Goal: Obtain resource: Download file/media

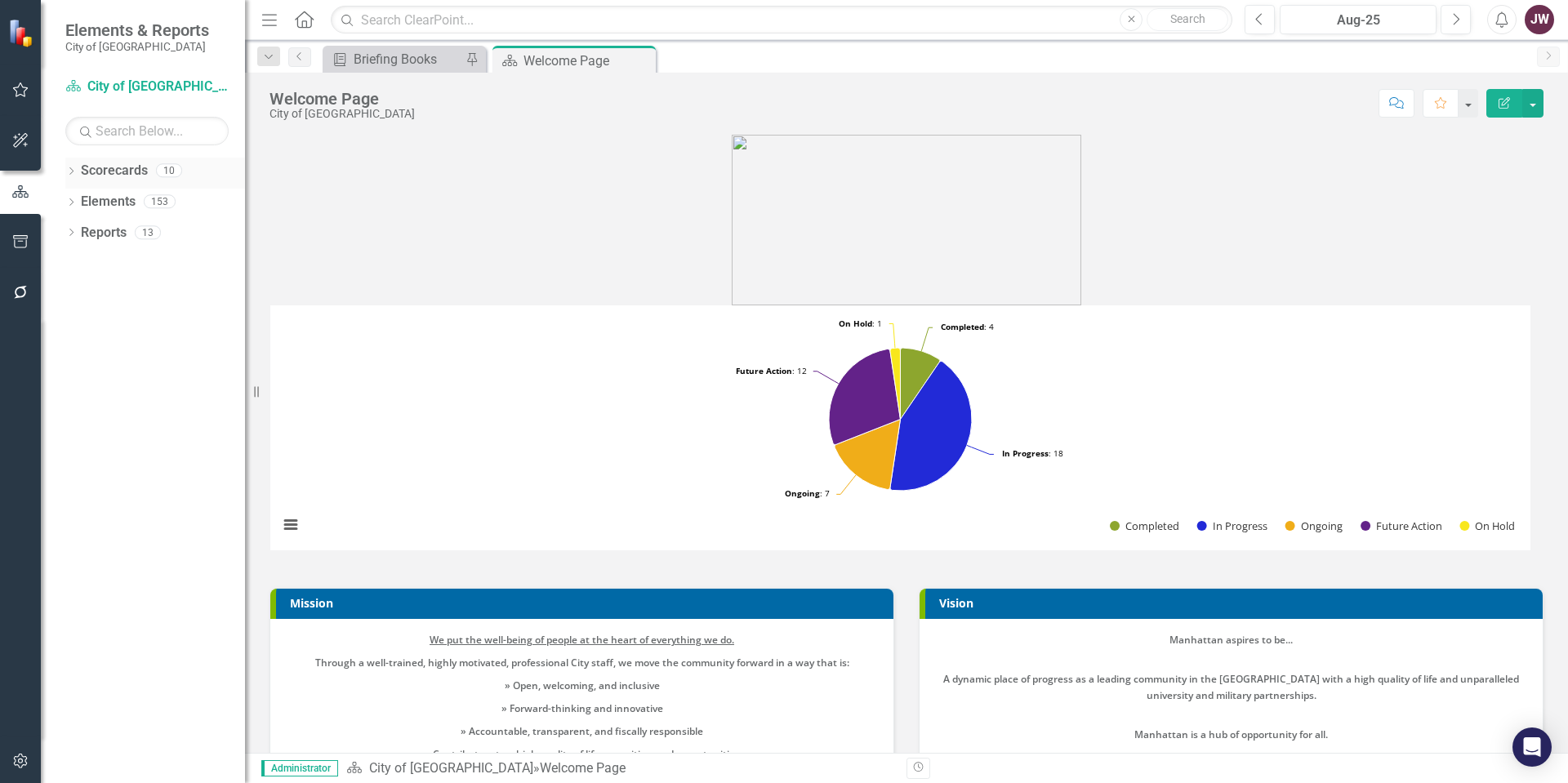
click at [70, 169] on icon "Dropdown" at bounding box center [72, 172] width 12 height 9
click at [95, 196] on link "City of [GEOGRAPHIC_DATA]" at bounding box center [167, 201] width 155 height 19
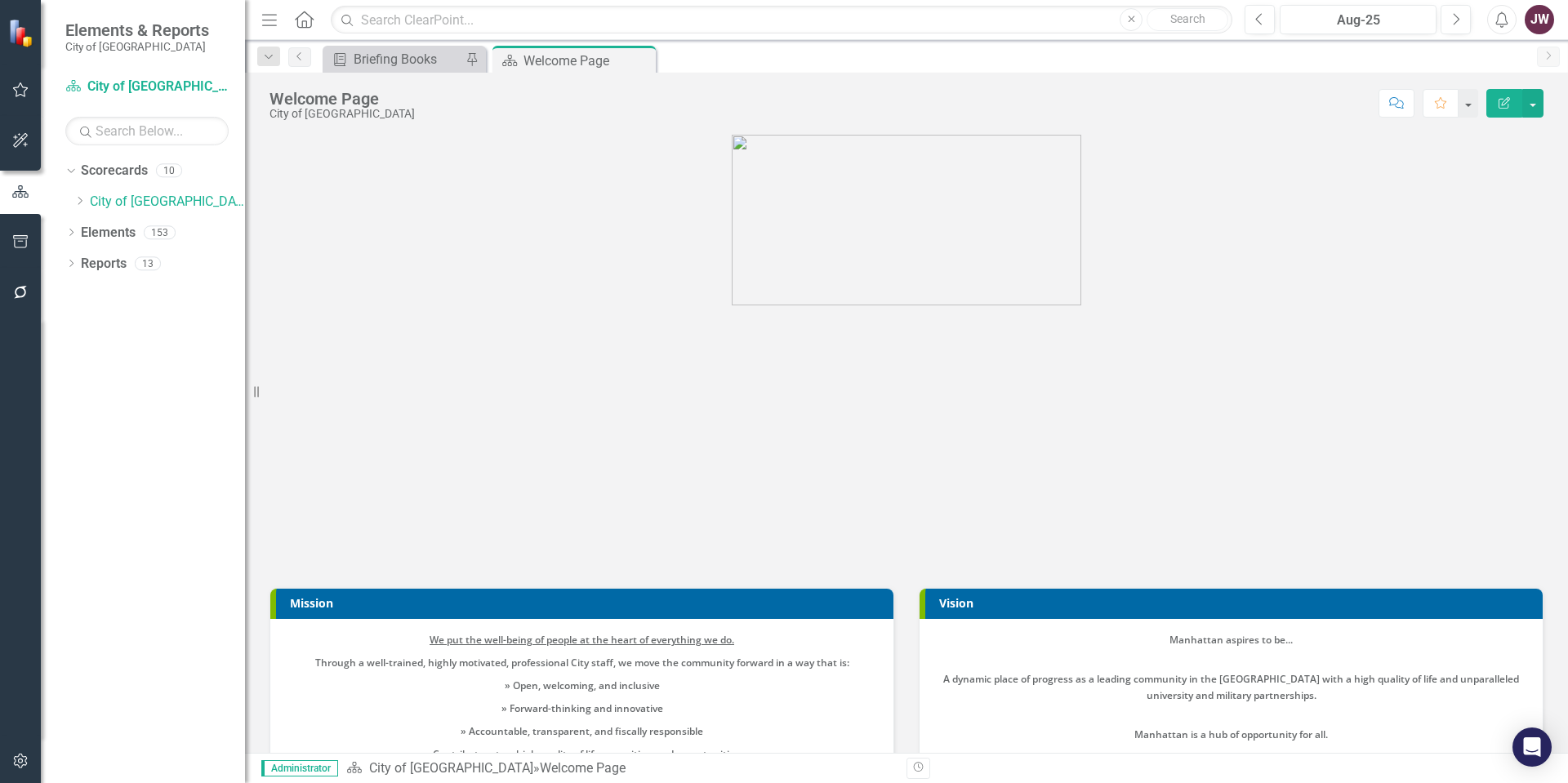
drag, startPoint x: 80, startPoint y: 203, endPoint x: 86, endPoint y: 221, distance: 19.0
click at [80, 203] on icon "Dropdown" at bounding box center [80, 201] width 12 height 10
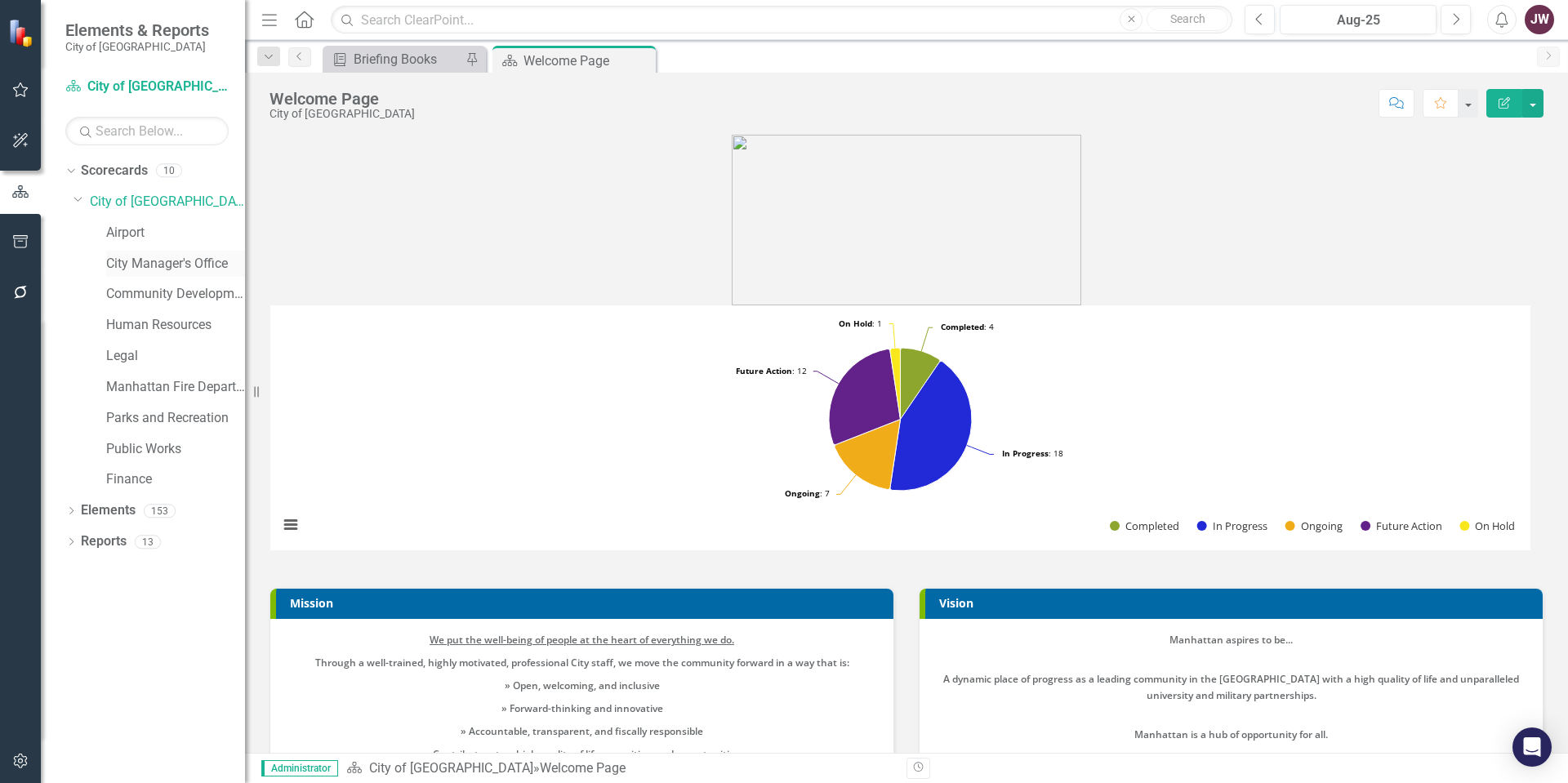
click at [124, 262] on link "City Manager's Office" at bounding box center [175, 263] width 138 height 19
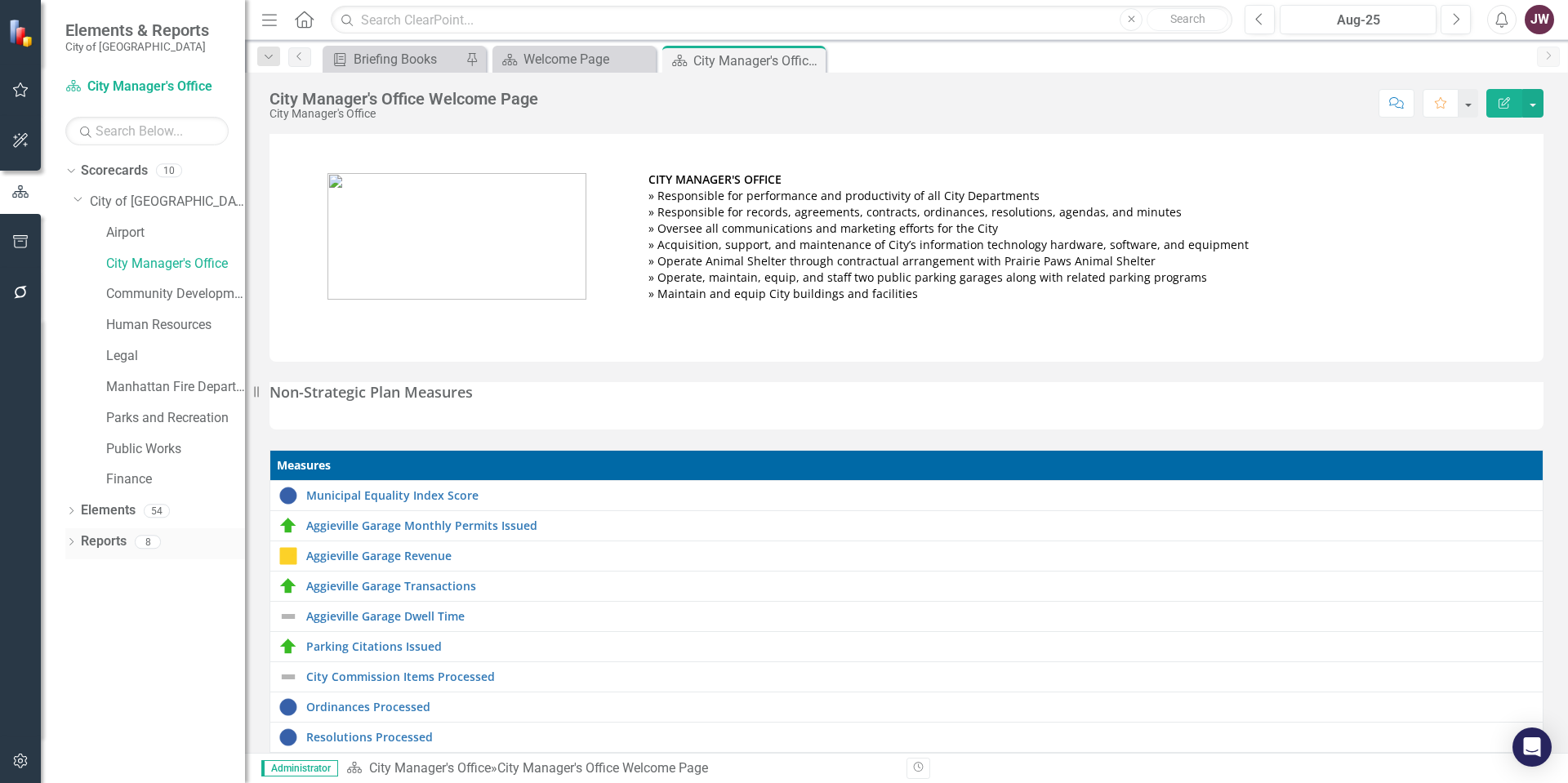
click at [66, 541] on icon "Dropdown" at bounding box center [72, 543] width 12 height 9
click at [668, 404] on div "Non-Strategic Plan Measures" at bounding box center [905, 406] width 1273 height 47
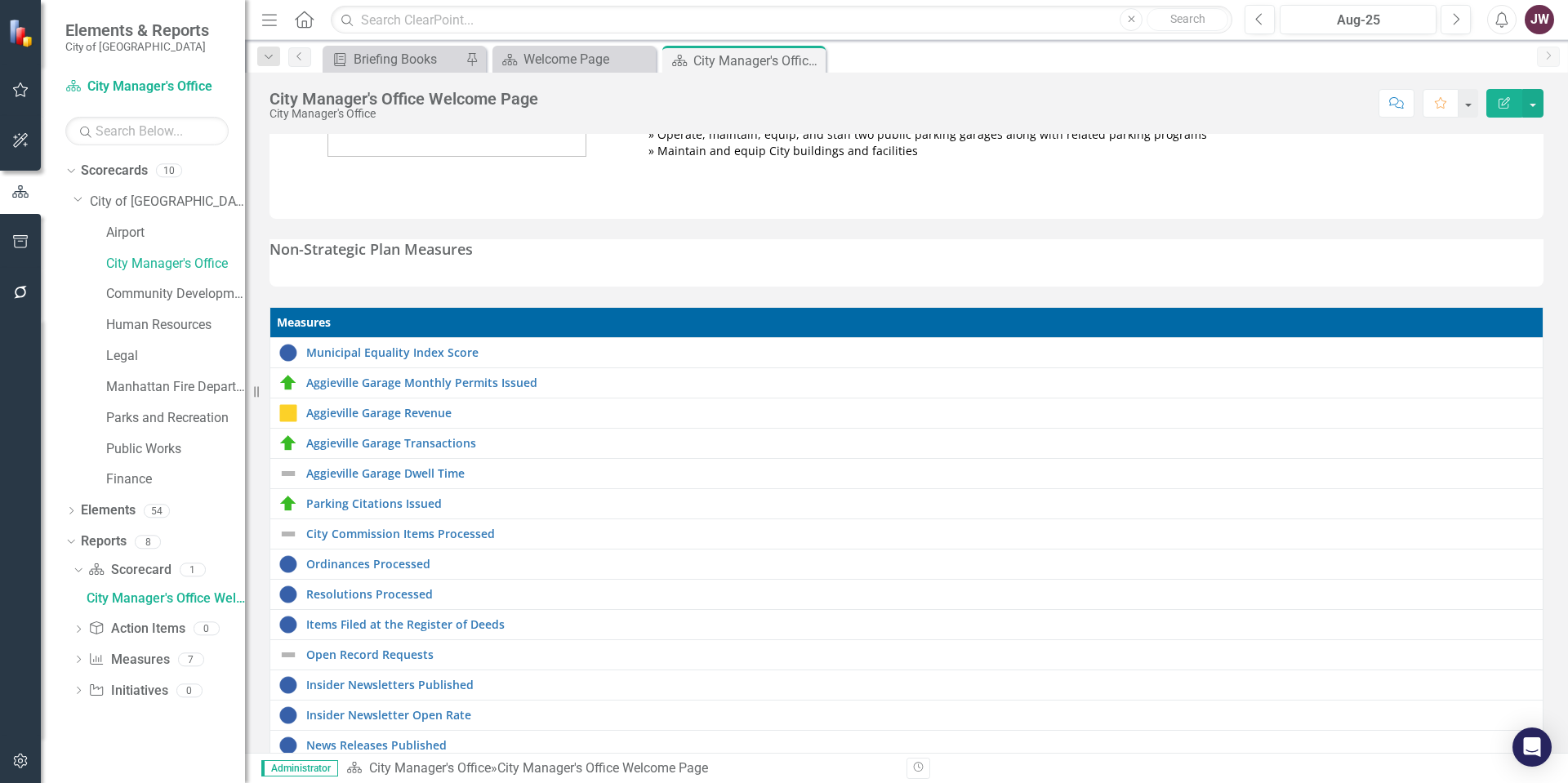
scroll to position [327, 0]
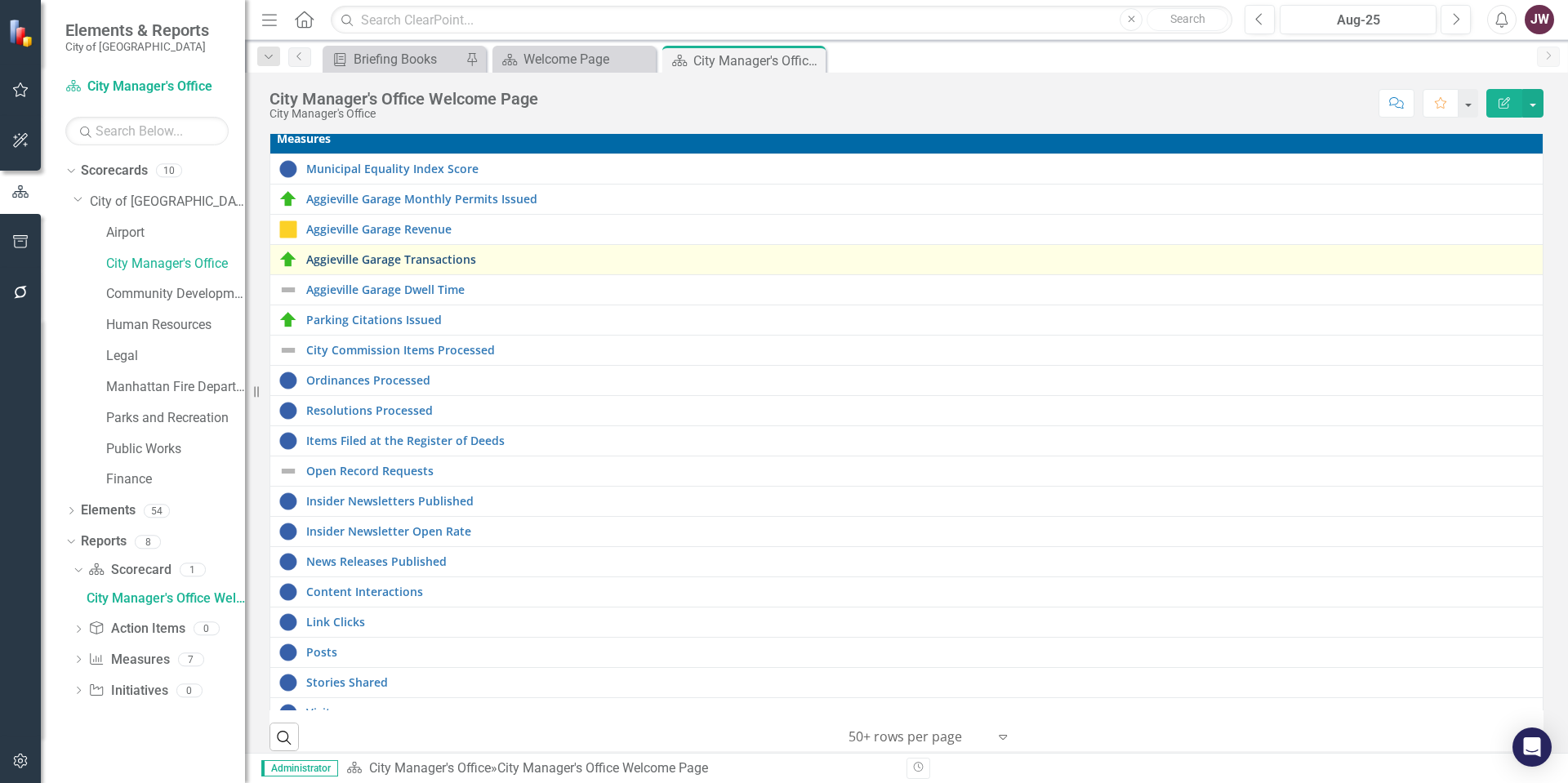
click at [417, 258] on link "Aggieville Garage Transactions" at bounding box center [920, 259] width 1228 height 12
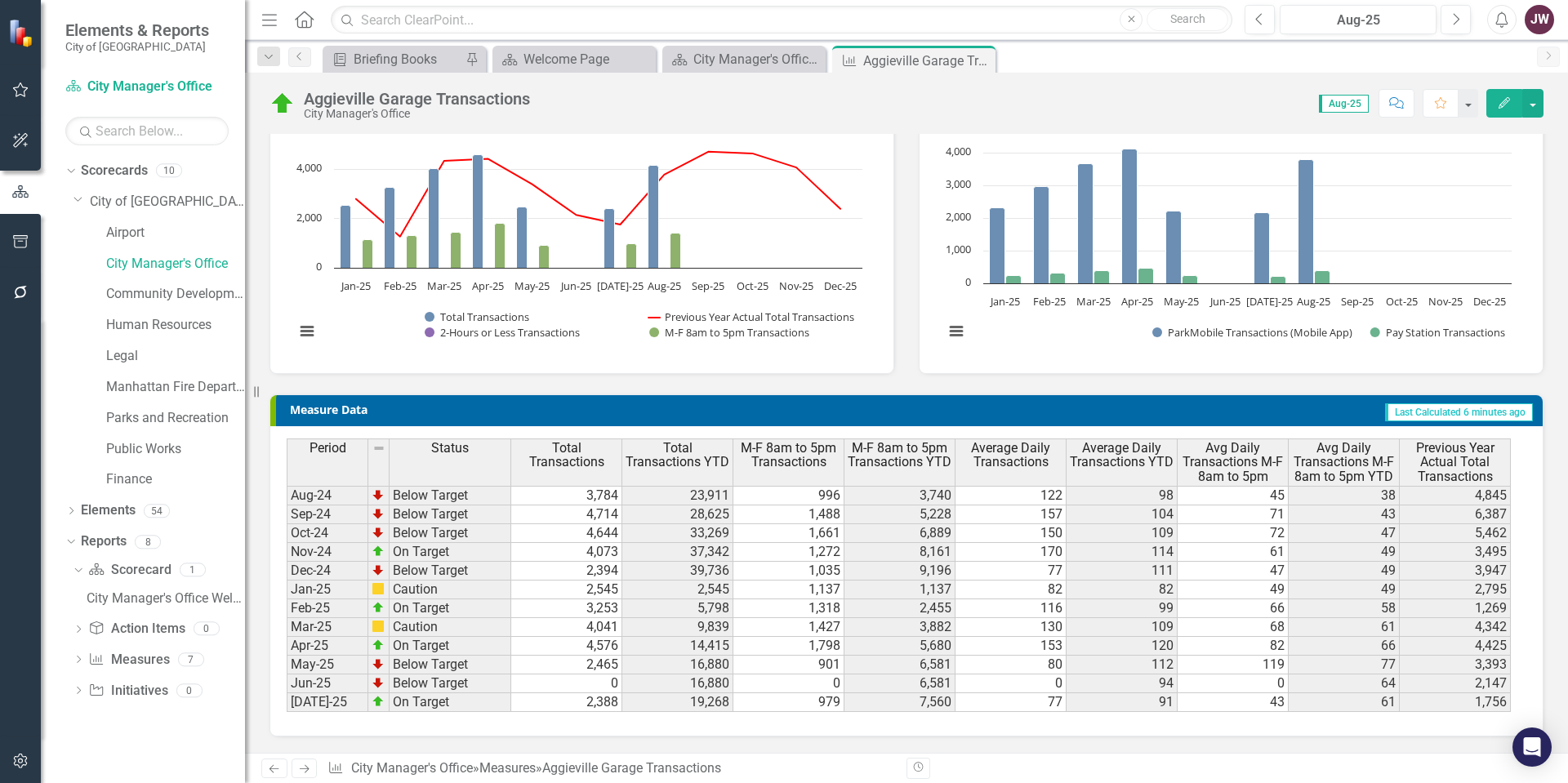
scroll to position [328, 0]
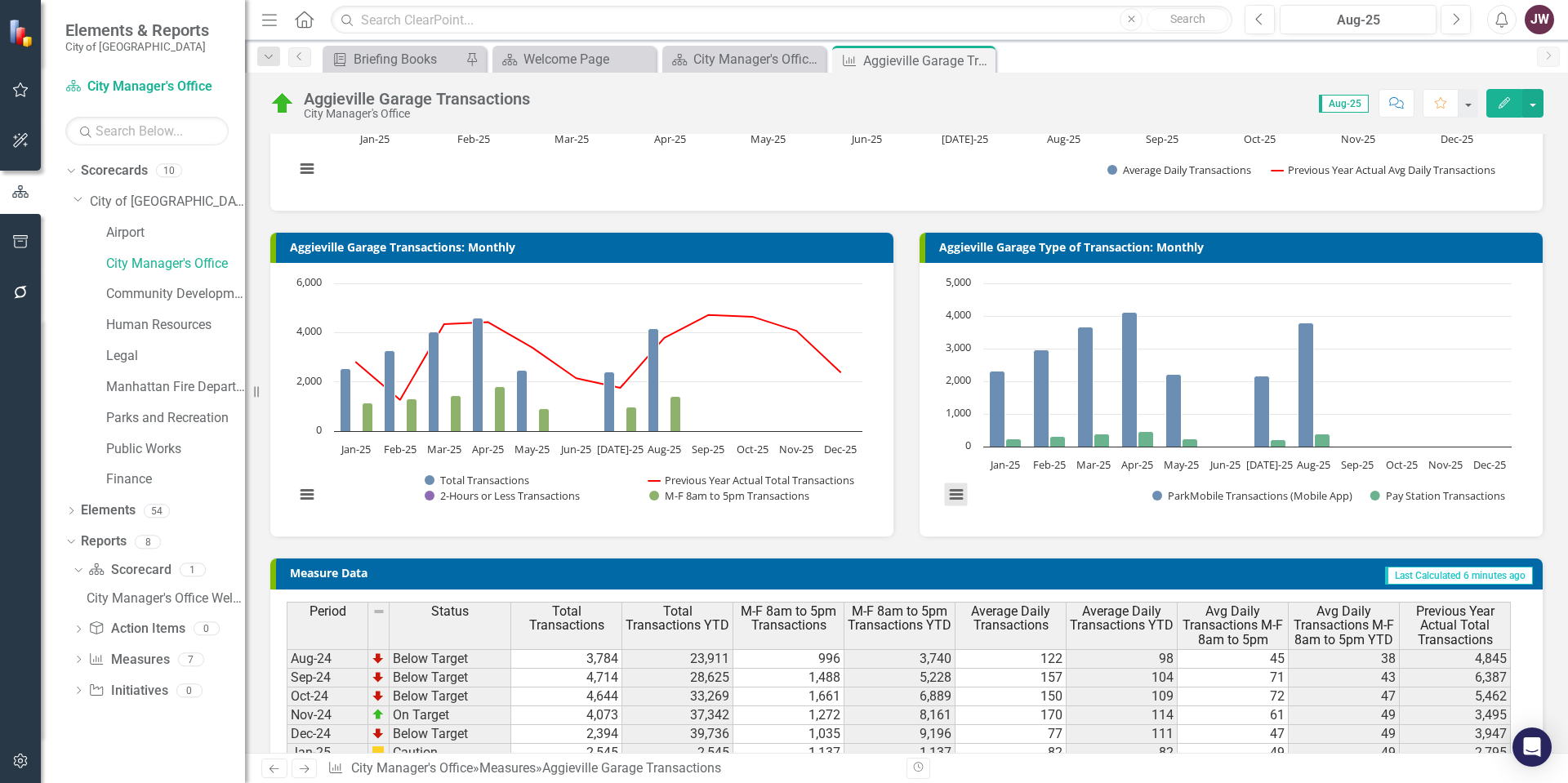
click at [950, 496] on button "View chart menu, Chart" at bounding box center [955, 494] width 23 height 23
click at [1009, 382] on li "Download PNG image" at bounding box center [1024, 389] width 147 height 26
click at [296, 494] on button "View chart menu, Chart" at bounding box center [306, 494] width 23 height 23
click at [352, 394] on li "Download PNG image" at bounding box center [375, 389] width 147 height 26
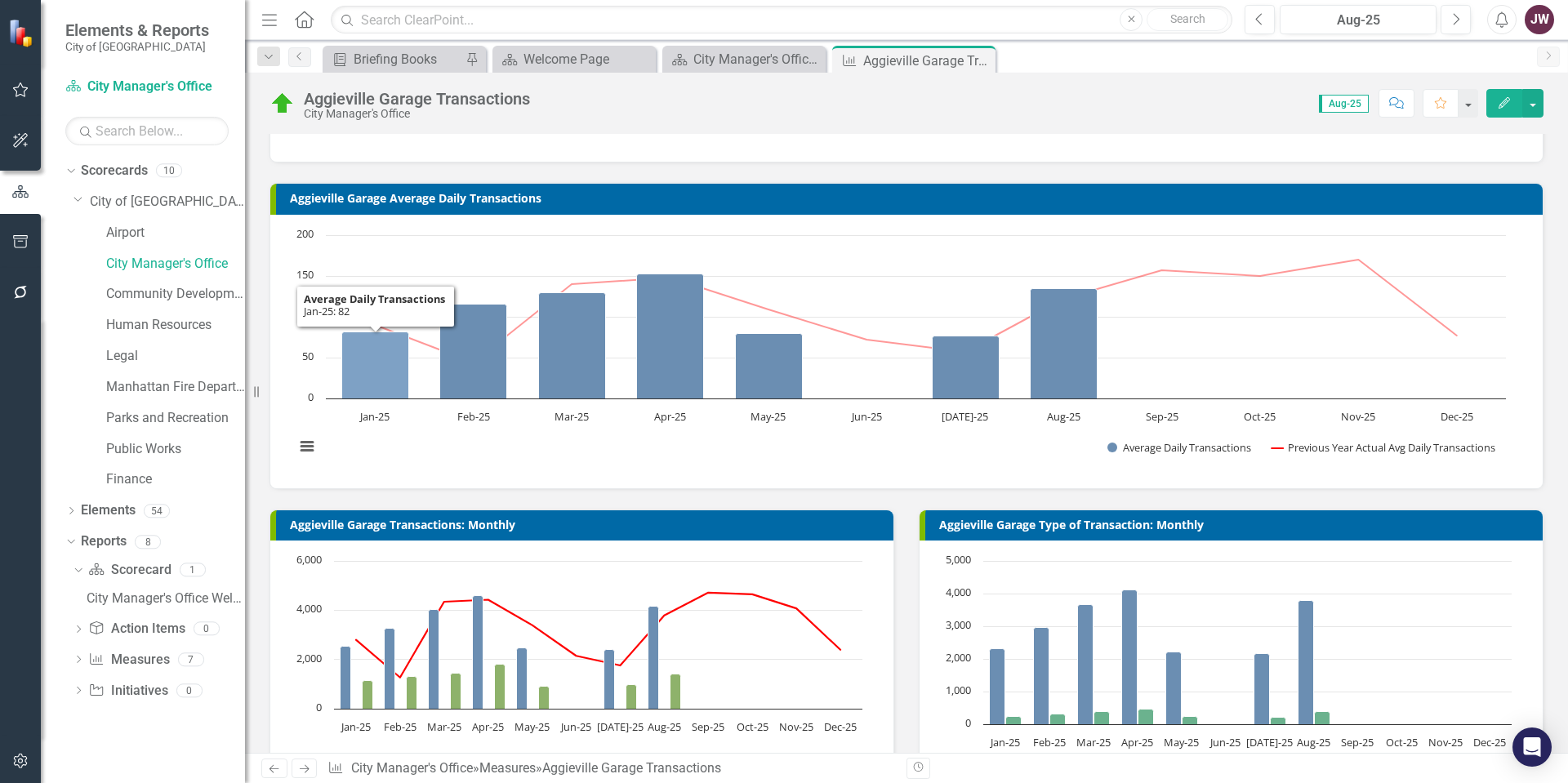
scroll to position [2, 0]
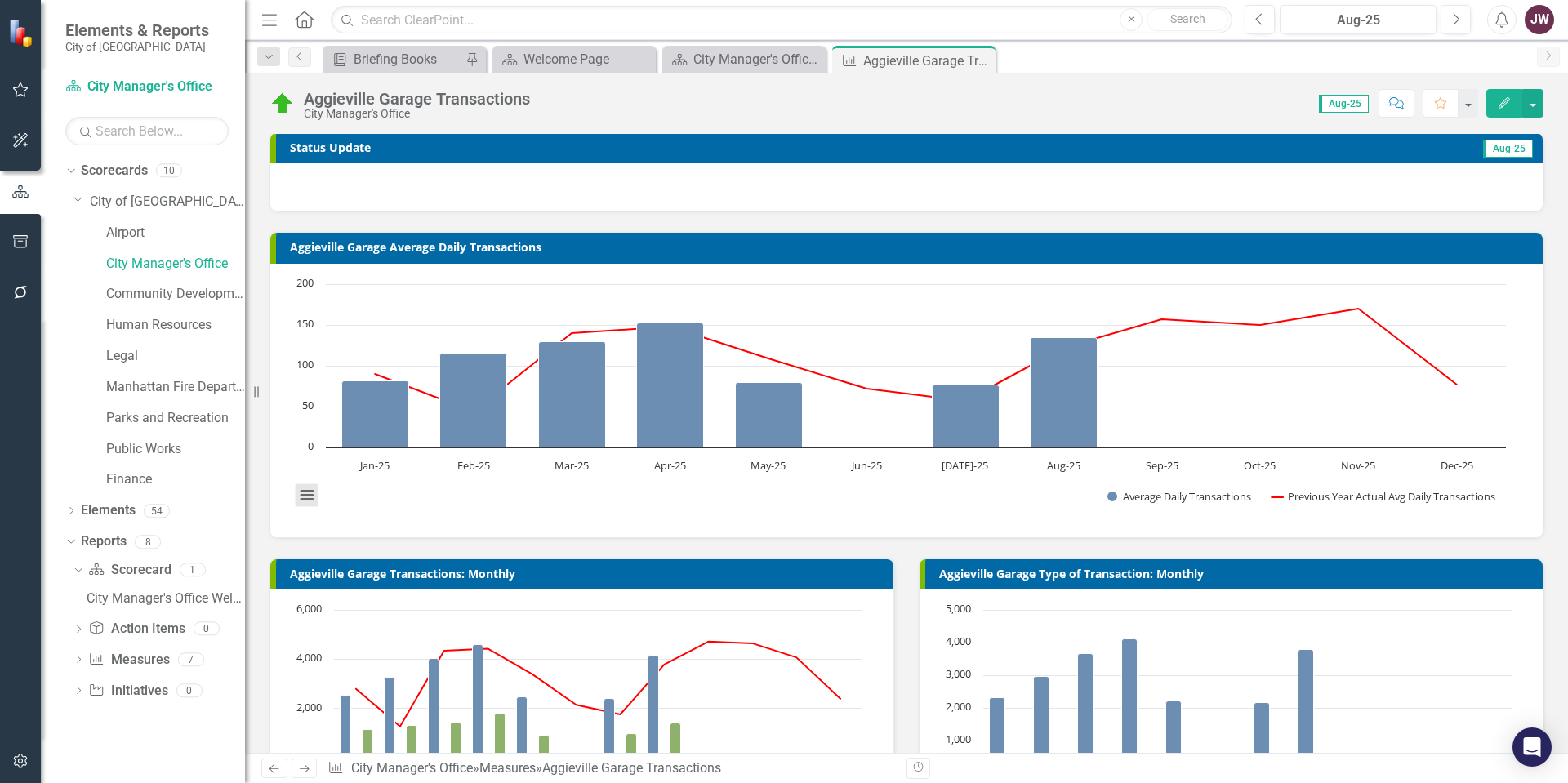
click at [311, 496] on button "View chart menu, Chart" at bounding box center [306, 495] width 23 height 23
click at [360, 384] on li "Download PNG image" at bounding box center [375, 389] width 147 height 26
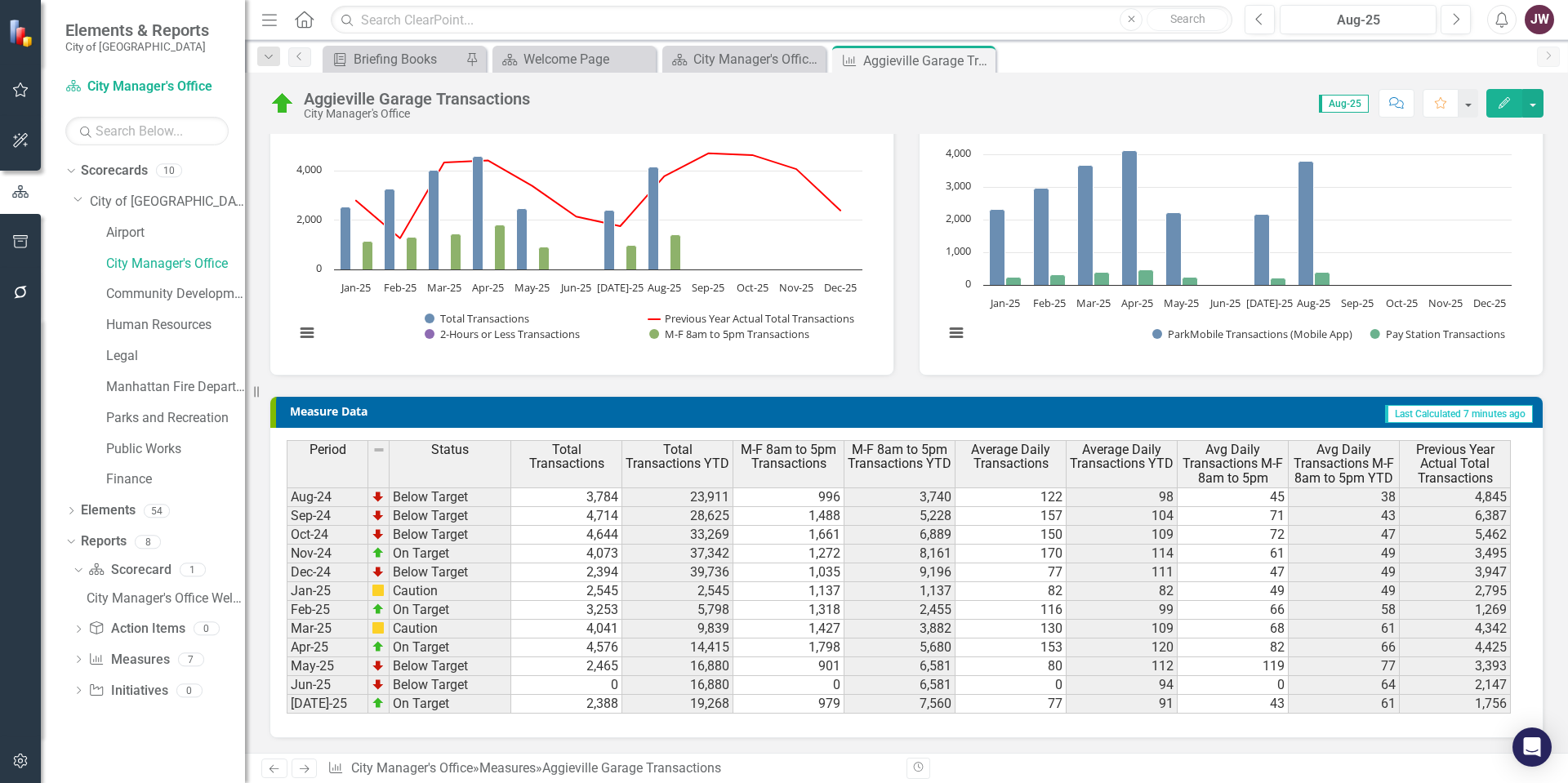
scroll to position [492, 0]
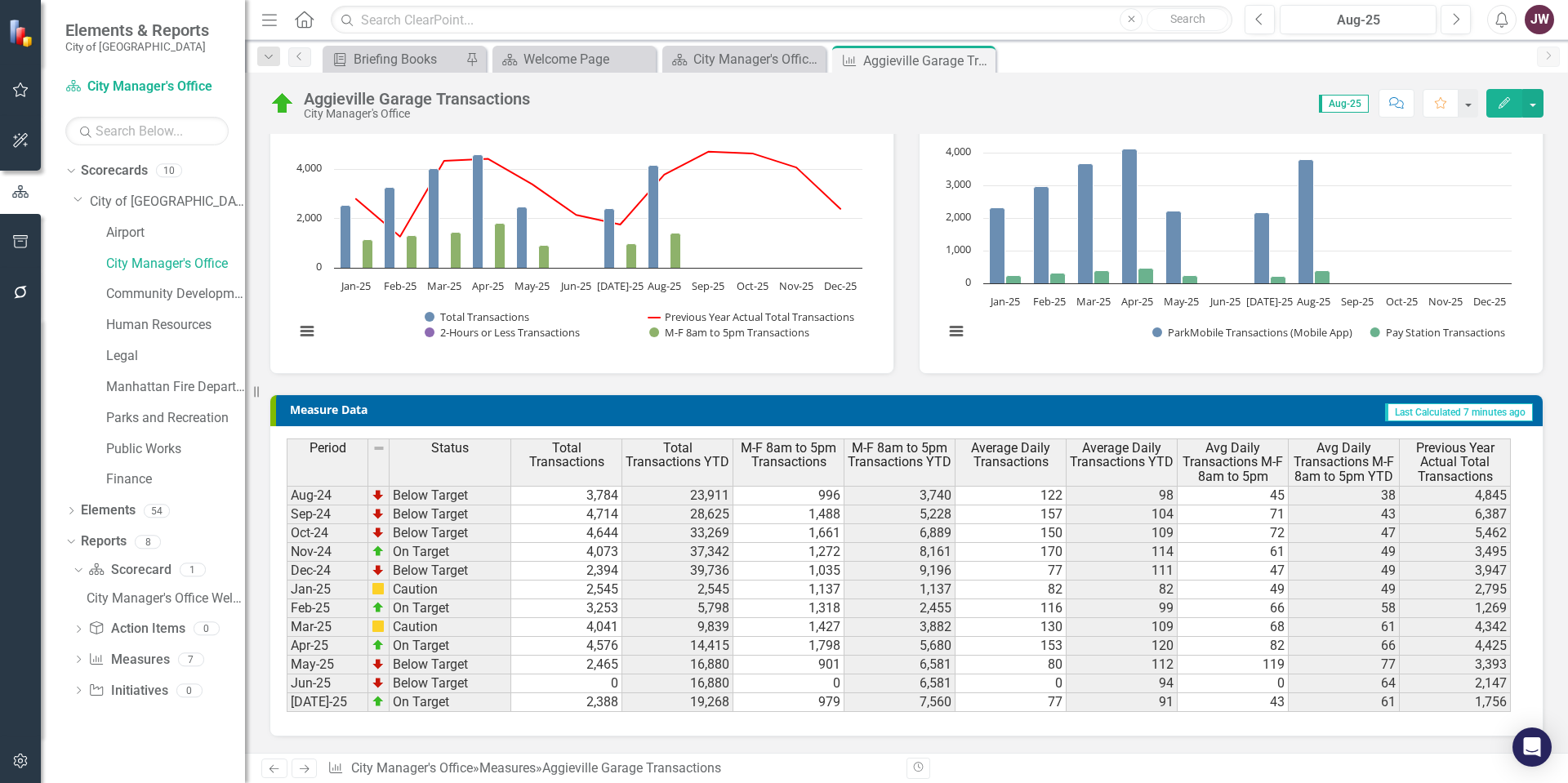
drag, startPoint x: 1203, startPoint y: 405, endPoint x: 1174, endPoint y: 413, distance: 30.1
click at [1175, 413] on td "Last Calculated 7 minutes ago" at bounding box center [1124, 412] width 819 height 25
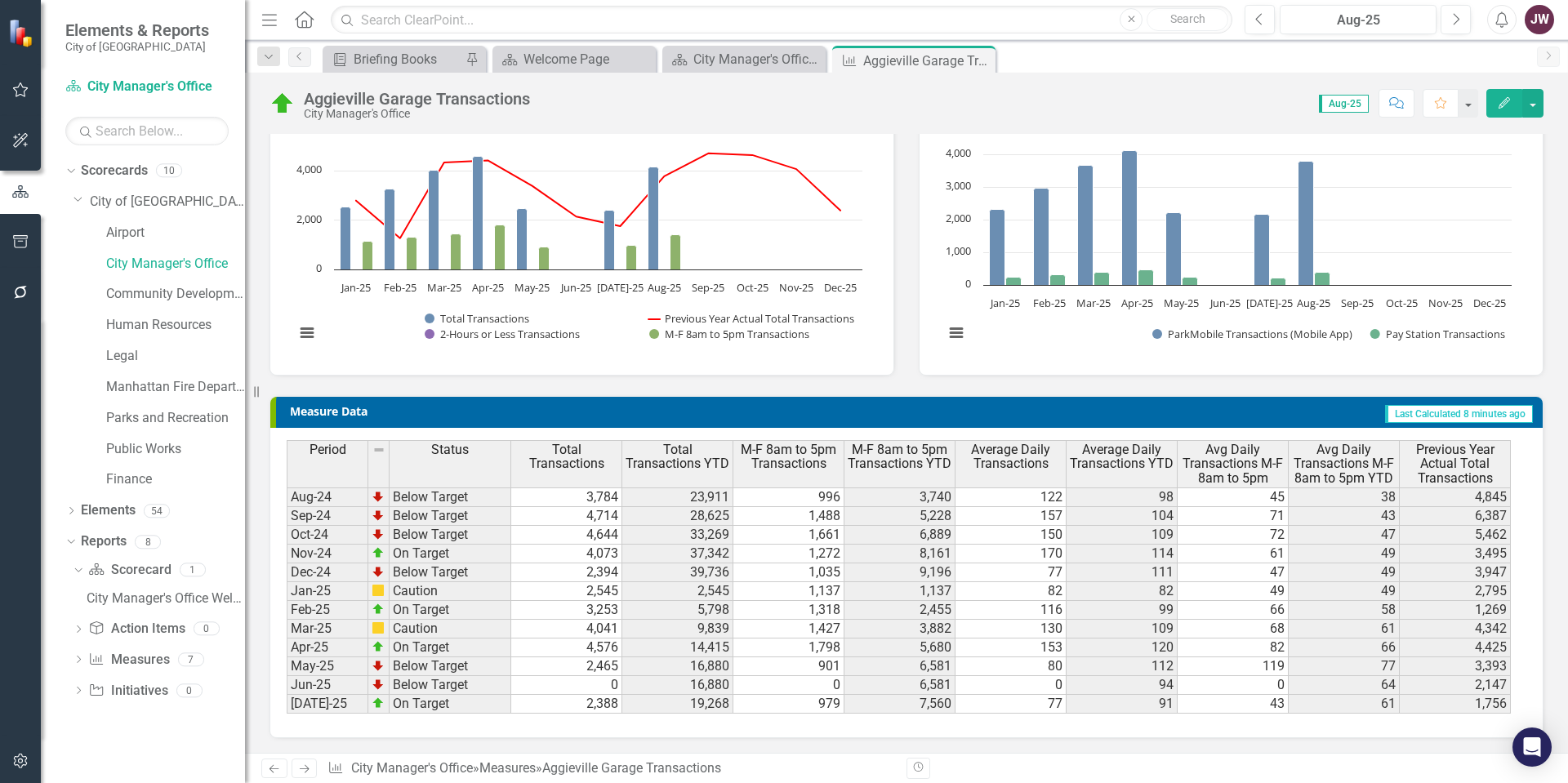
scroll to position [0, 0]
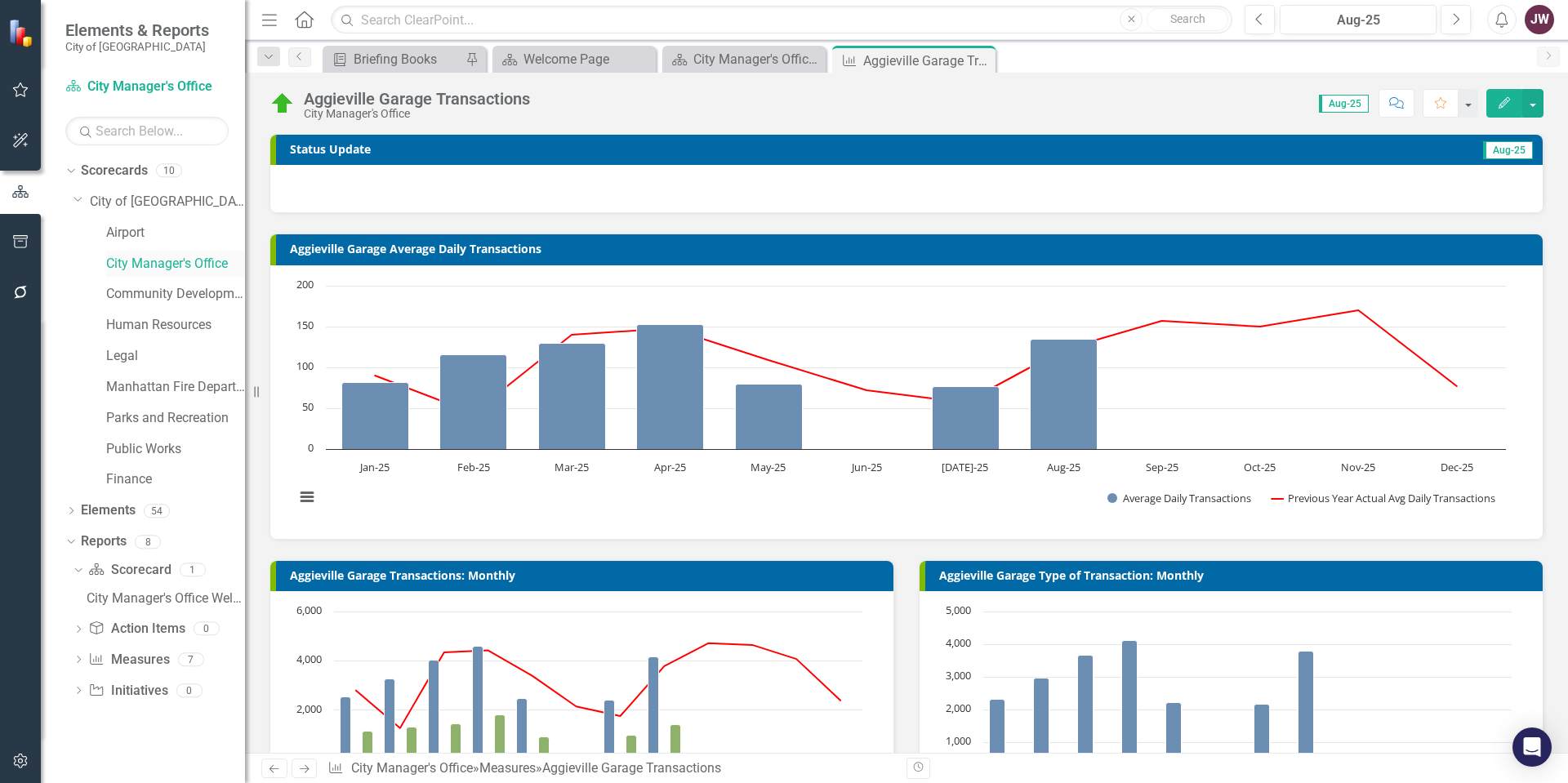
click at [142, 259] on link "City Manager's Office" at bounding box center [175, 263] width 138 height 19
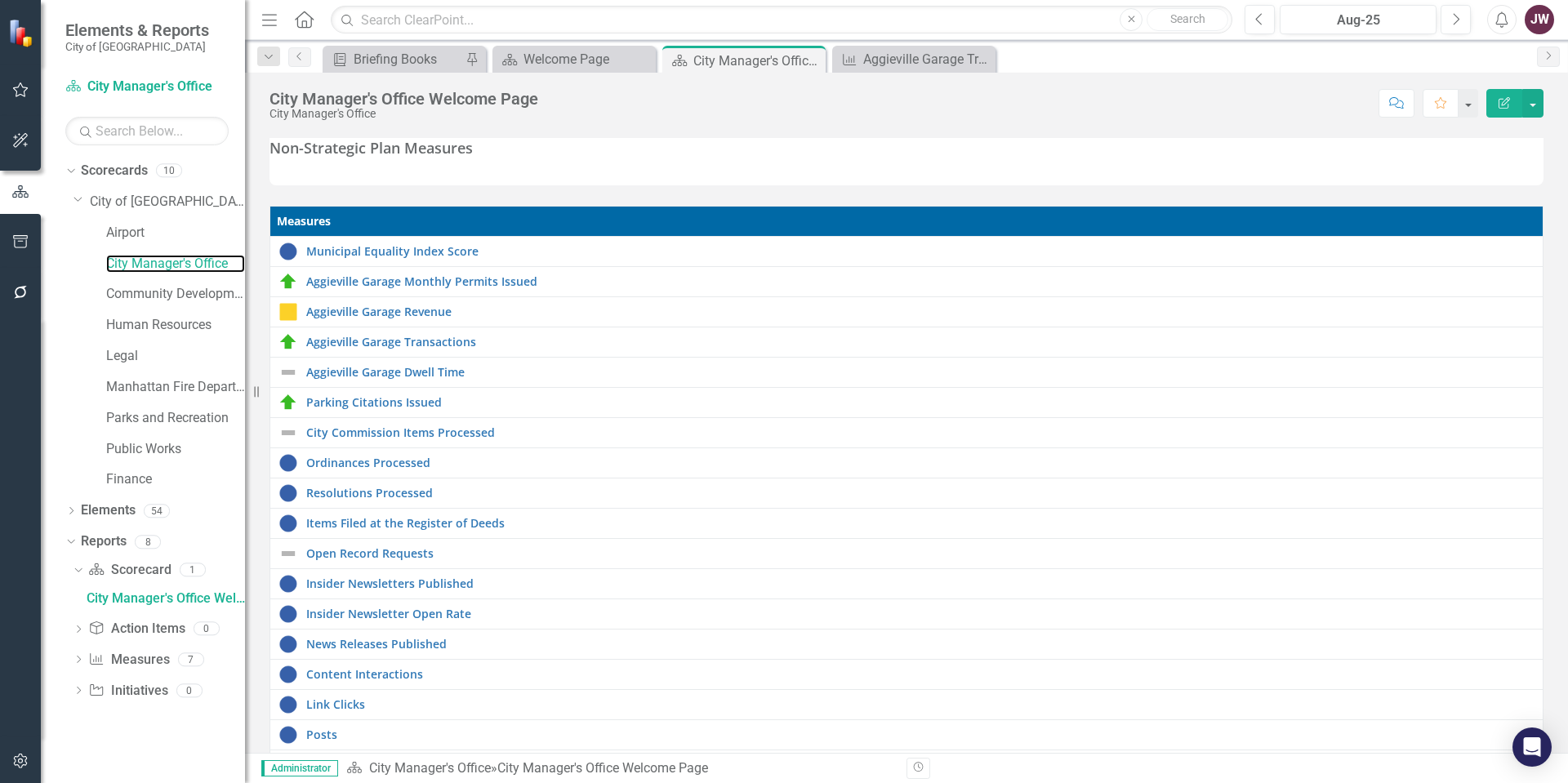
scroll to position [245, 0]
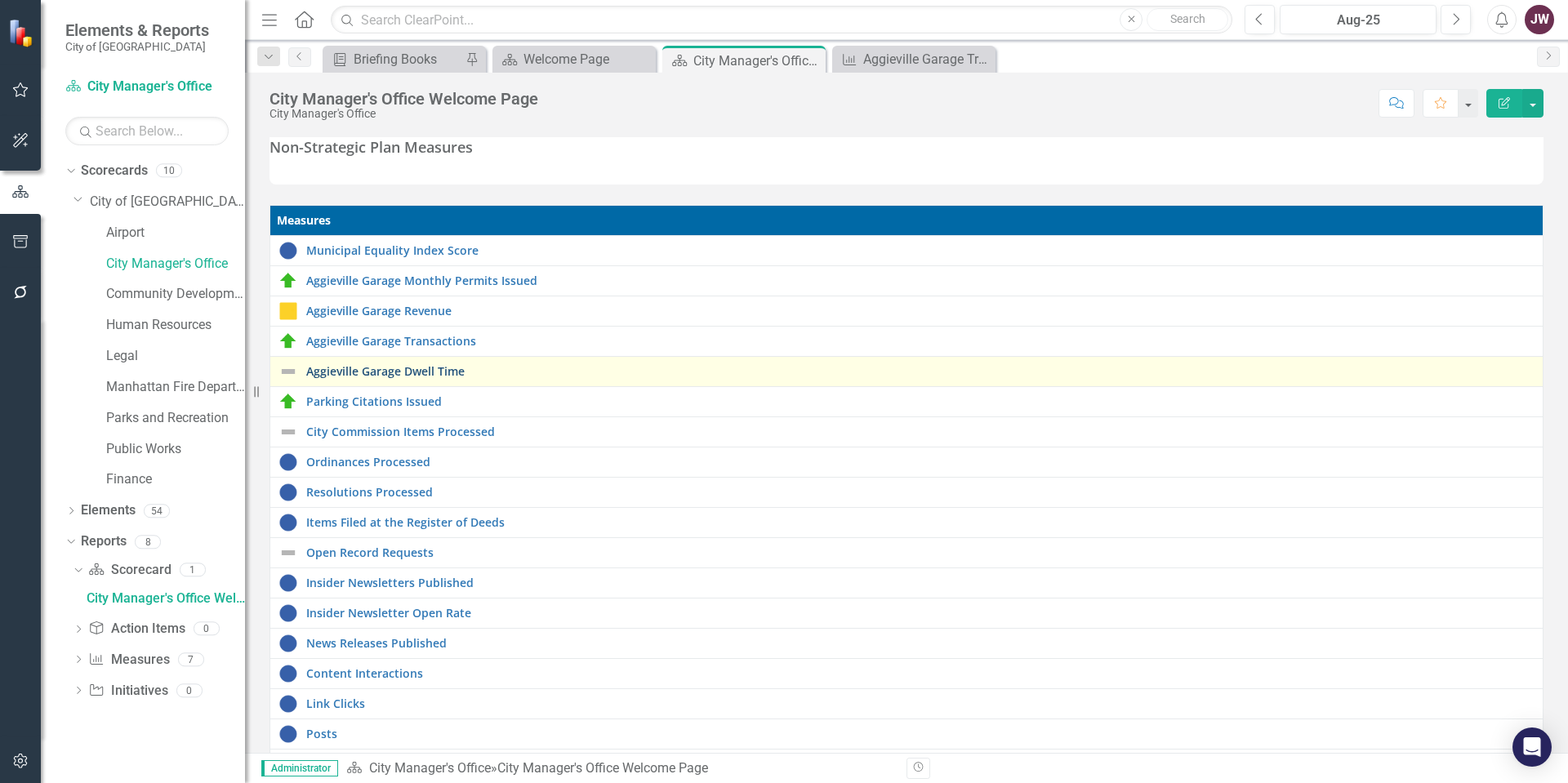
click at [381, 375] on link "Aggieville Garage Dwell Time" at bounding box center [920, 371] width 1228 height 12
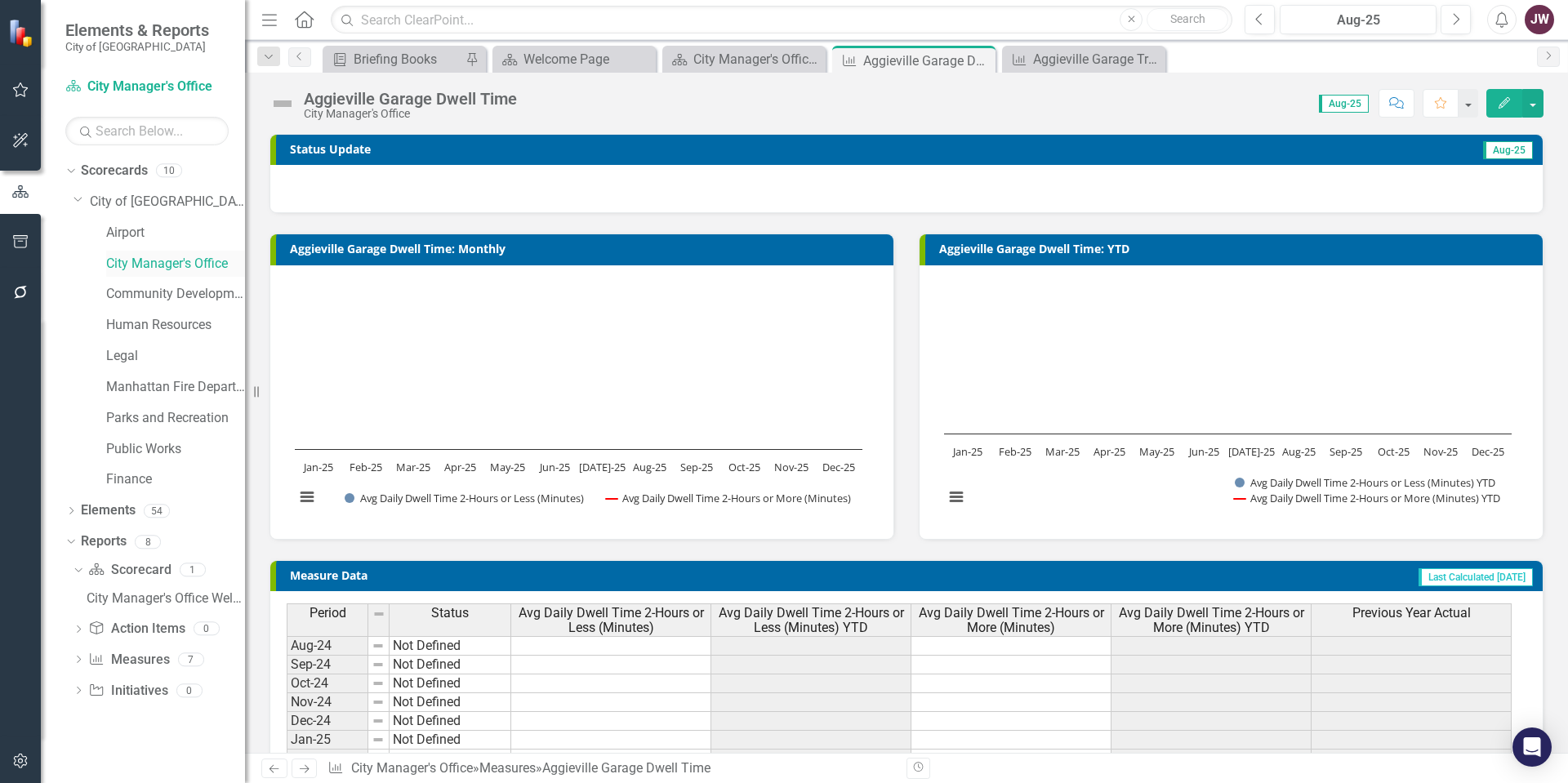
click at [151, 264] on link "City Manager's Office" at bounding box center [175, 263] width 138 height 19
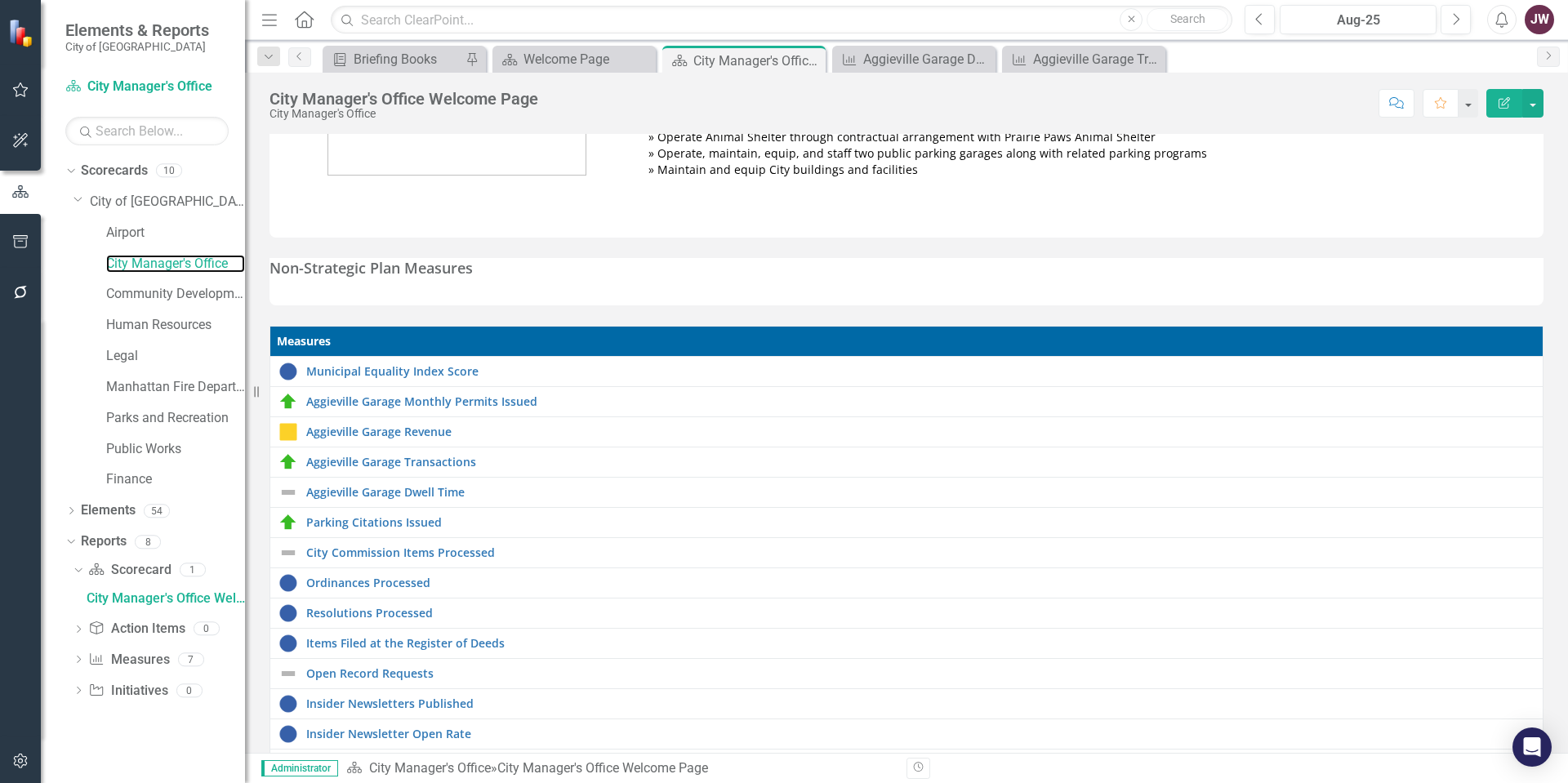
scroll to position [163, 0]
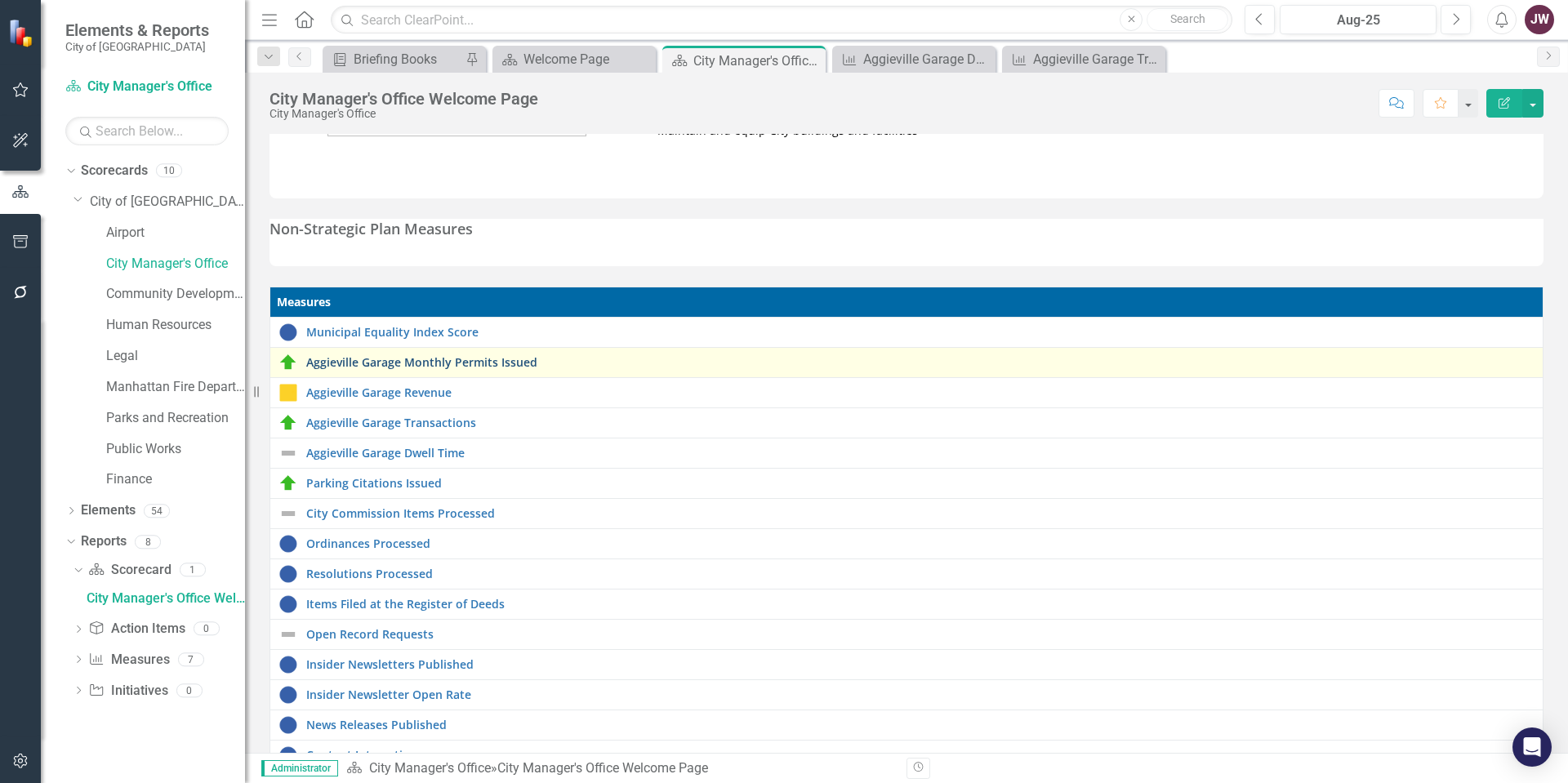
click at [374, 362] on link "Aggieville Garage Monthly Permits Issued" at bounding box center [920, 363] width 1228 height 12
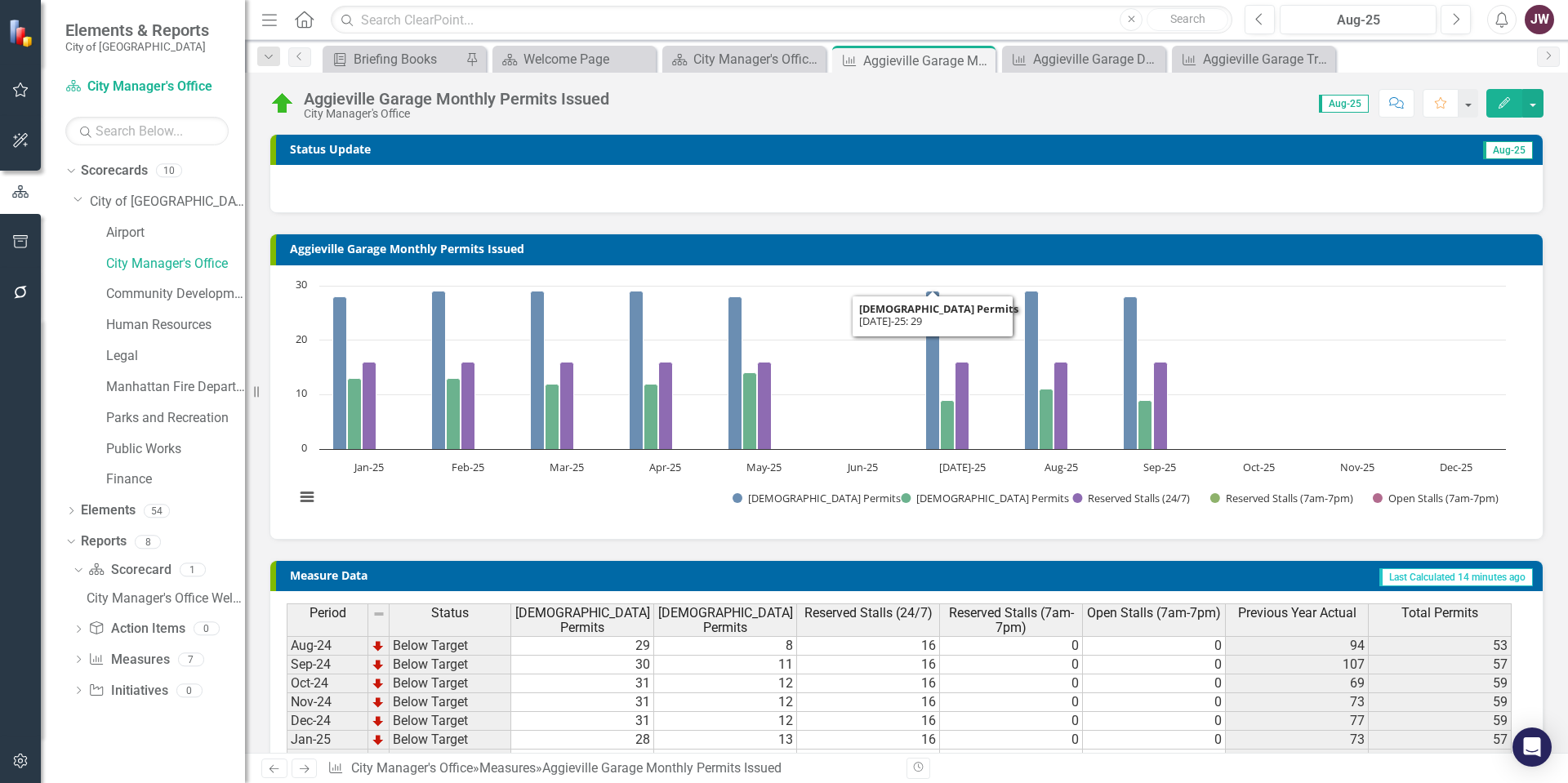
click at [1445, 268] on div "Chart Bar chart with 5 data series. The chart has 1 X axis displaying categorie…" at bounding box center [906, 402] width 1272 height 274
click at [307, 499] on button "View chart menu, Chart" at bounding box center [306, 497] width 23 height 23
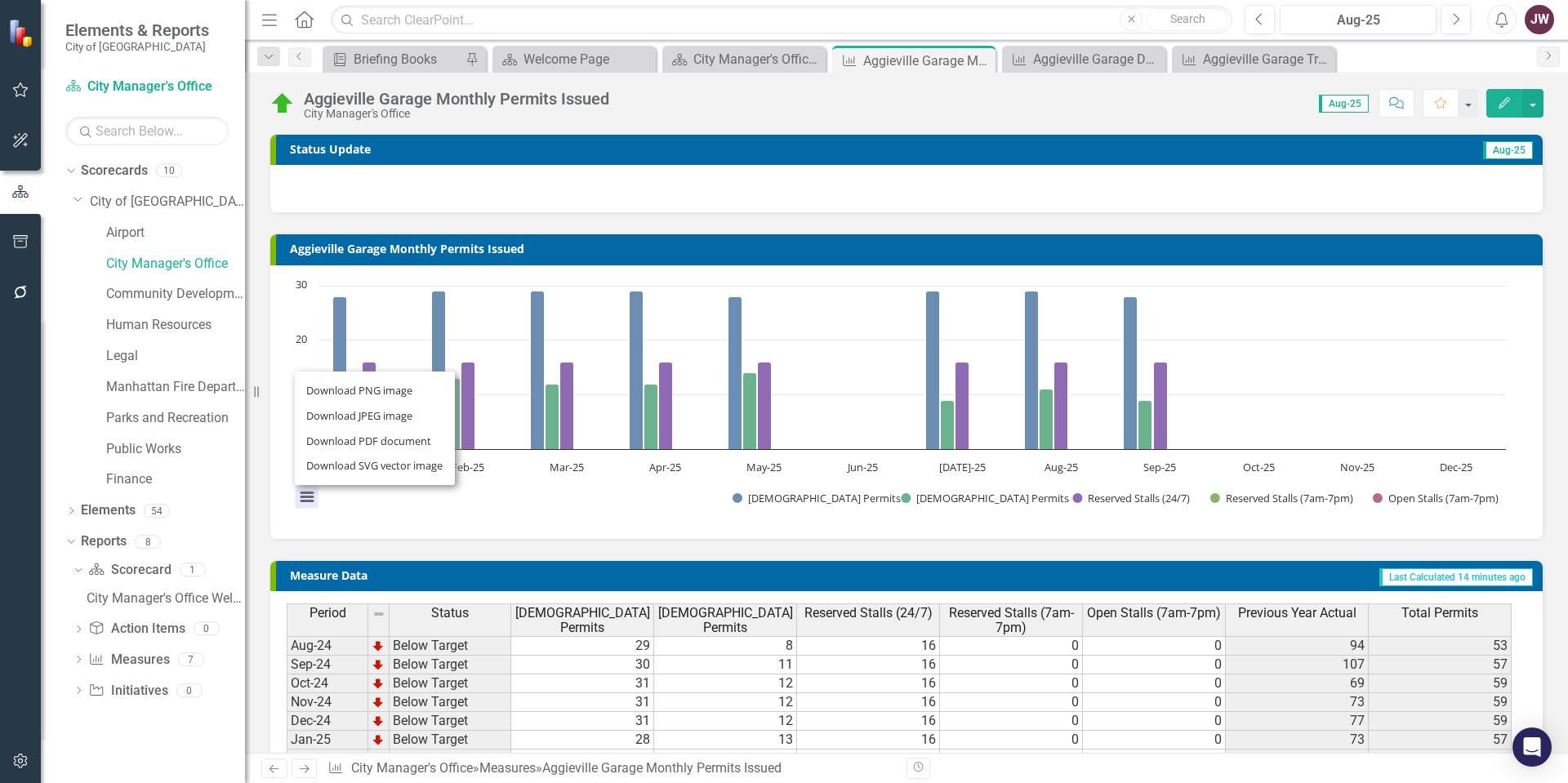
click at [463, 536] on div "Chart Bar chart with 5 data series. The chart has 1 X axis displaying categorie…" at bounding box center [906, 402] width 1272 height 274
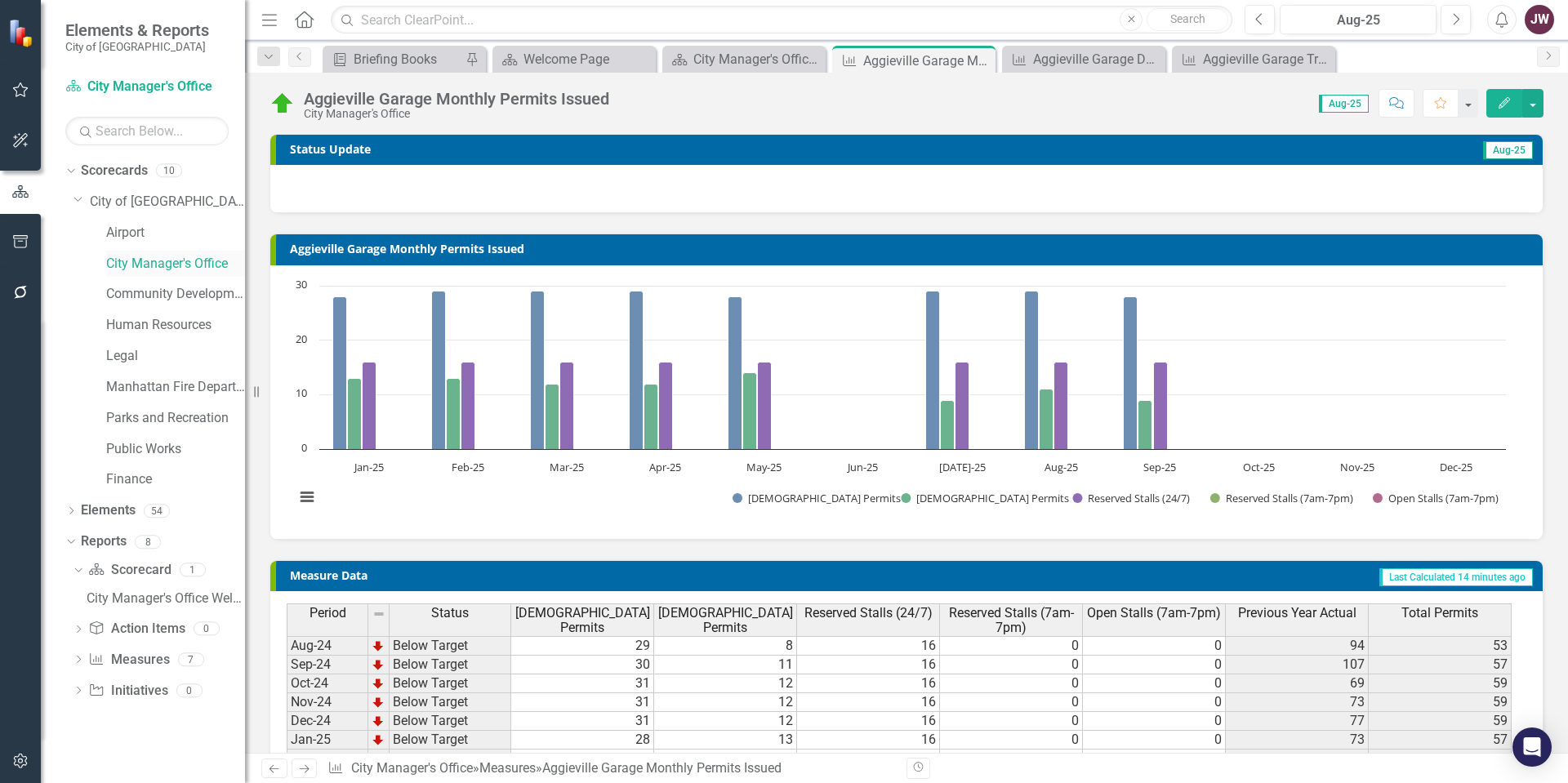
click at [110, 257] on link "City Manager's Office" at bounding box center [175, 263] width 138 height 19
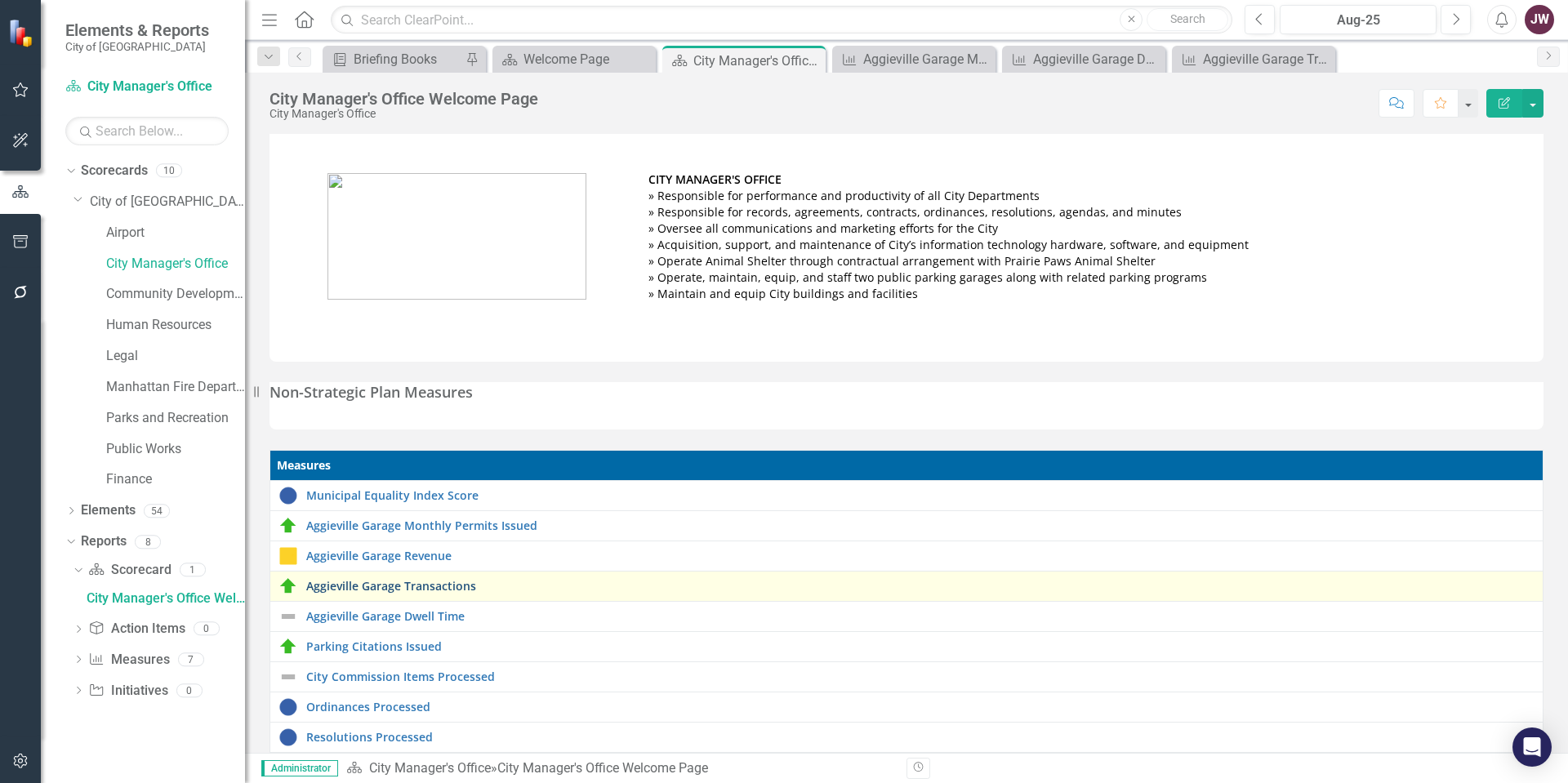
click at [356, 585] on link "Aggieville Garage Transactions" at bounding box center [920, 586] width 1228 height 12
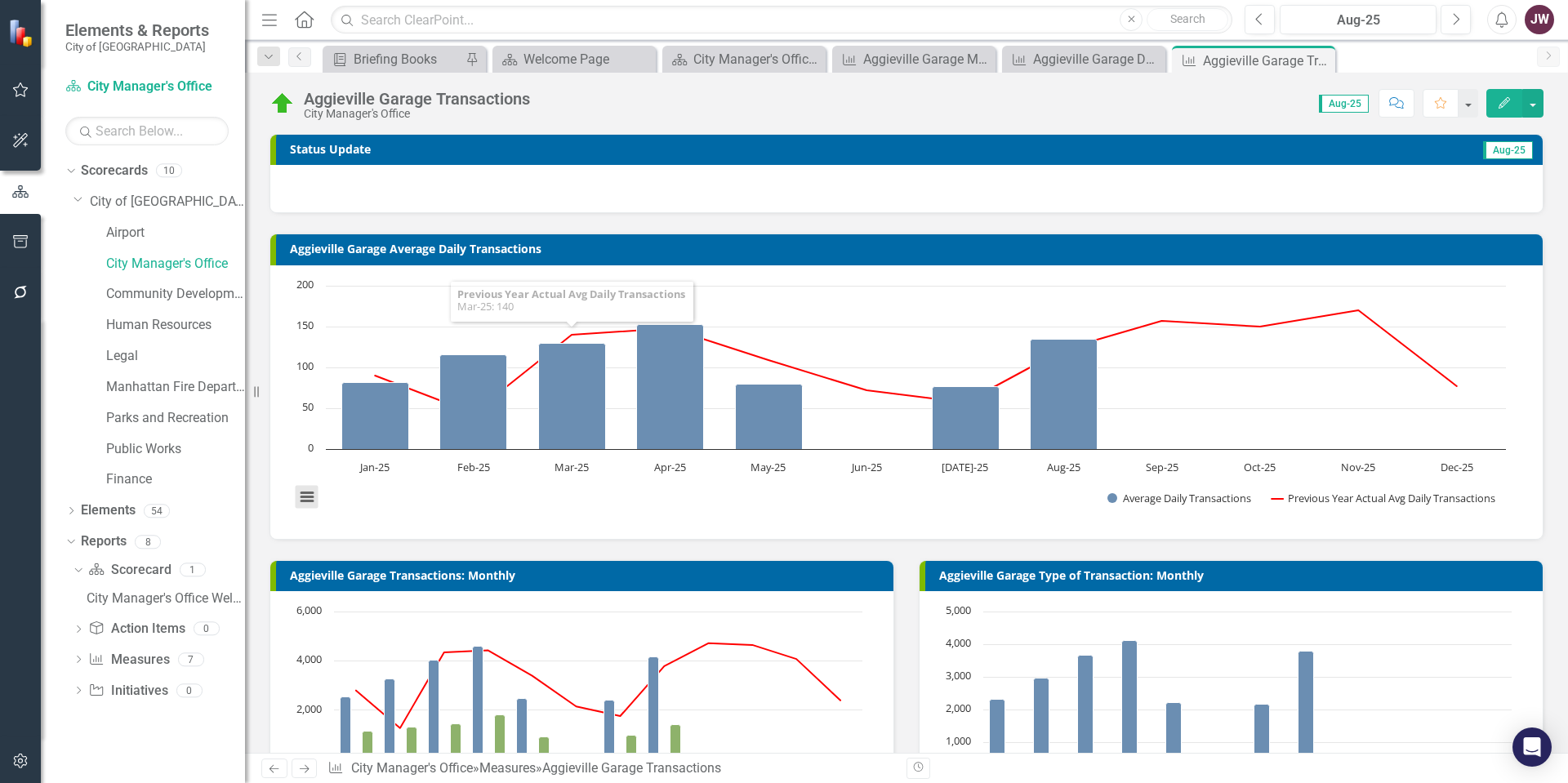
click at [312, 498] on button "View chart menu, Chart" at bounding box center [306, 497] width 23 height 23
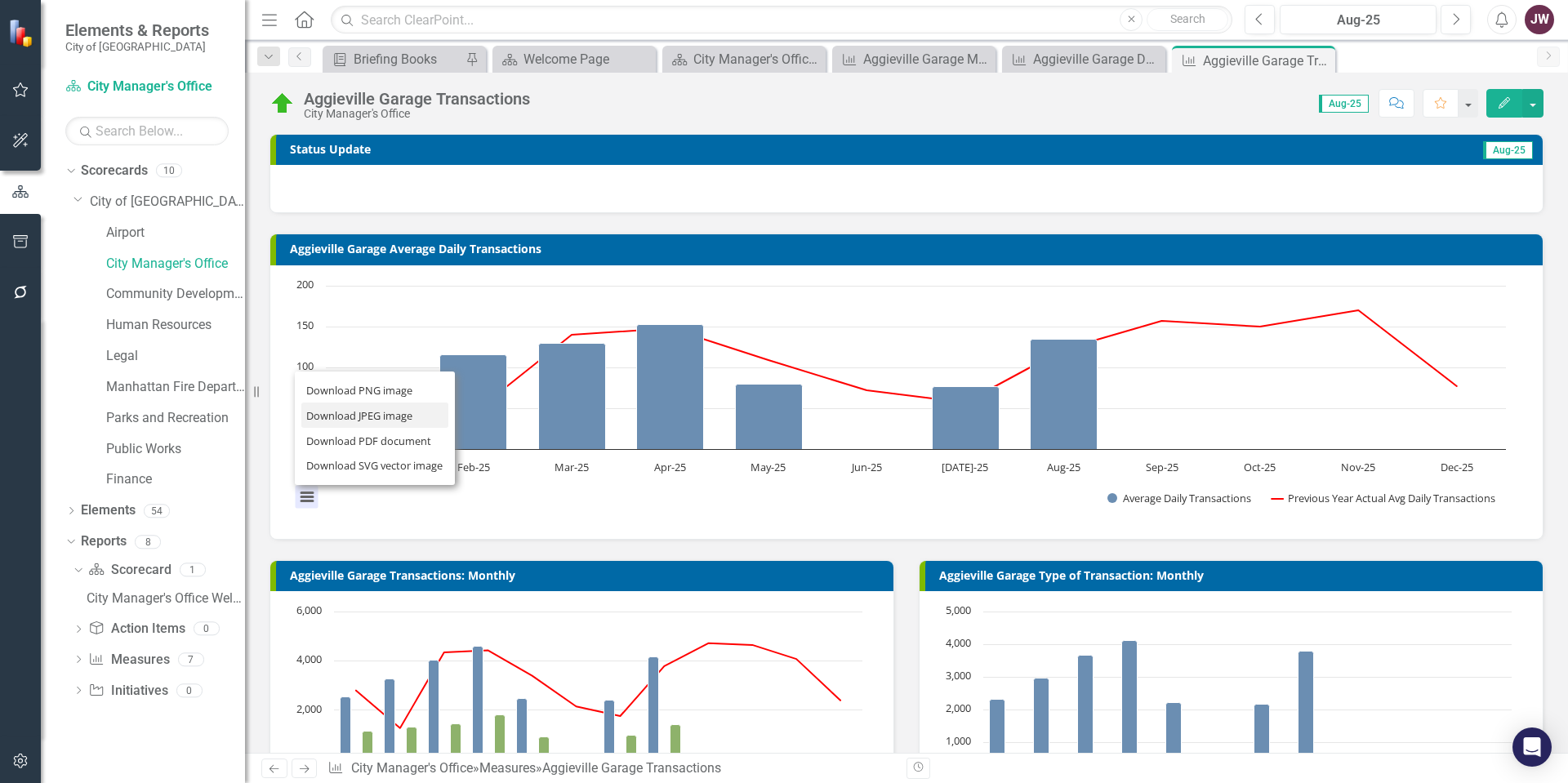
click at [358, 416] on li "Download JPEG image" at bounding box center [375, 416] width 147 height 26
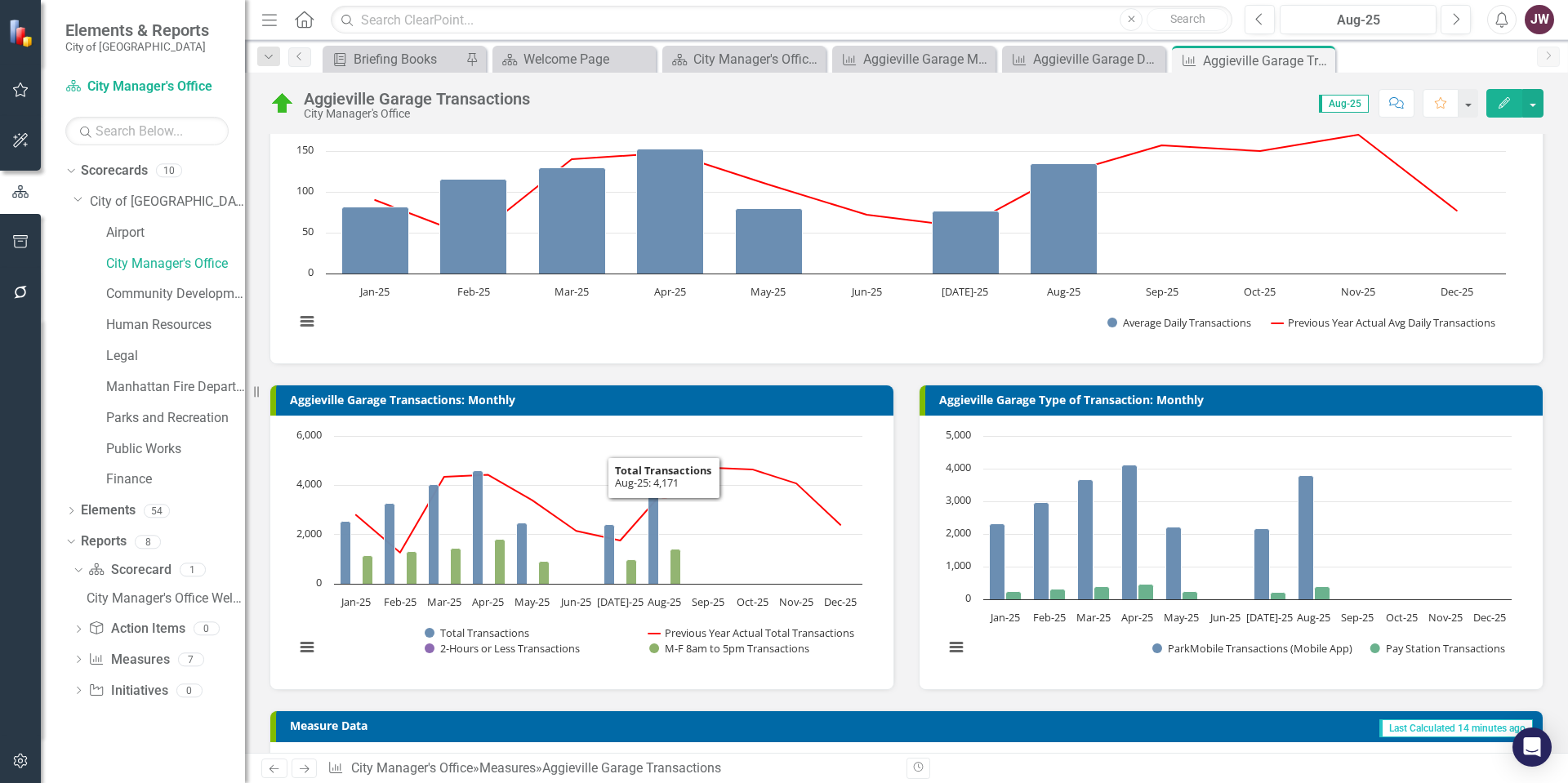
scroll to position [245, 0]
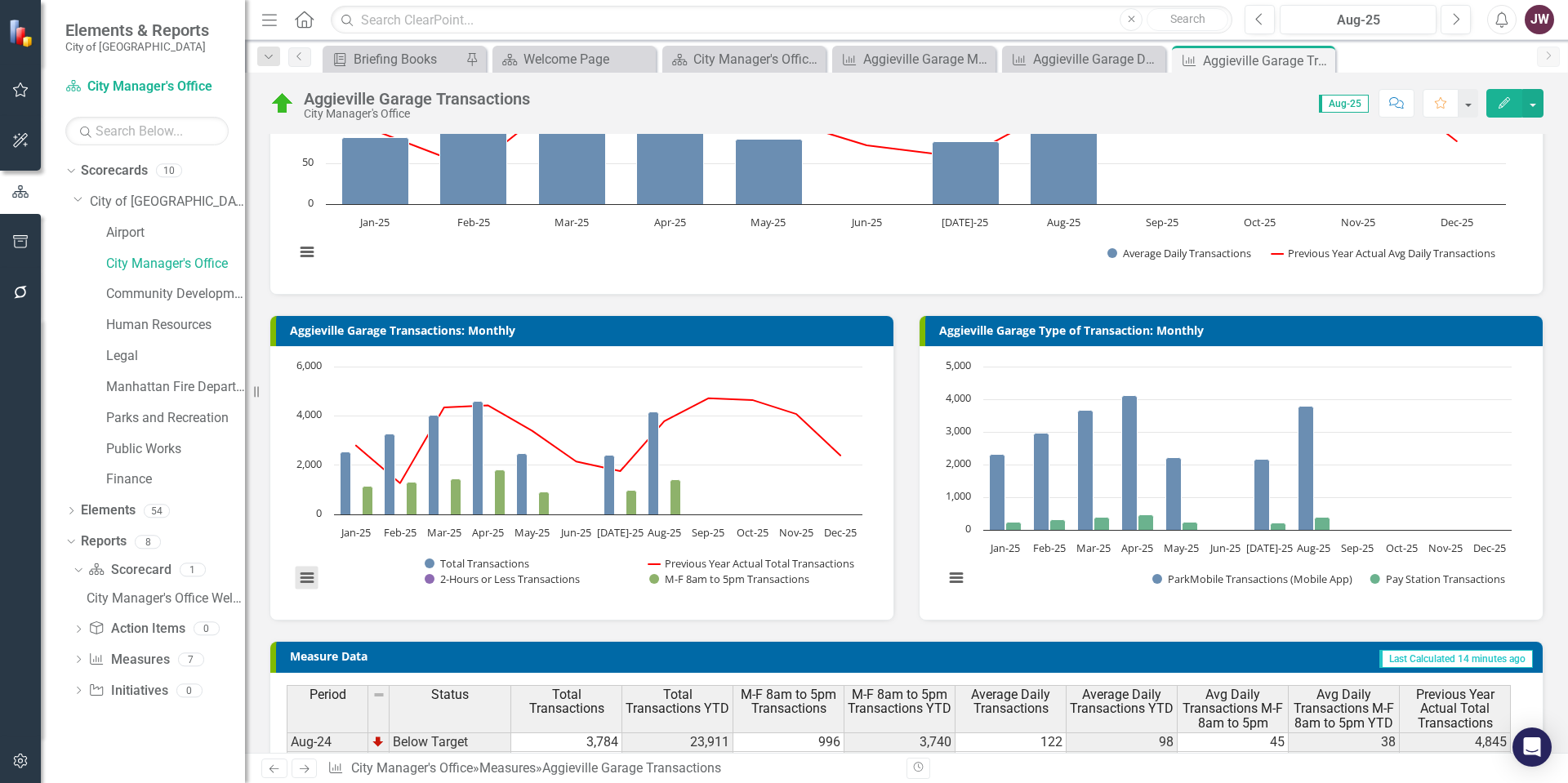
click at [300, 581] on button "View chart menu, Chart" at bounding box center [306, 578] width 23 height 23
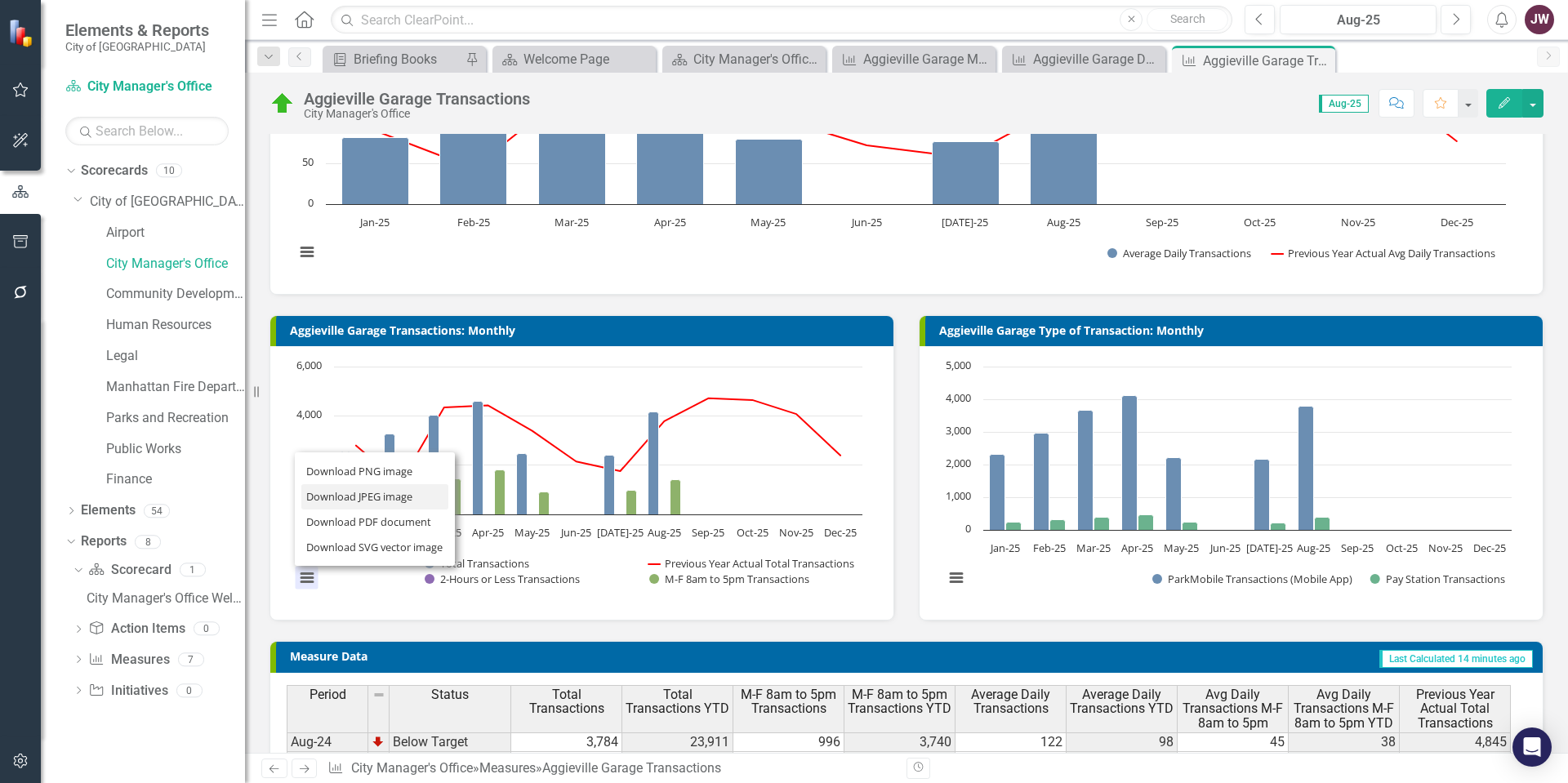
click at [339, 502] on li "Download JPEG image" at bounding box center [375, 497] width 147 height 26
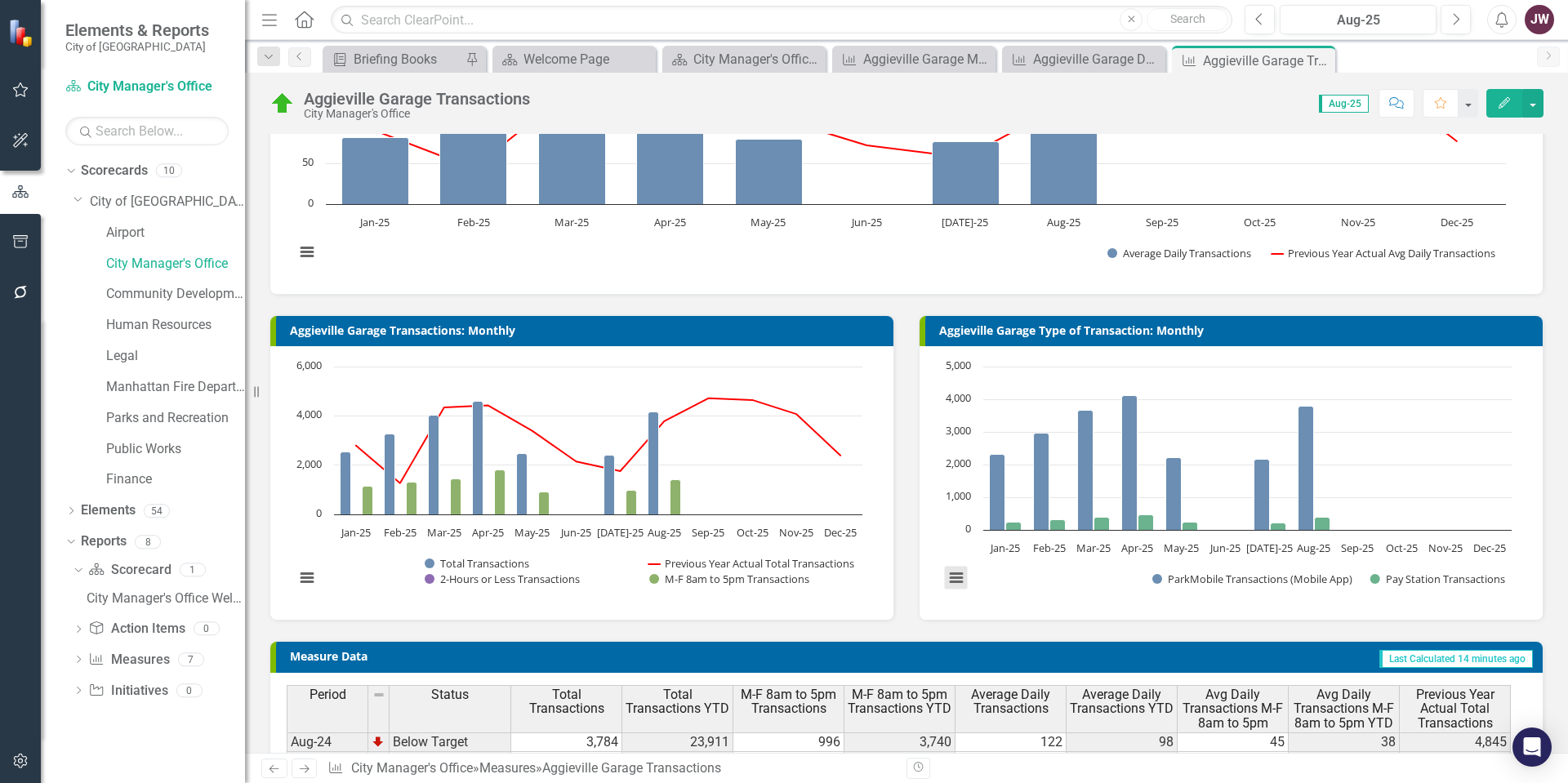
click at [947, 579] on button "View chart menu, Chart" at bounding box center [955, 578] width 23 height 23
click at [997, 501] on li "Download JPEG image" at bounding box center [1024, 497] width 147 height 26
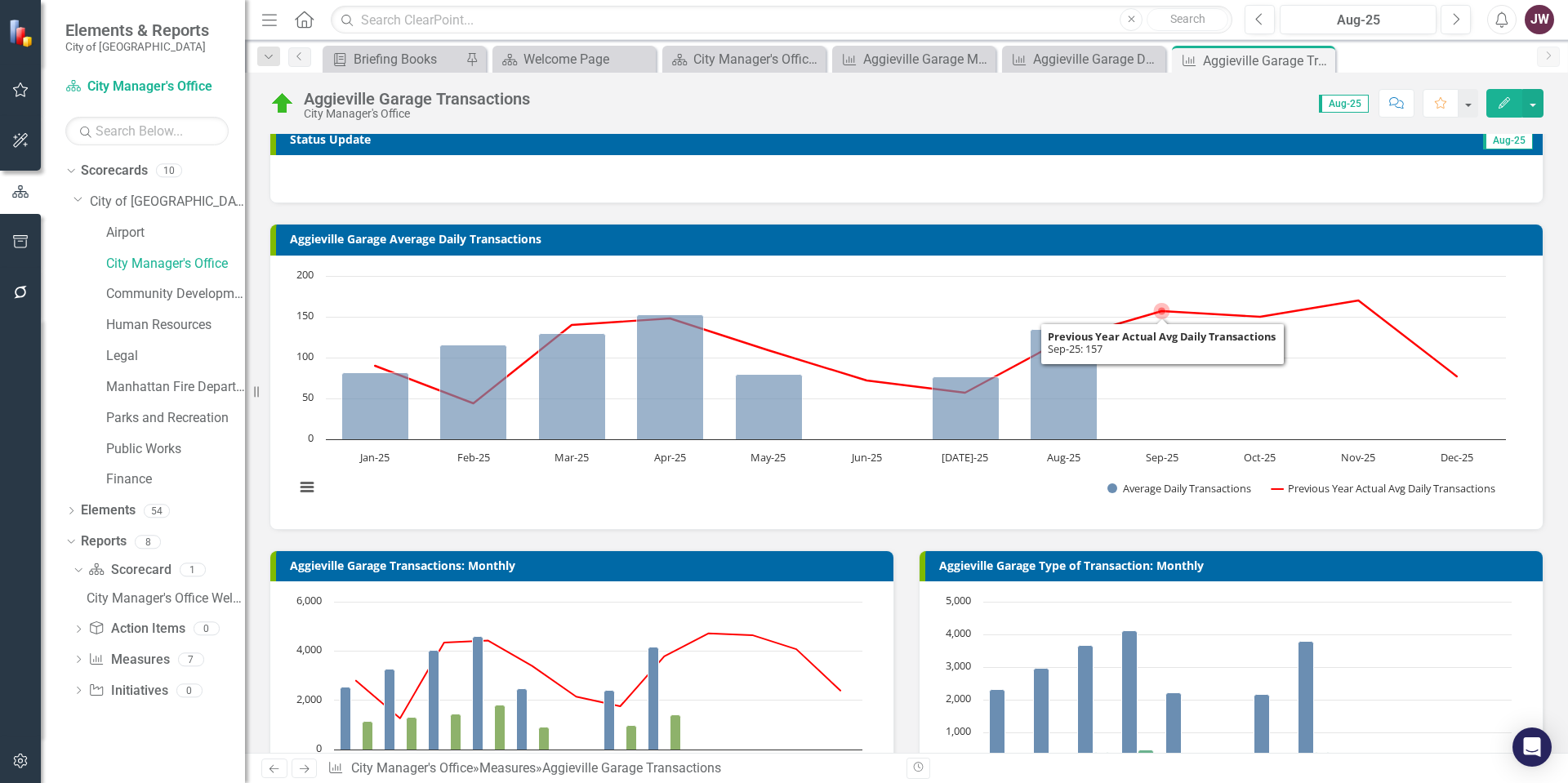
scroll to position [0, 0]
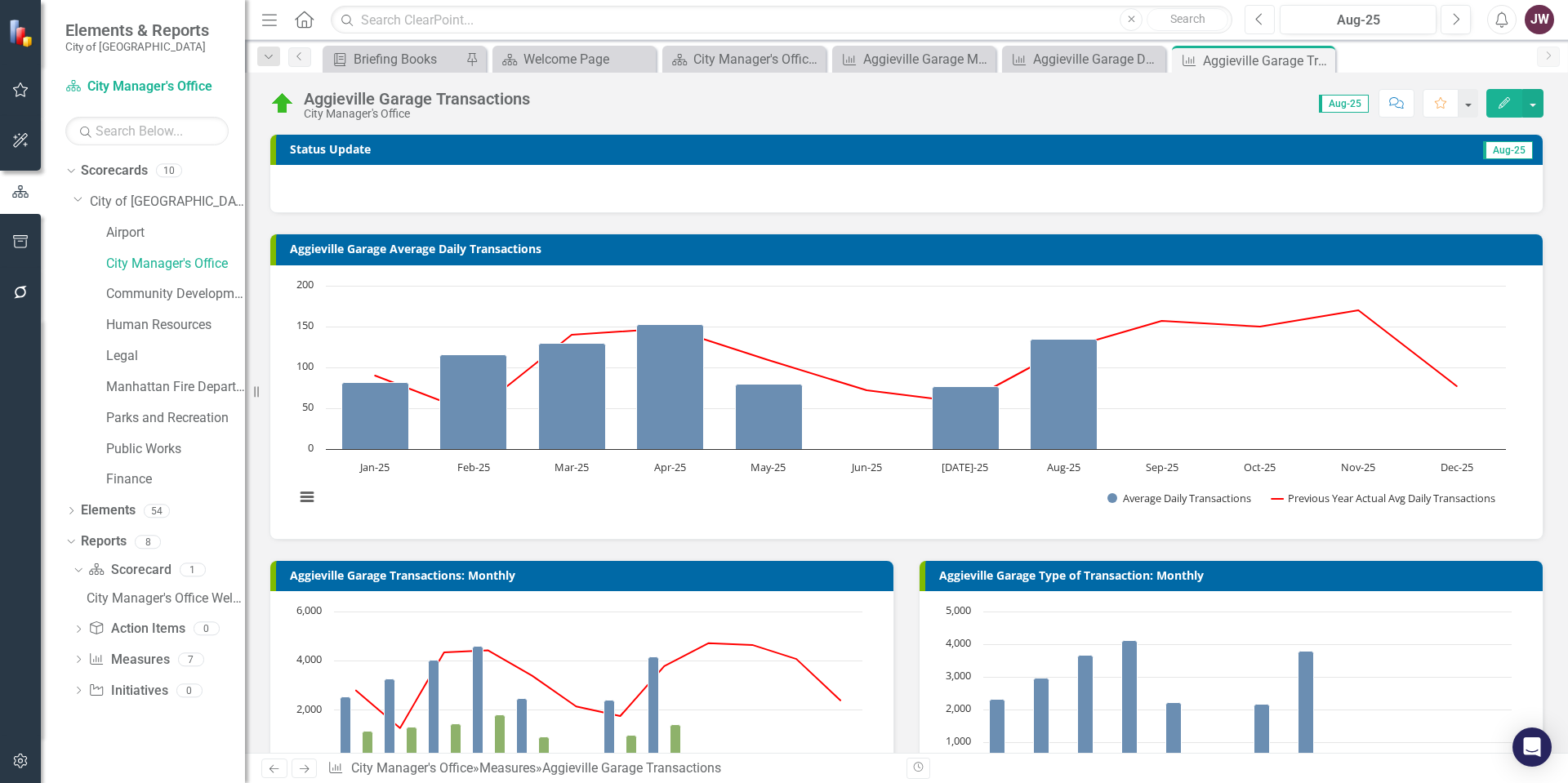
click at [1266, 20] on button "Previous" at bounding box center [1259, 20] width 30 height 29
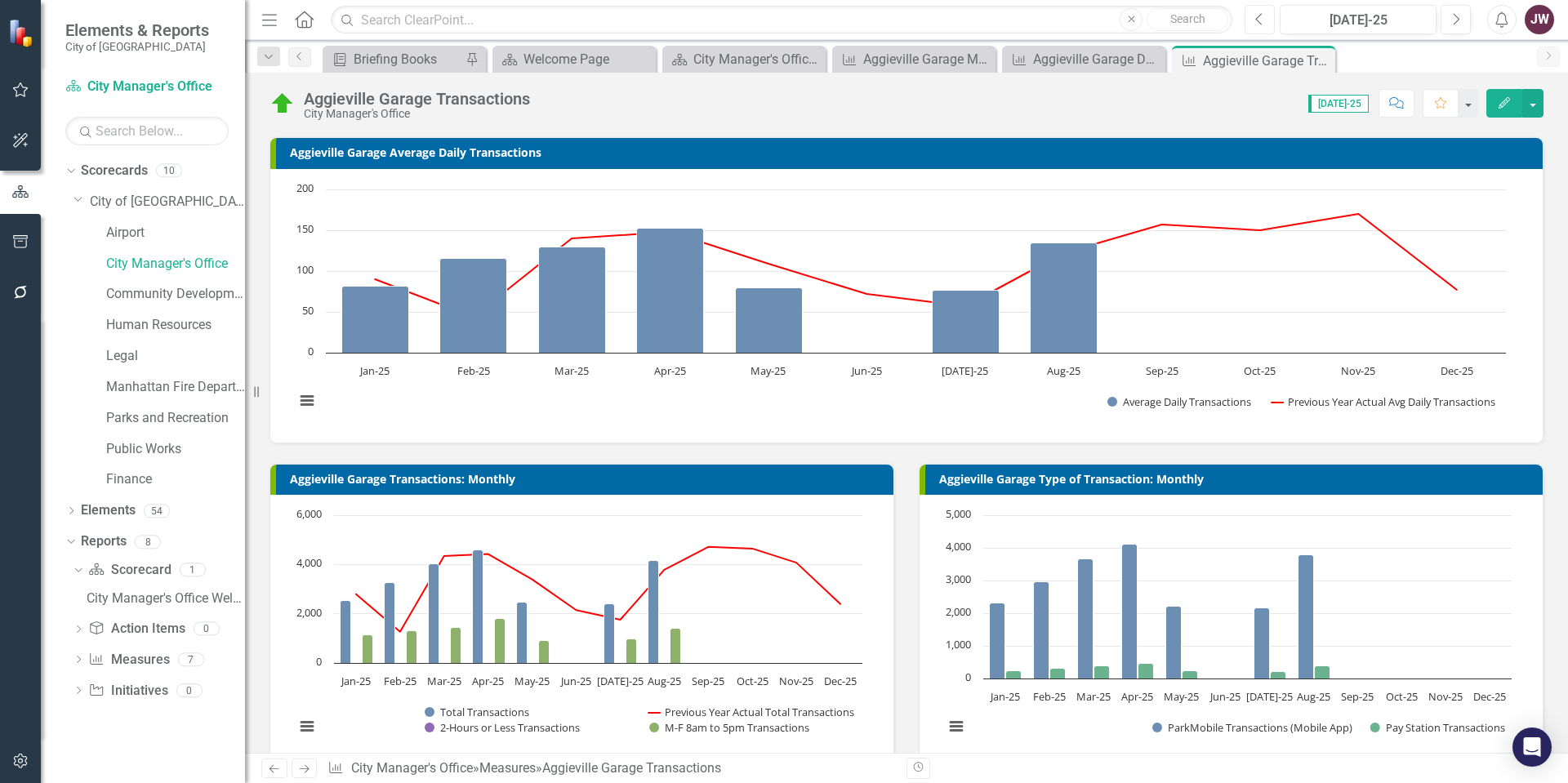
scroll to position [82, 0]
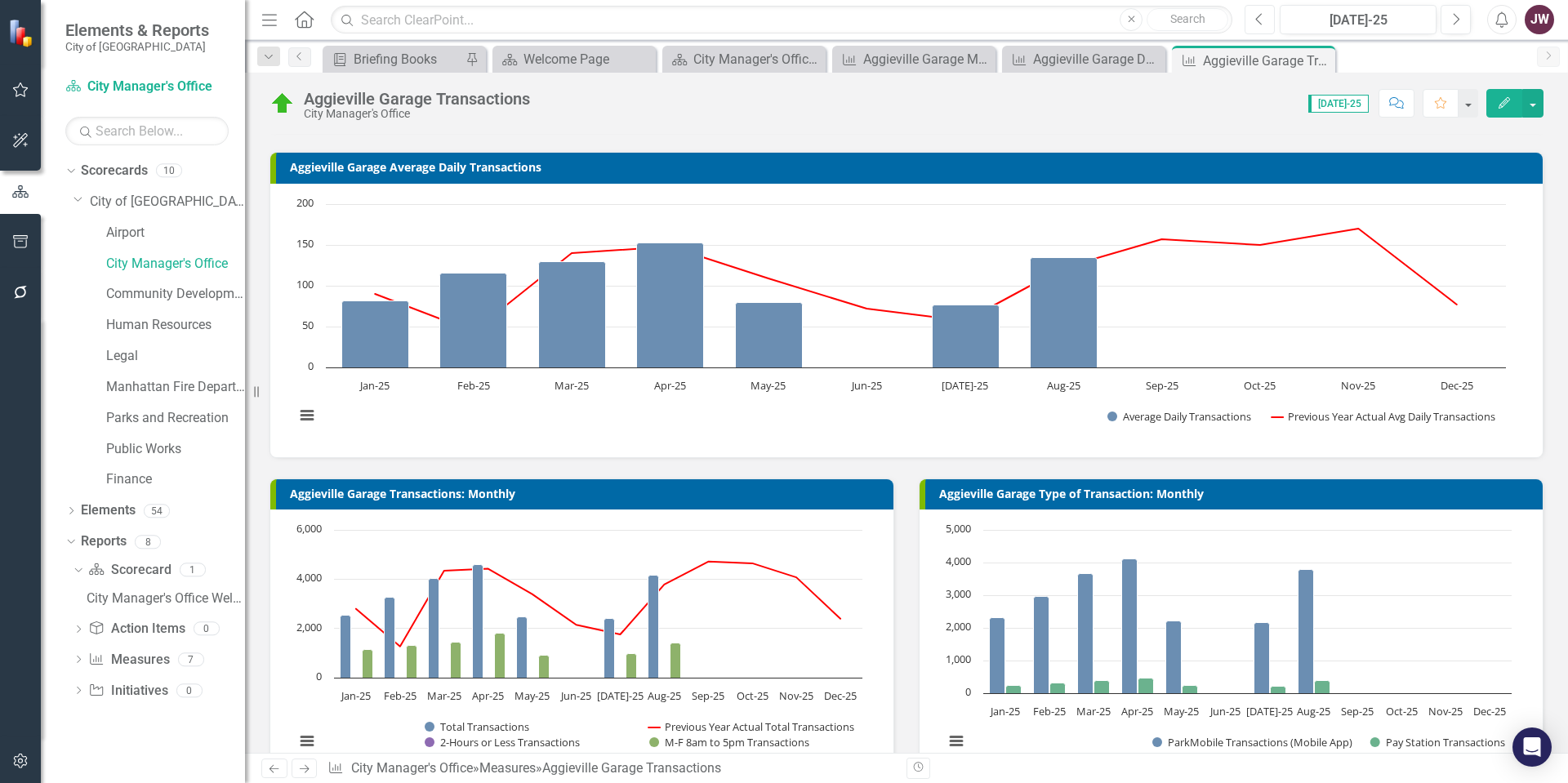
click at [1260, 26] on icon "Previous" at bounding box center [1259, 19] width 9 height 15
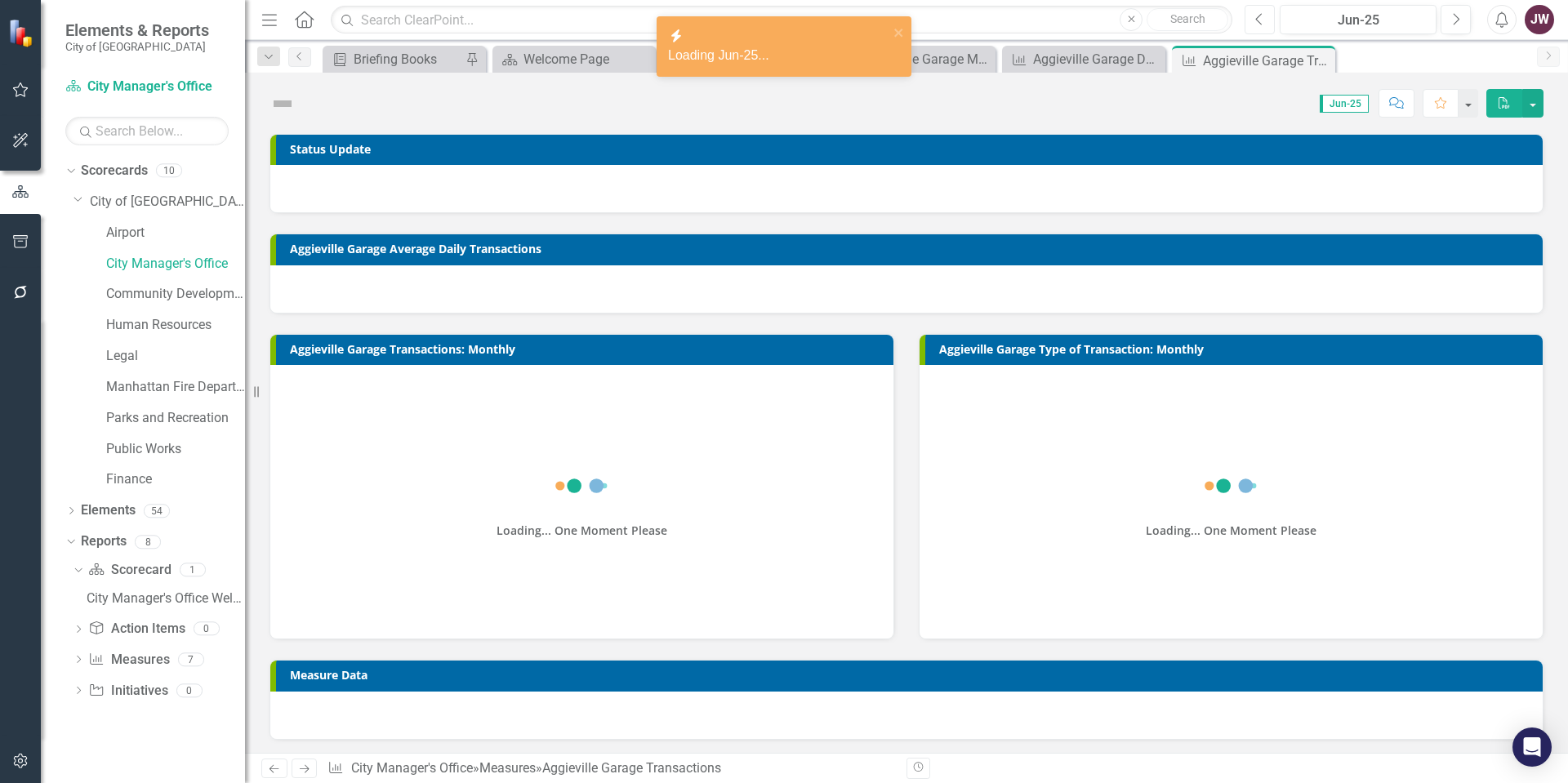
click at [1260, 26] on icon "Previous" at bounding box center [1259, 19] width 9 height 15
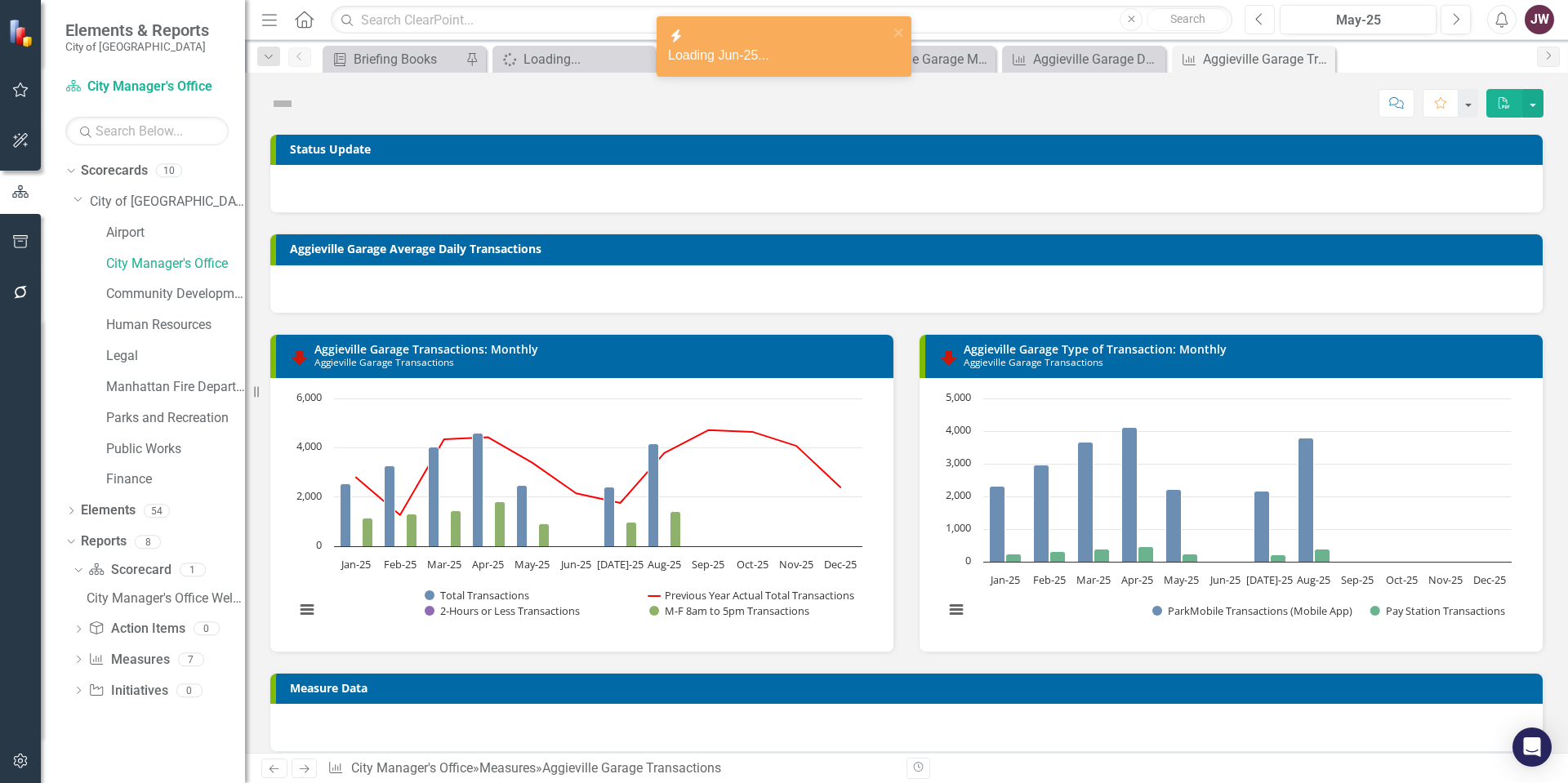
click at [1260, 26] on icon "Previous" at bounding box center [1259, 19] width 9 height 15
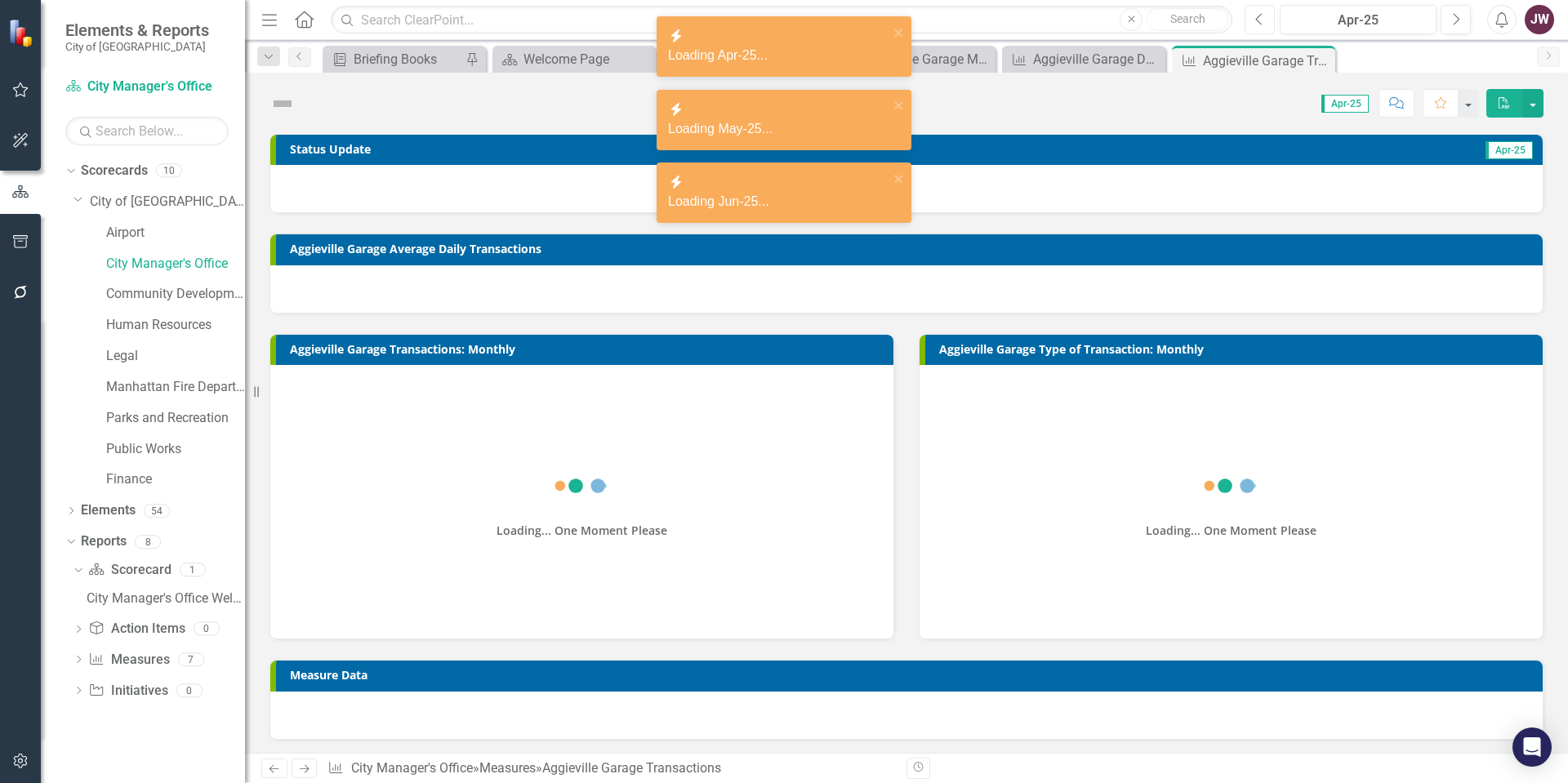
click at [1260, 26] on icon "Previous" at bounding box center [1259, 19] width 9 height 15
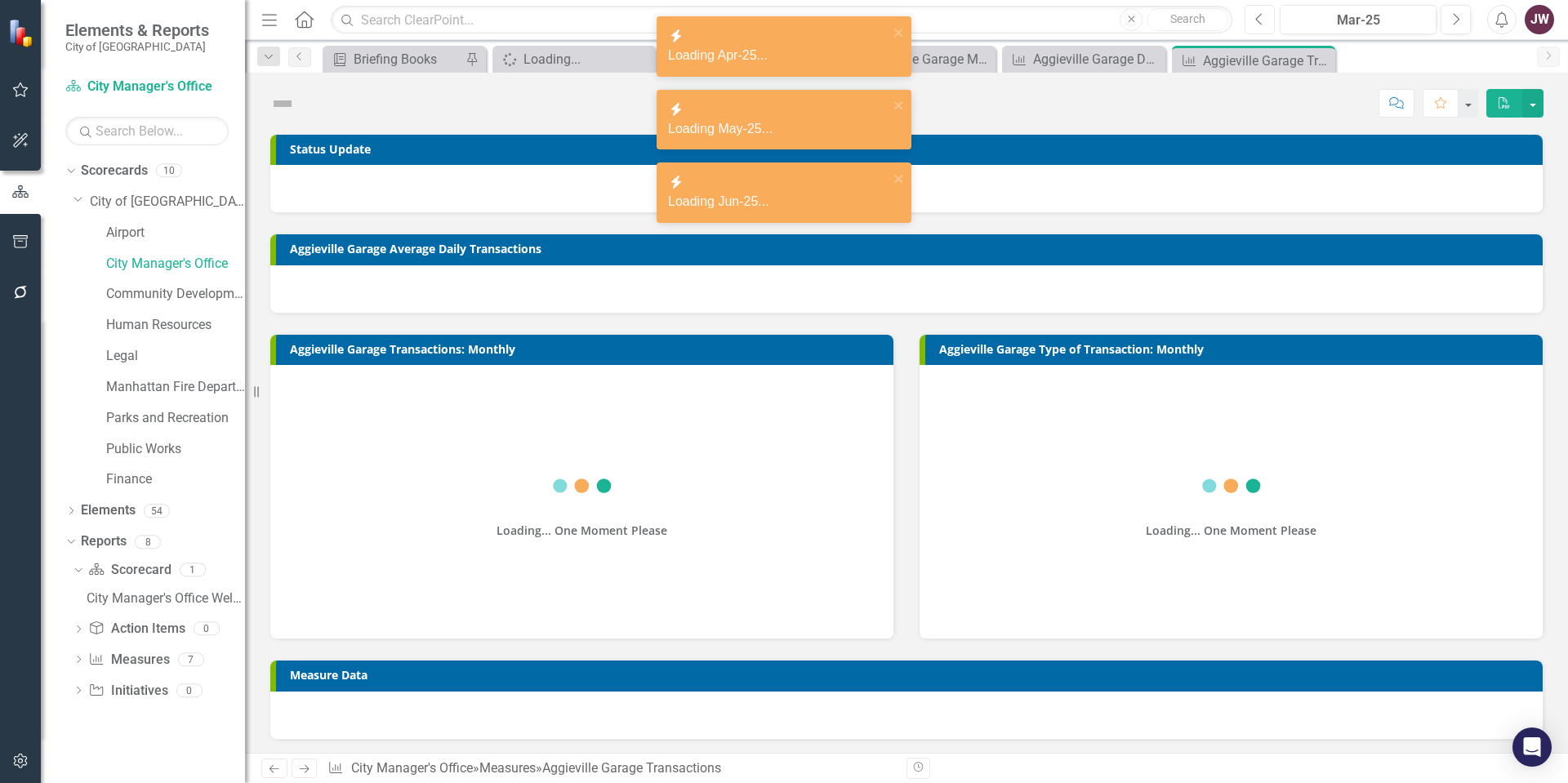
click at [1260, 26] on icon "Previous" at bounding box center [1259, 19] width 9 height 15
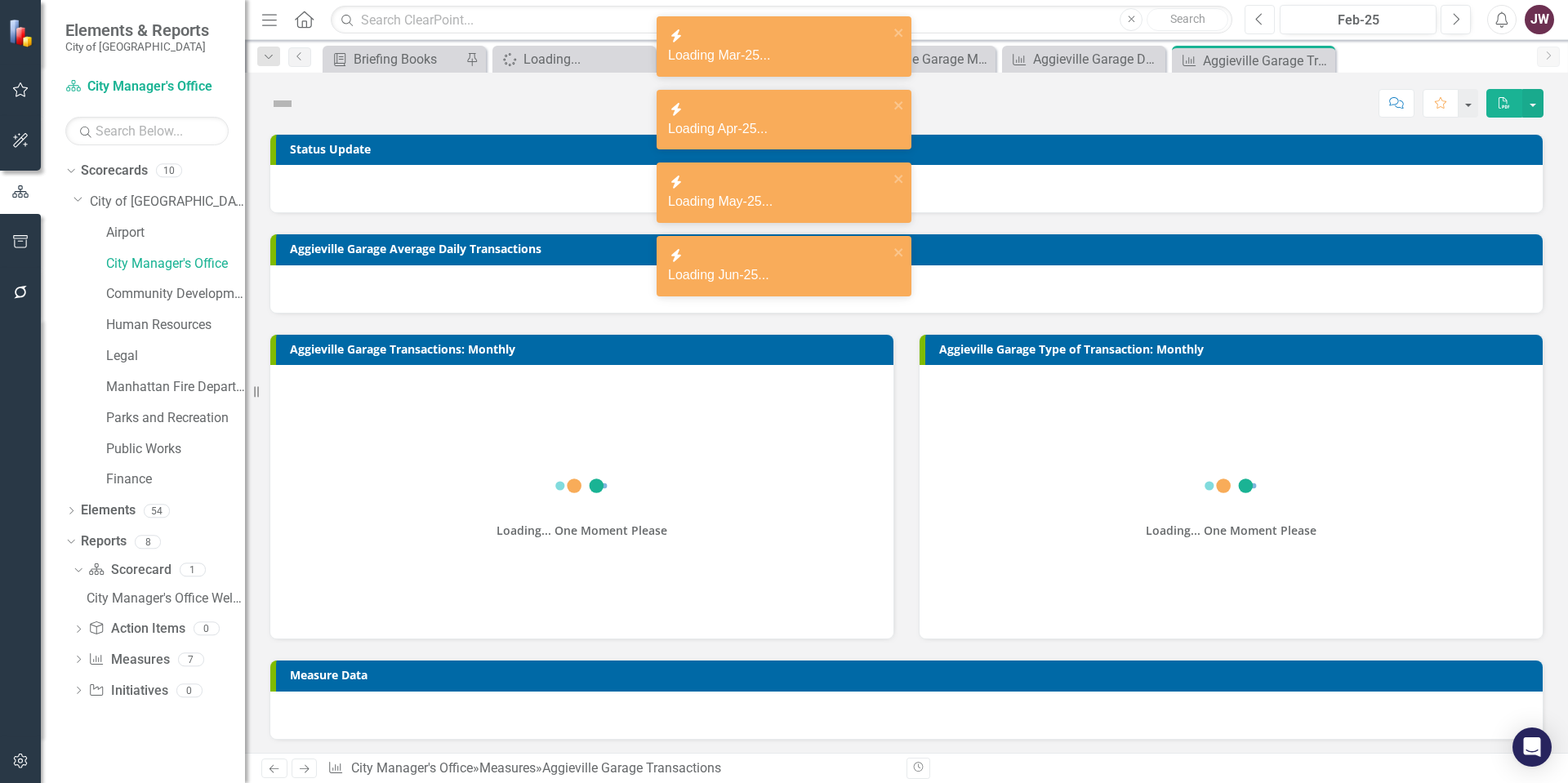
click at [1260, 26] on icon "Previous" at bounding box center [1259, 19] width 9 height 15
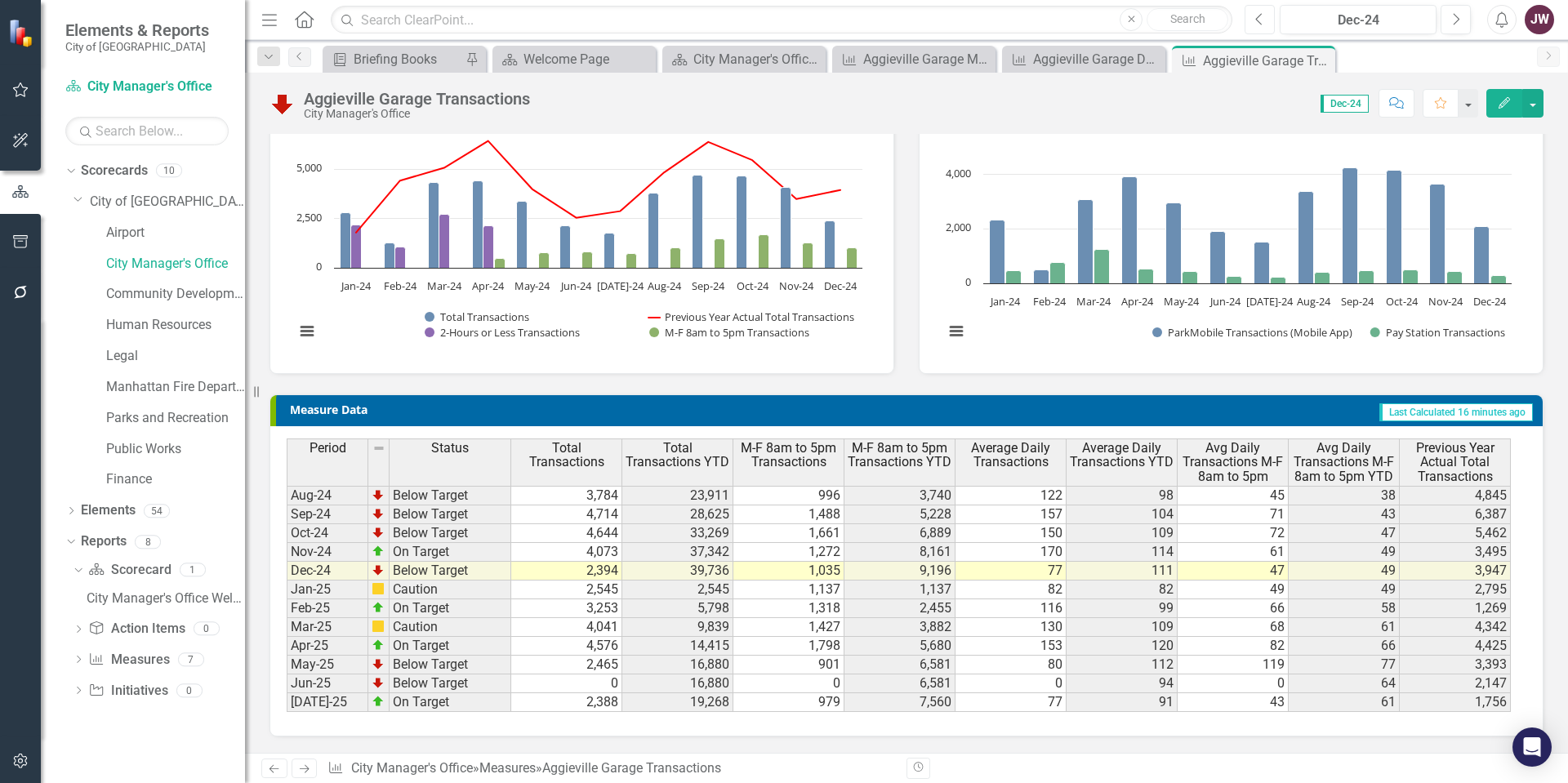
scroll to position [2, 0]
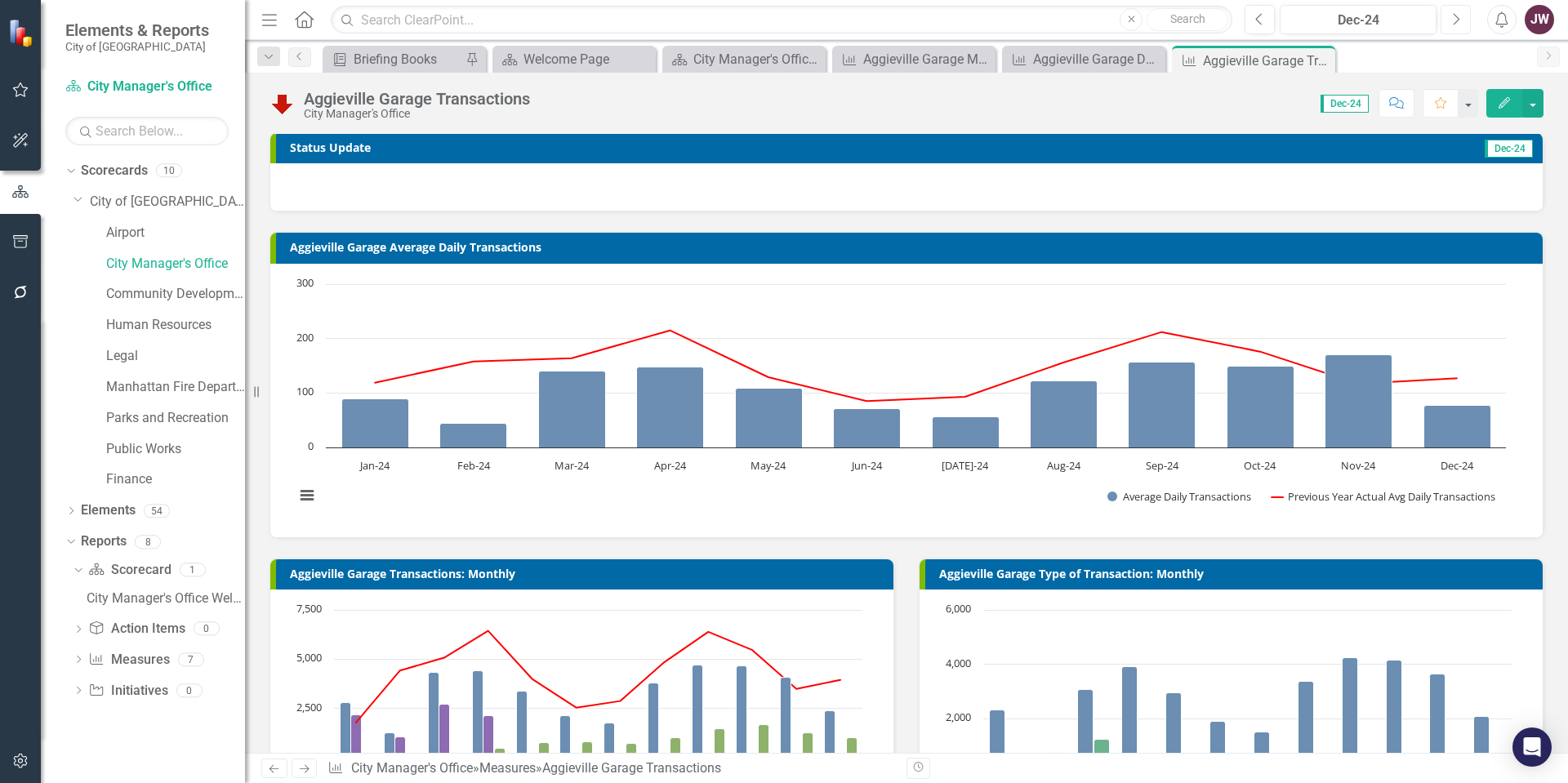
click at [1459, 18] on button "Next" at bounding box center [1455, 20] width 30 height 29
click at [1459, 18] on icon "Next" at bounding box center [1455, 19] width 9 height 15
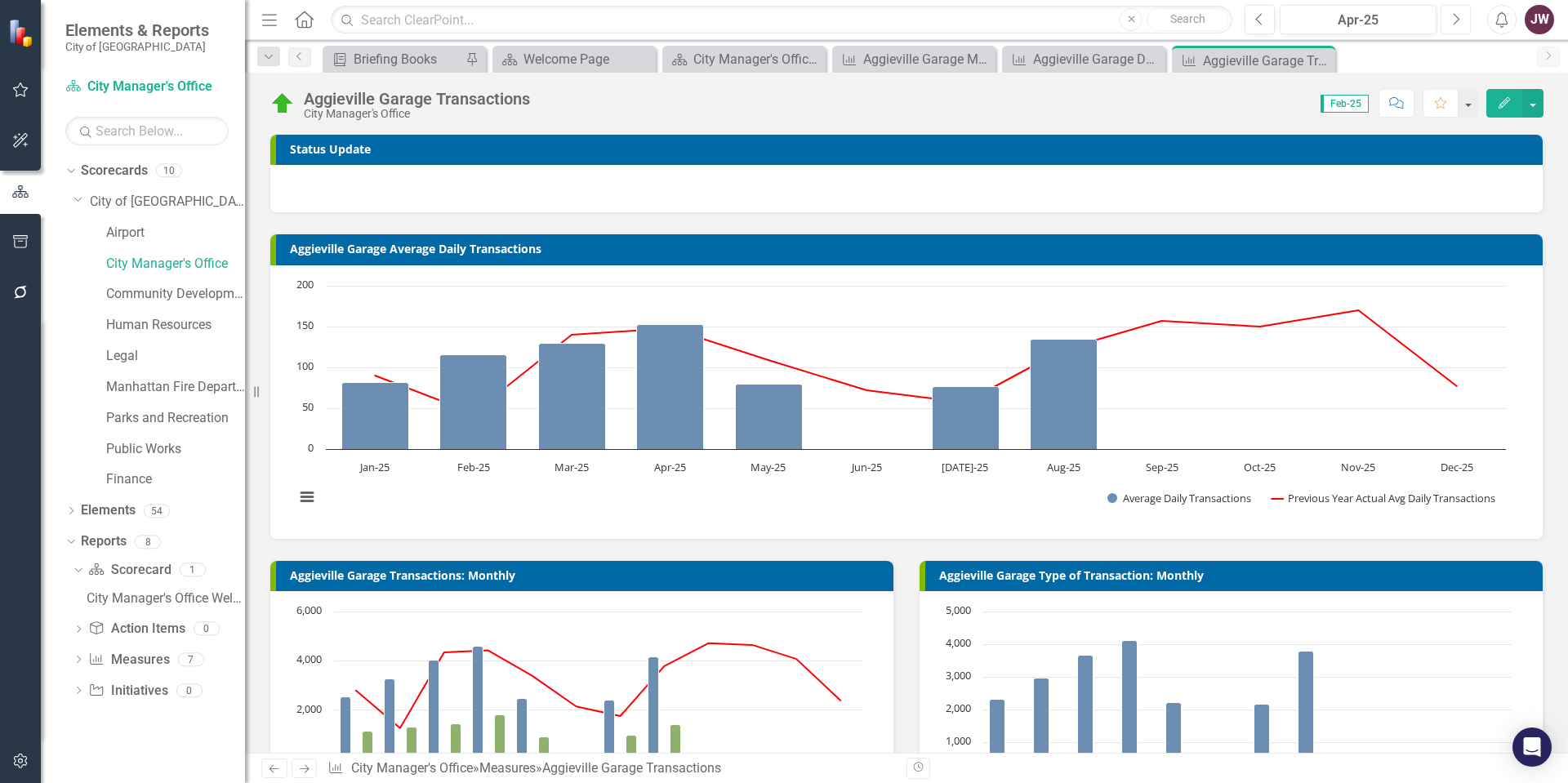
click at [1459, 18] on icon "Next" at bounding box center [1455, 19] width 9 height 15
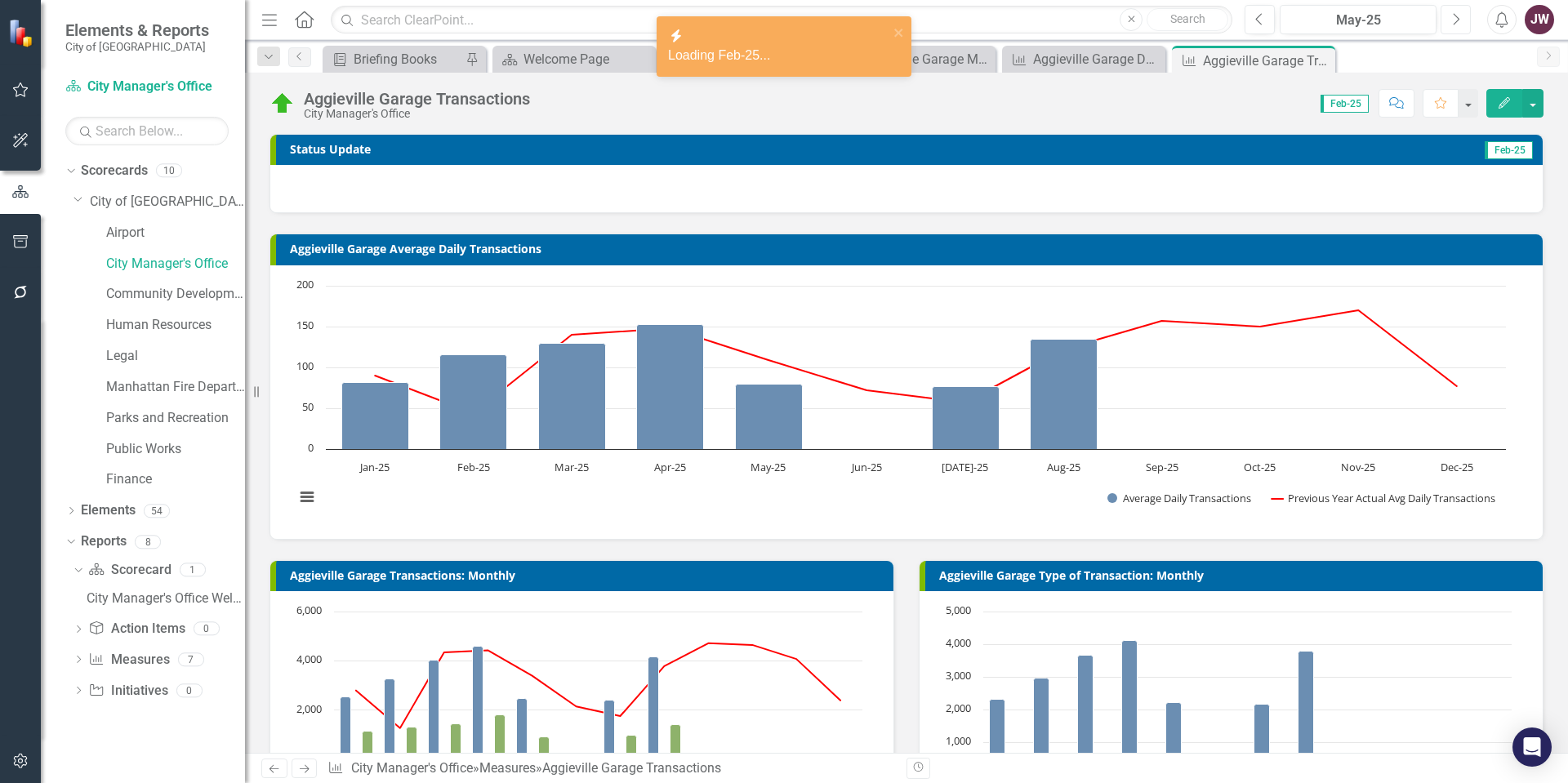
click at [1459, 18] on icon "Next" at bounding box center [1455, 19] width 9 height 15
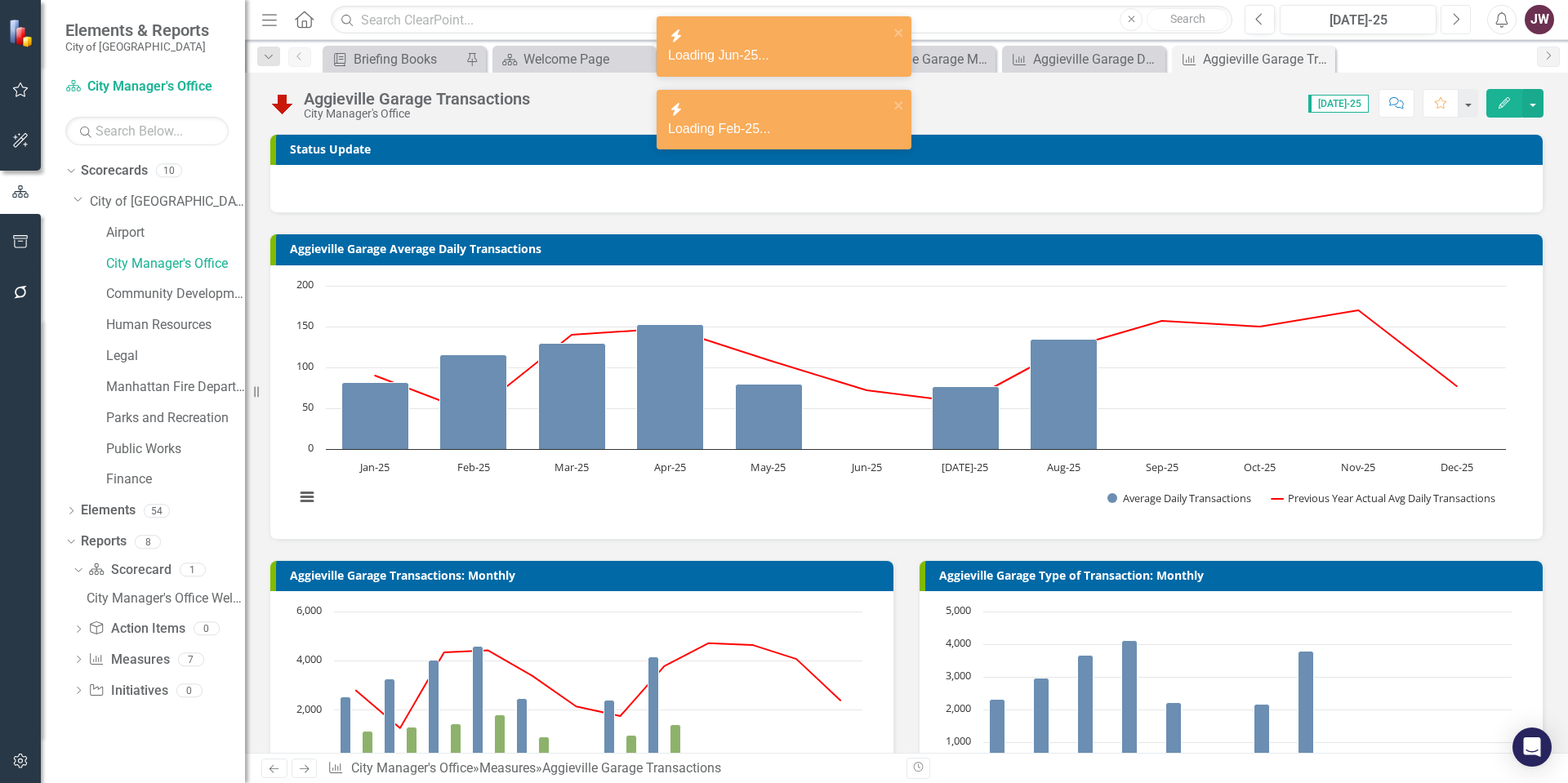
click at [1459, 18] on icon "Next" at bounding box center [1455, 19] width 9 height 15
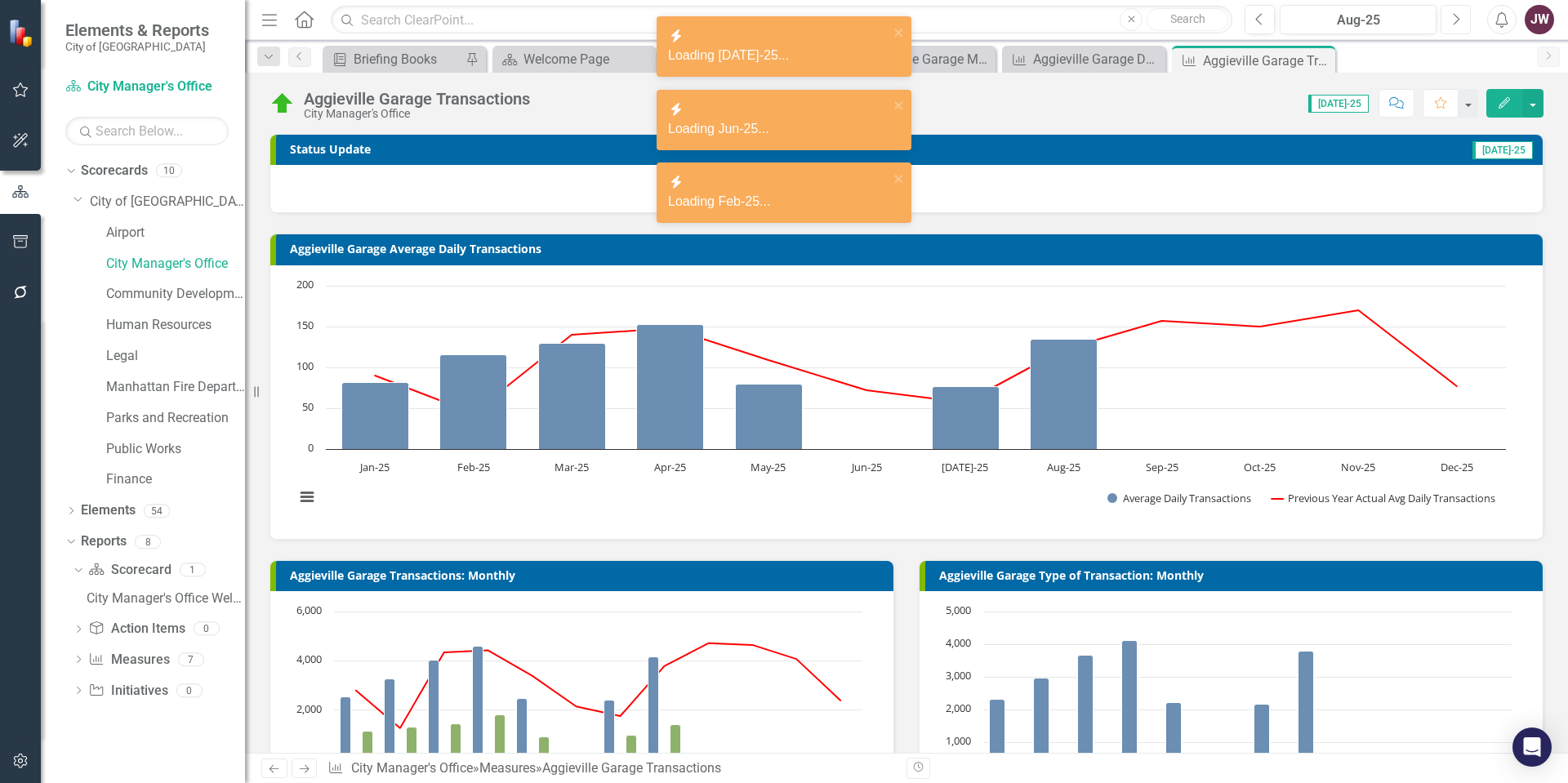
click at [1459, 18] on icon "Next" at bounding box center [1455, 19] width 9 height 15
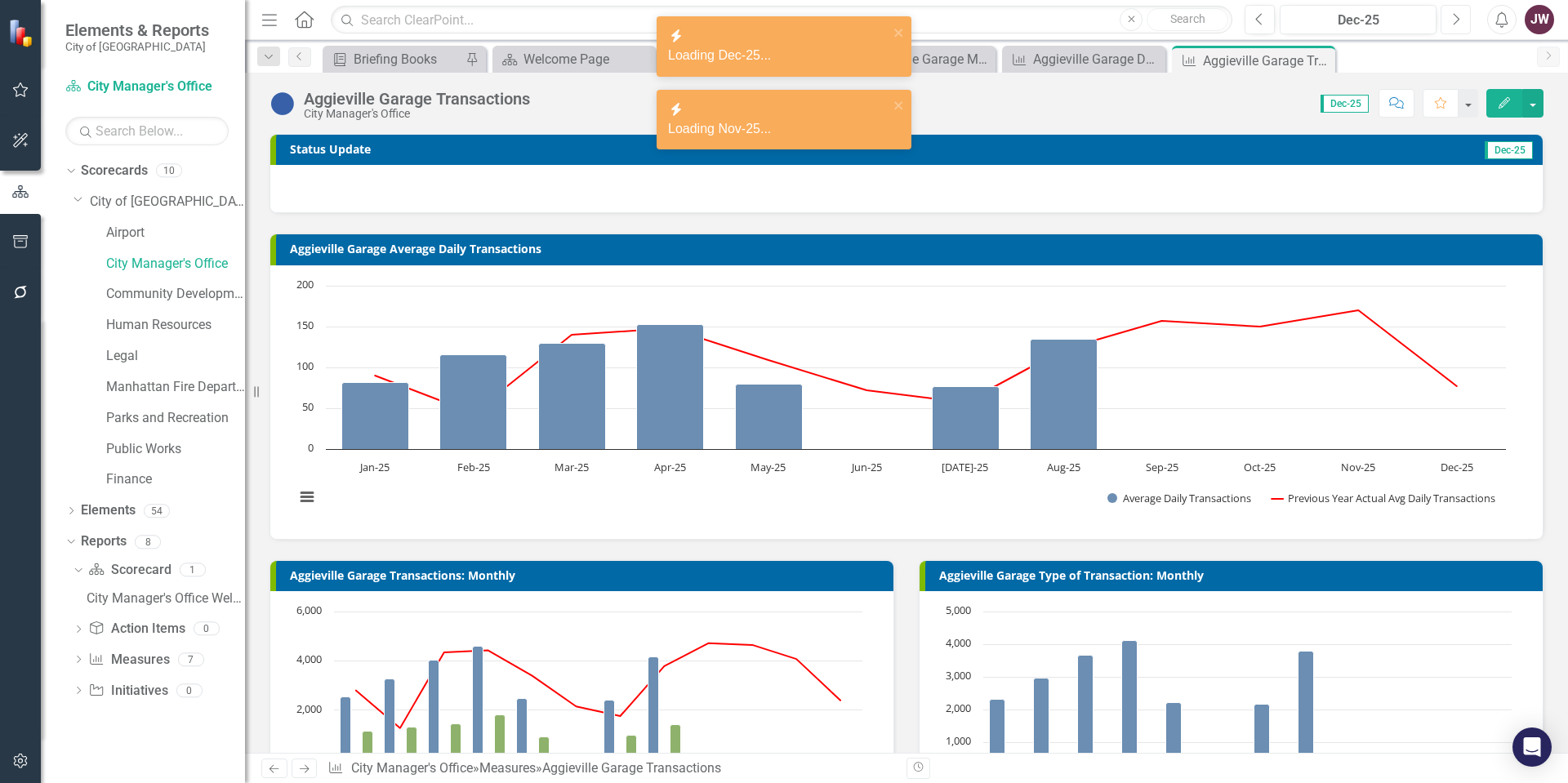
click at [1458, 22] on icon "Next" at bounding box center [1455, 19] width 9 height 15
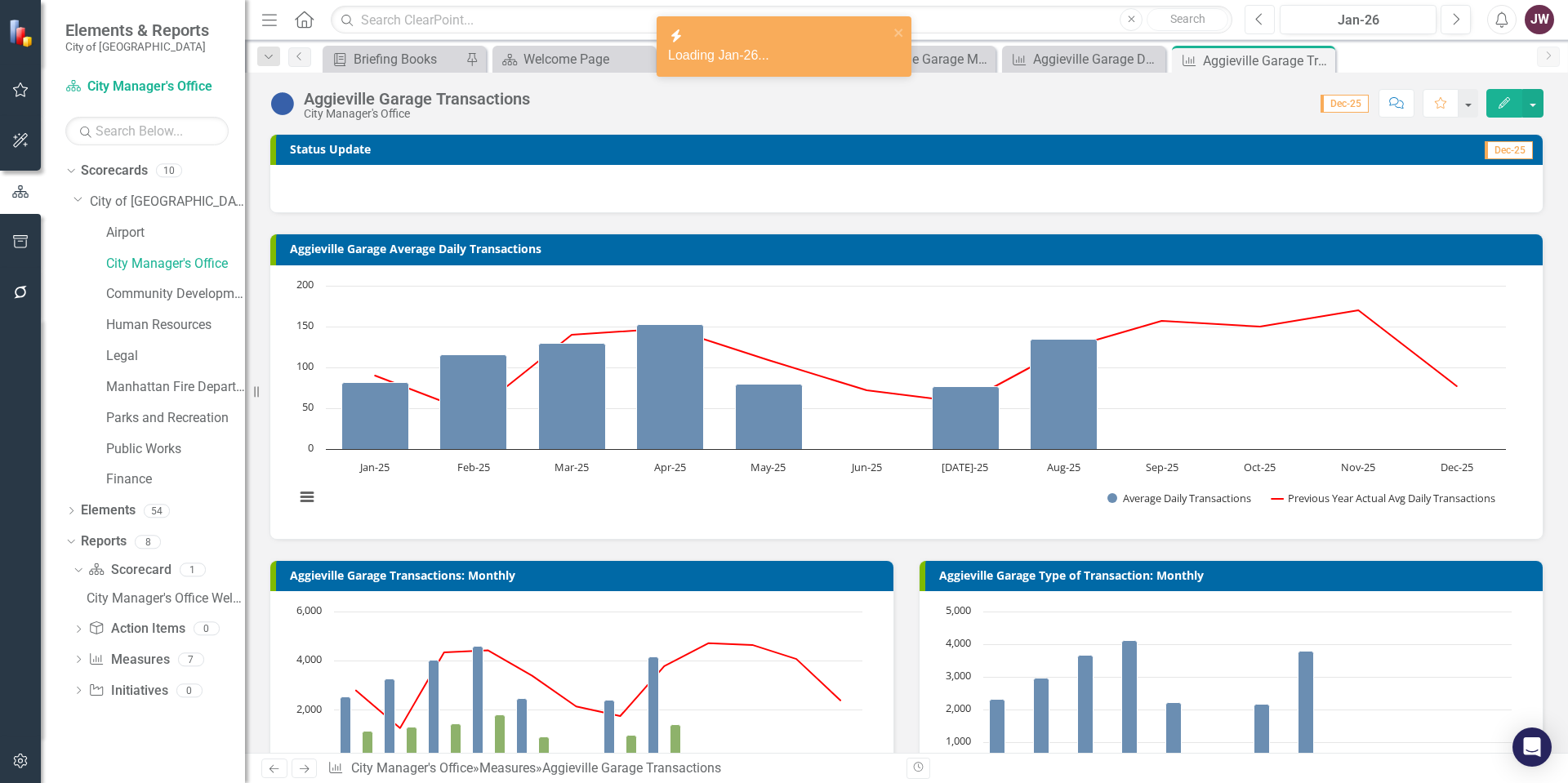
click at [1260, 22] on icon "Previous" at bounding box center [1259, 19] width 9 height 15
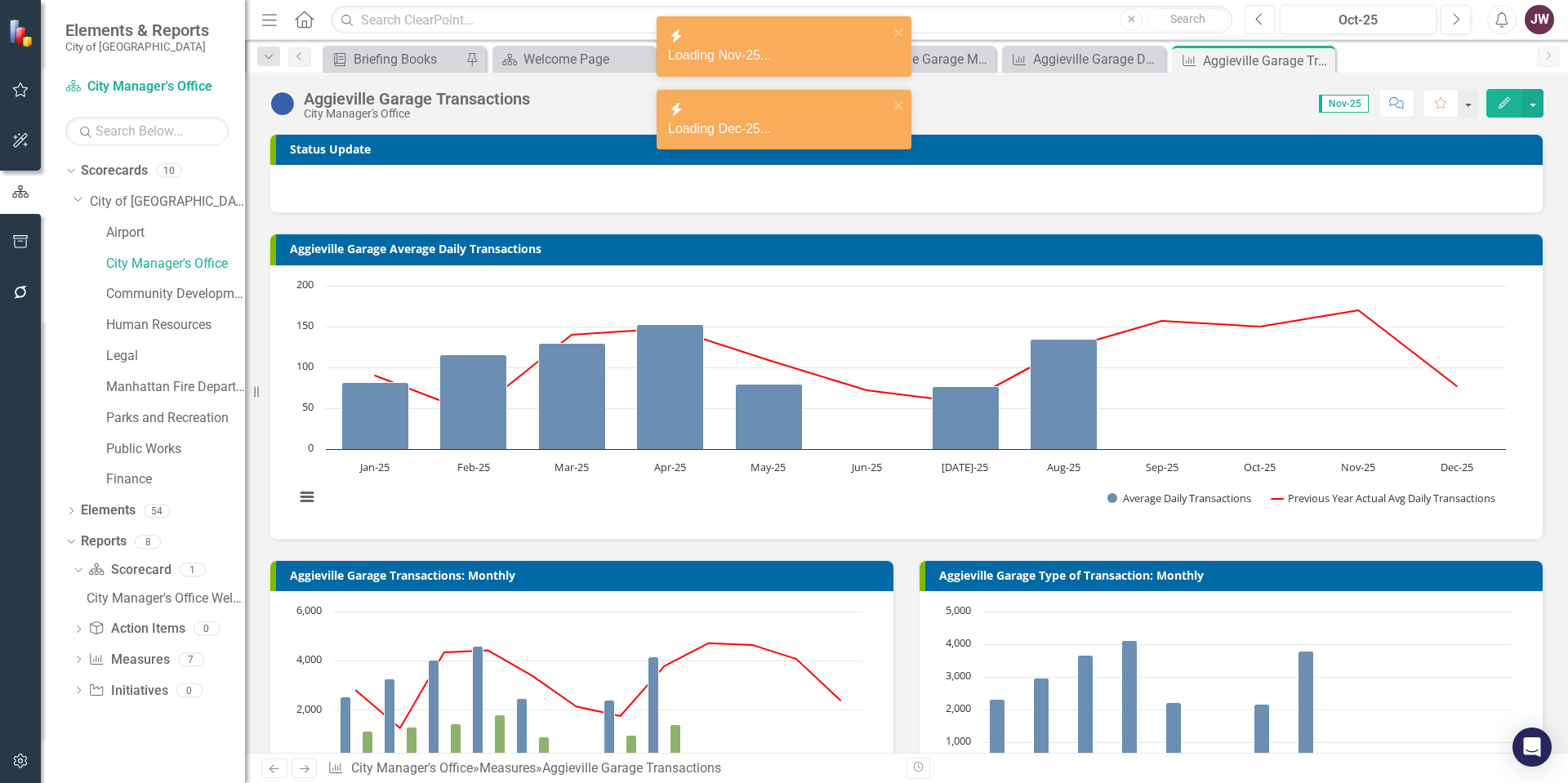
click at [1260, 22] on icon "Previous" at bounding box center [1259, 19] width 9 height 15
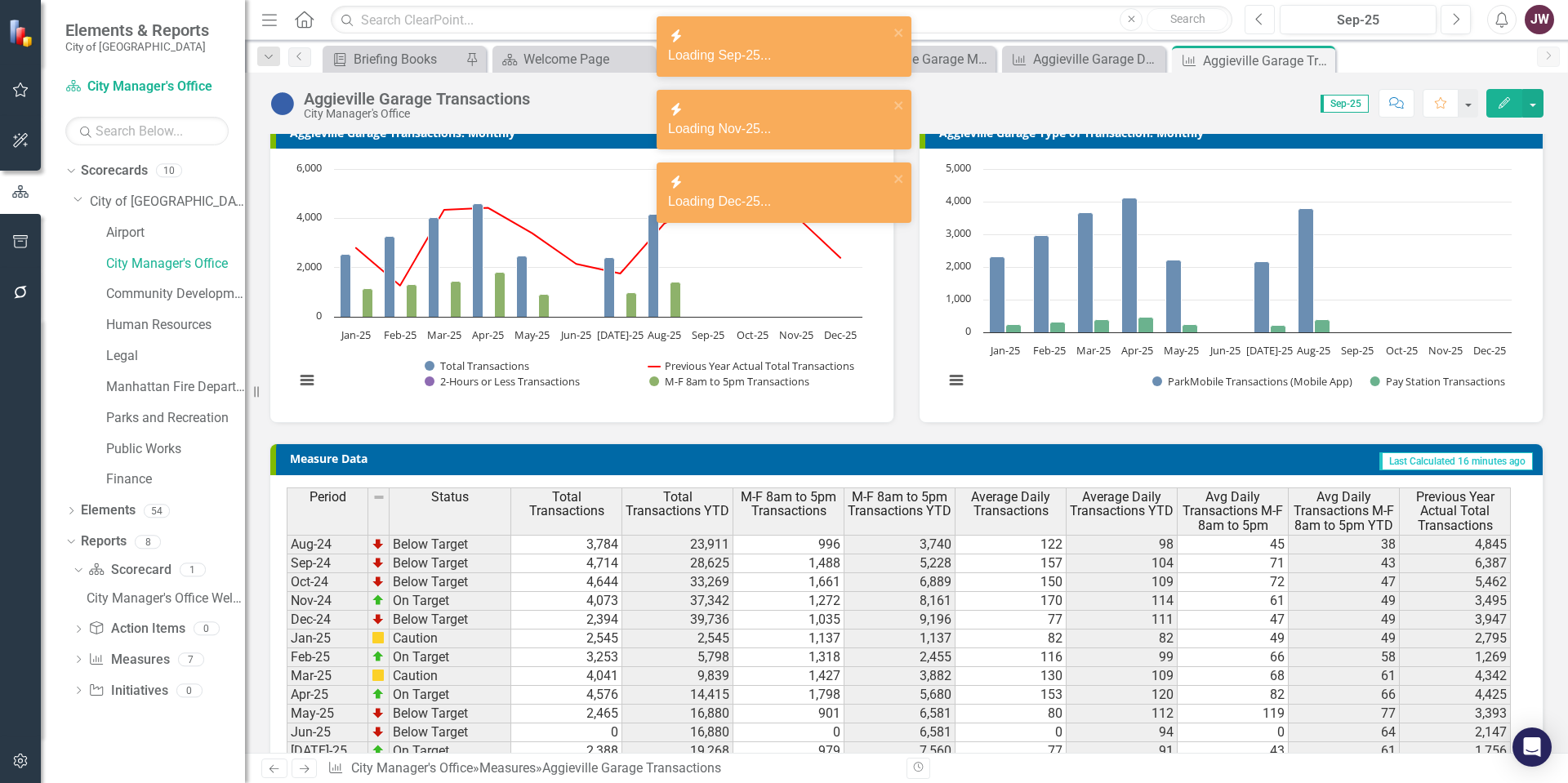
scroll to position [492, 0]
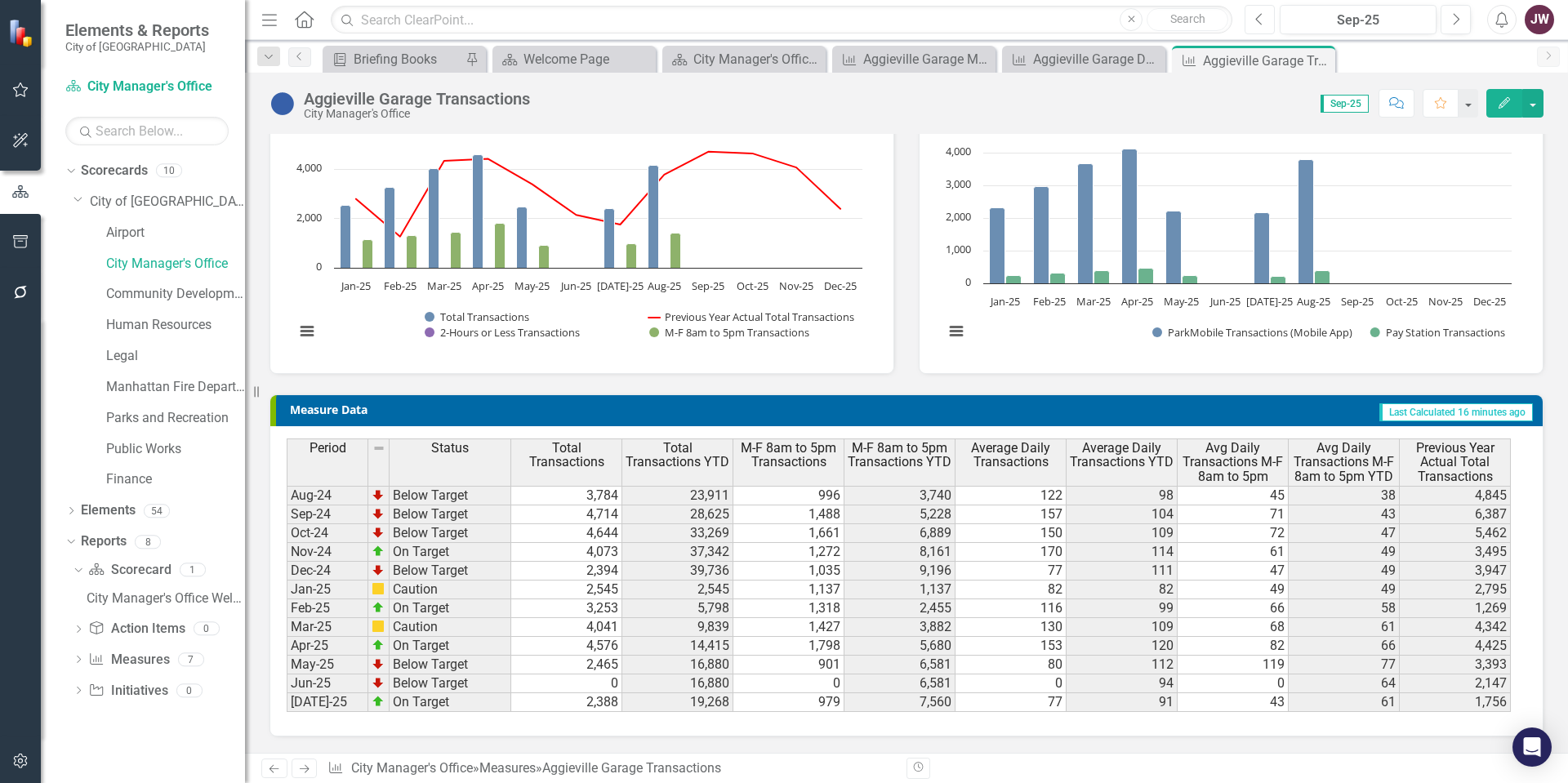
click at [1268, 21] on button "Previous" at bounding box center [1259, 20] width 30 height 29
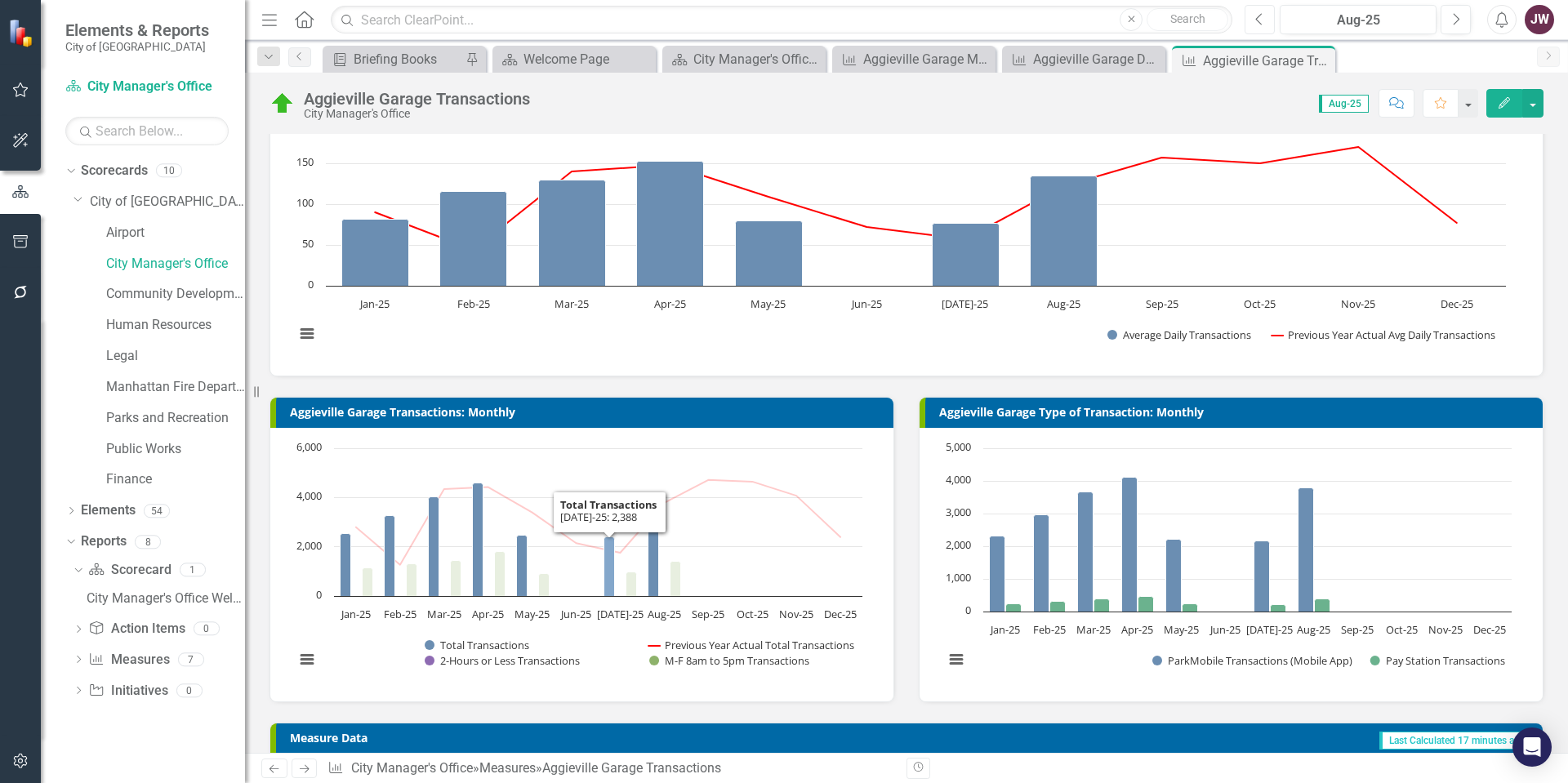
scroll to position [82, 0]
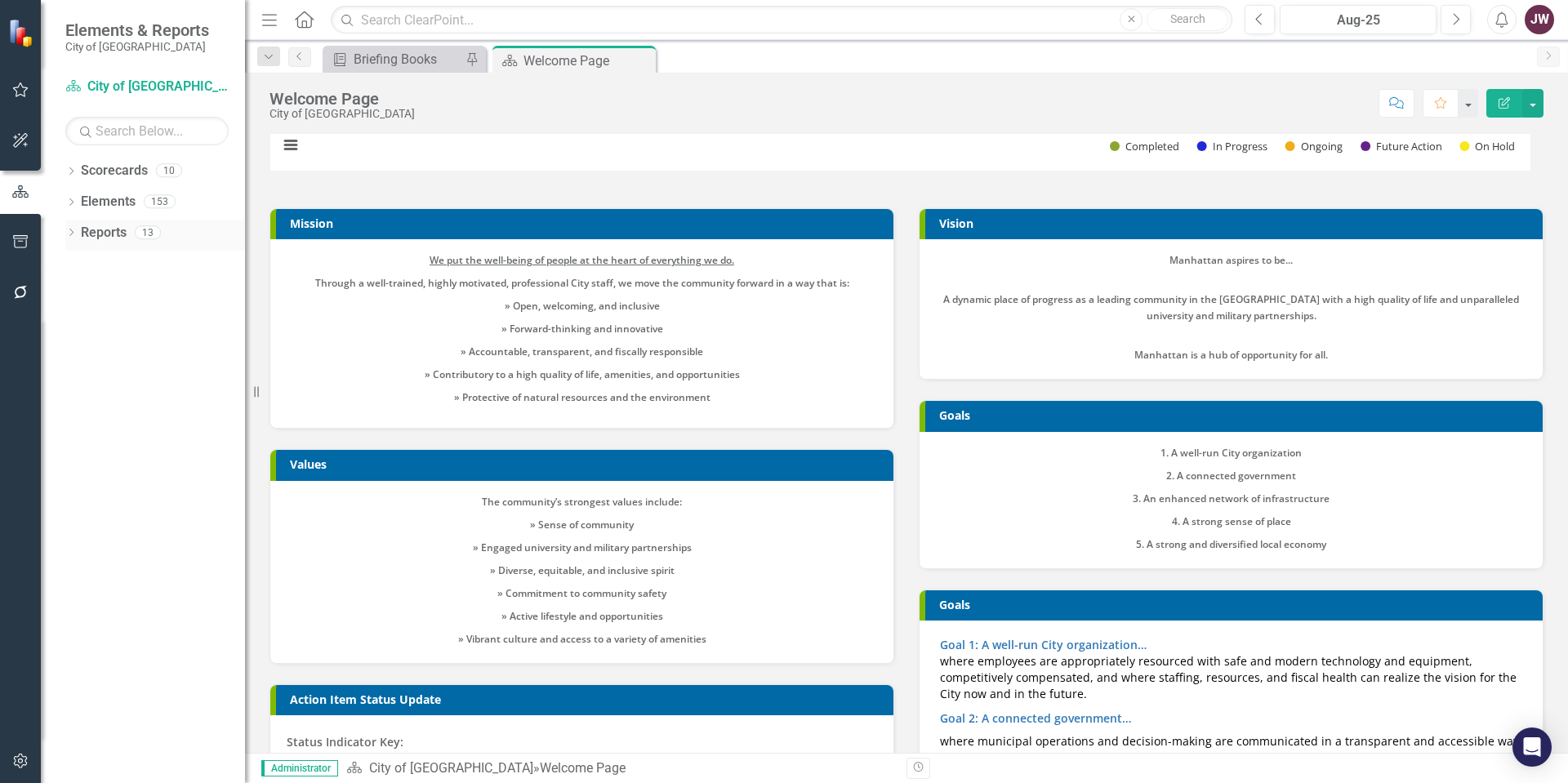
scroll to position [373, 0]
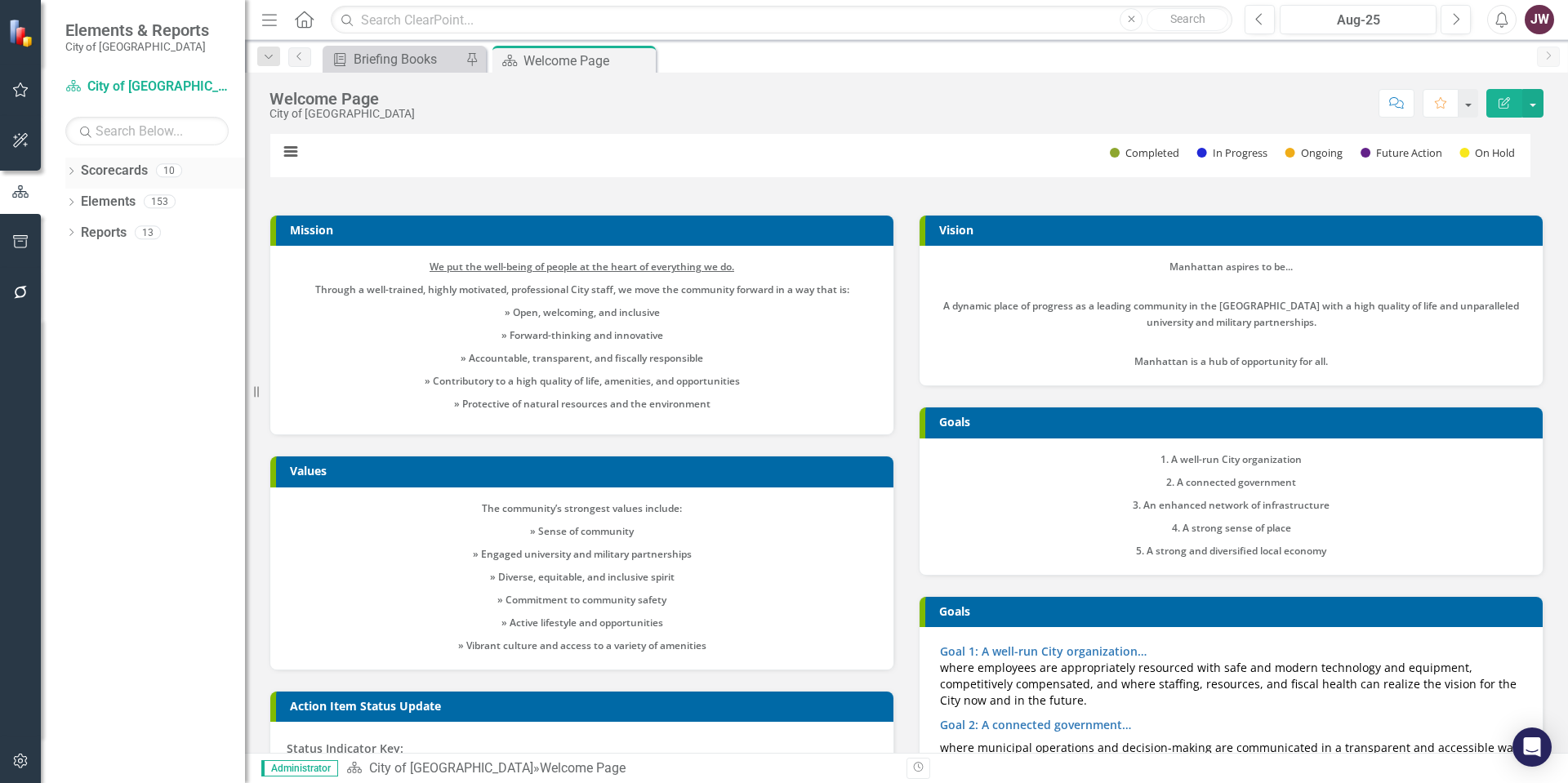
click at [75, 174] on icon "Dropdown" at bounding box center [72, 172] width 12 height 9
click at [80, 199] on icon "Dropdown" at bounding box center [80, 201] width 12 height 10
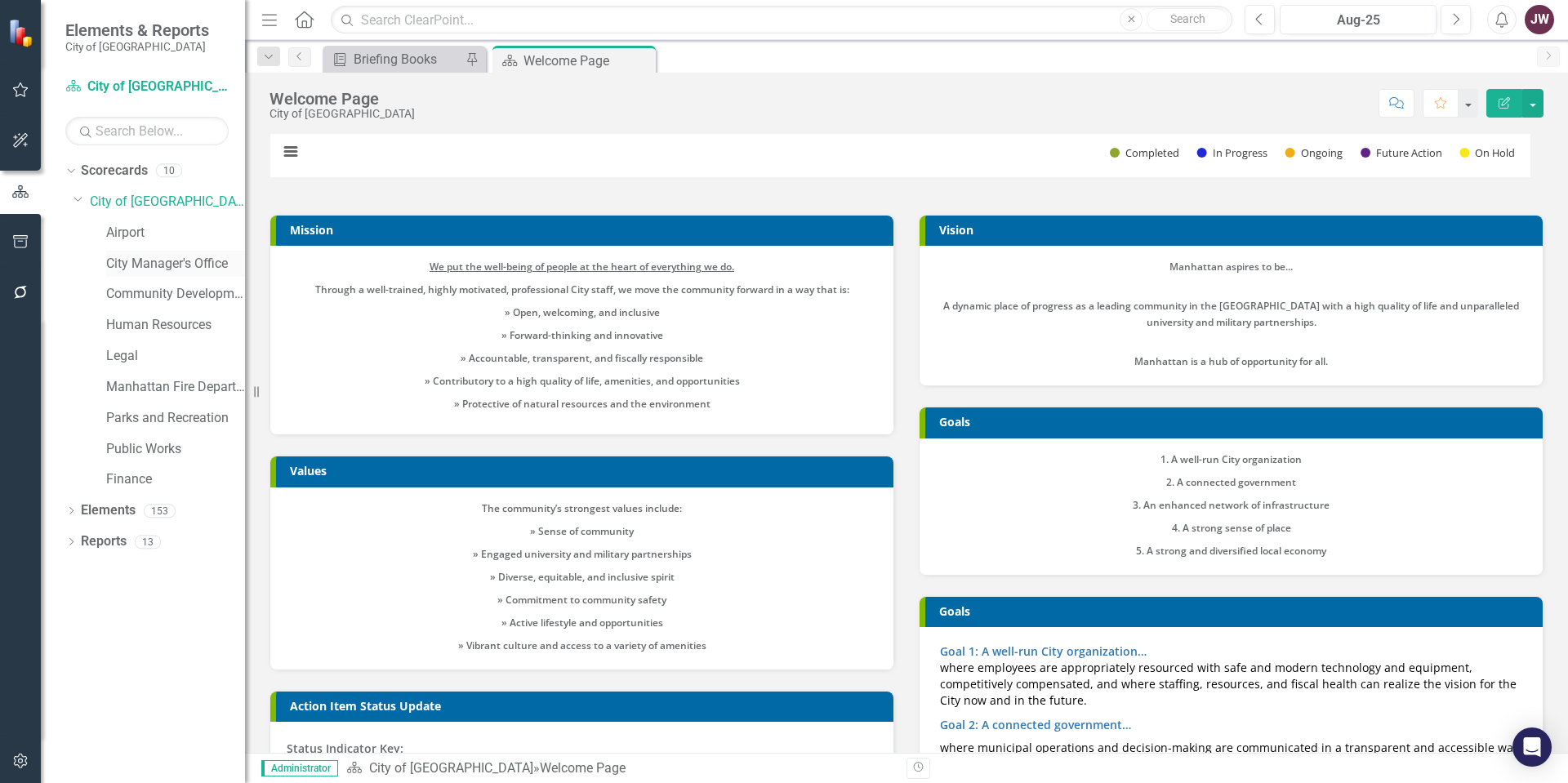
click at [162, 256] on link "City Manager's Office" at bounding box center [175, 263] width 138 height 19
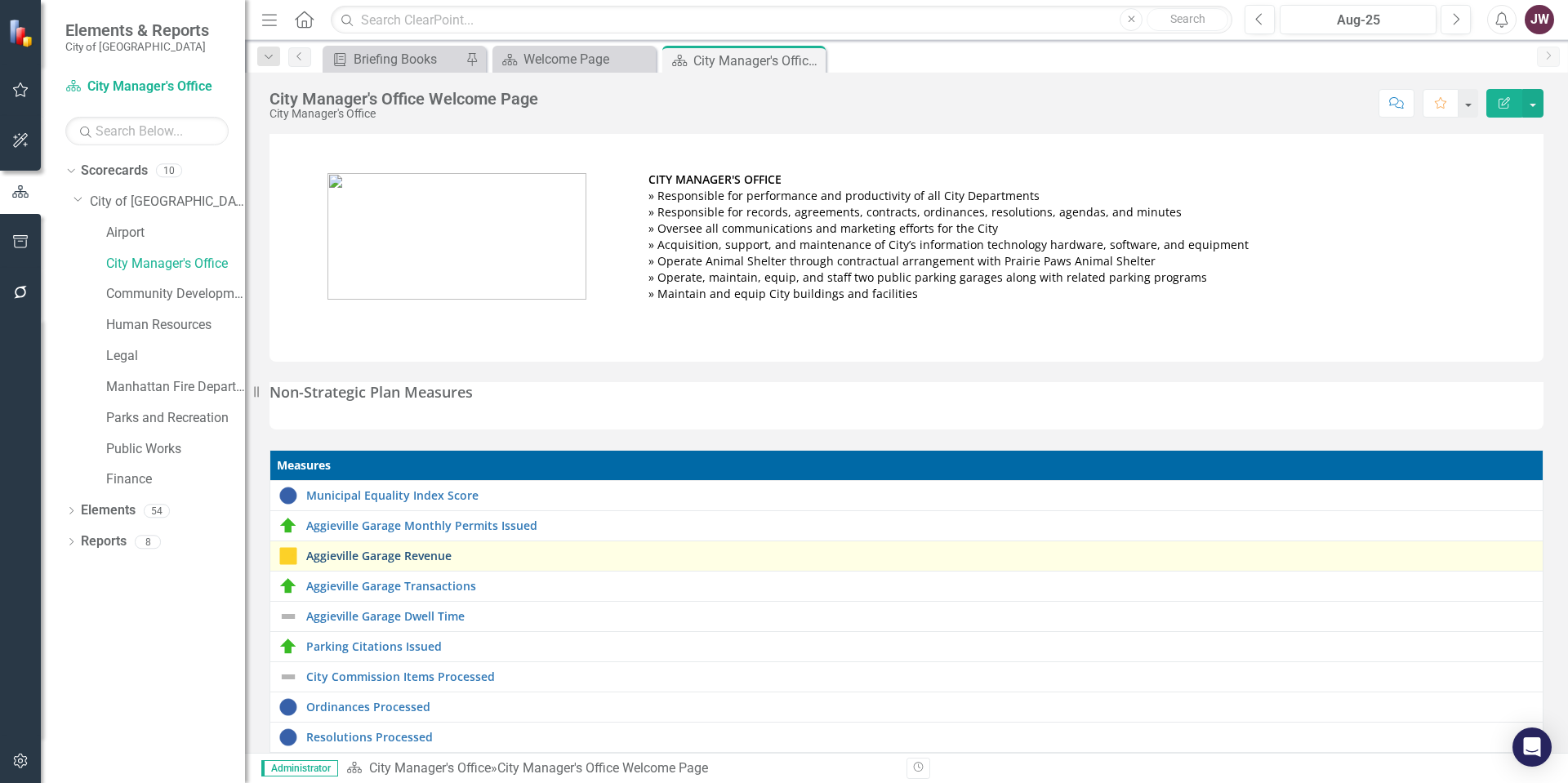
click at [371, 559] on link "Aggieville Garage Revenue" at bounding box center [920, 556] width 1228 height 12
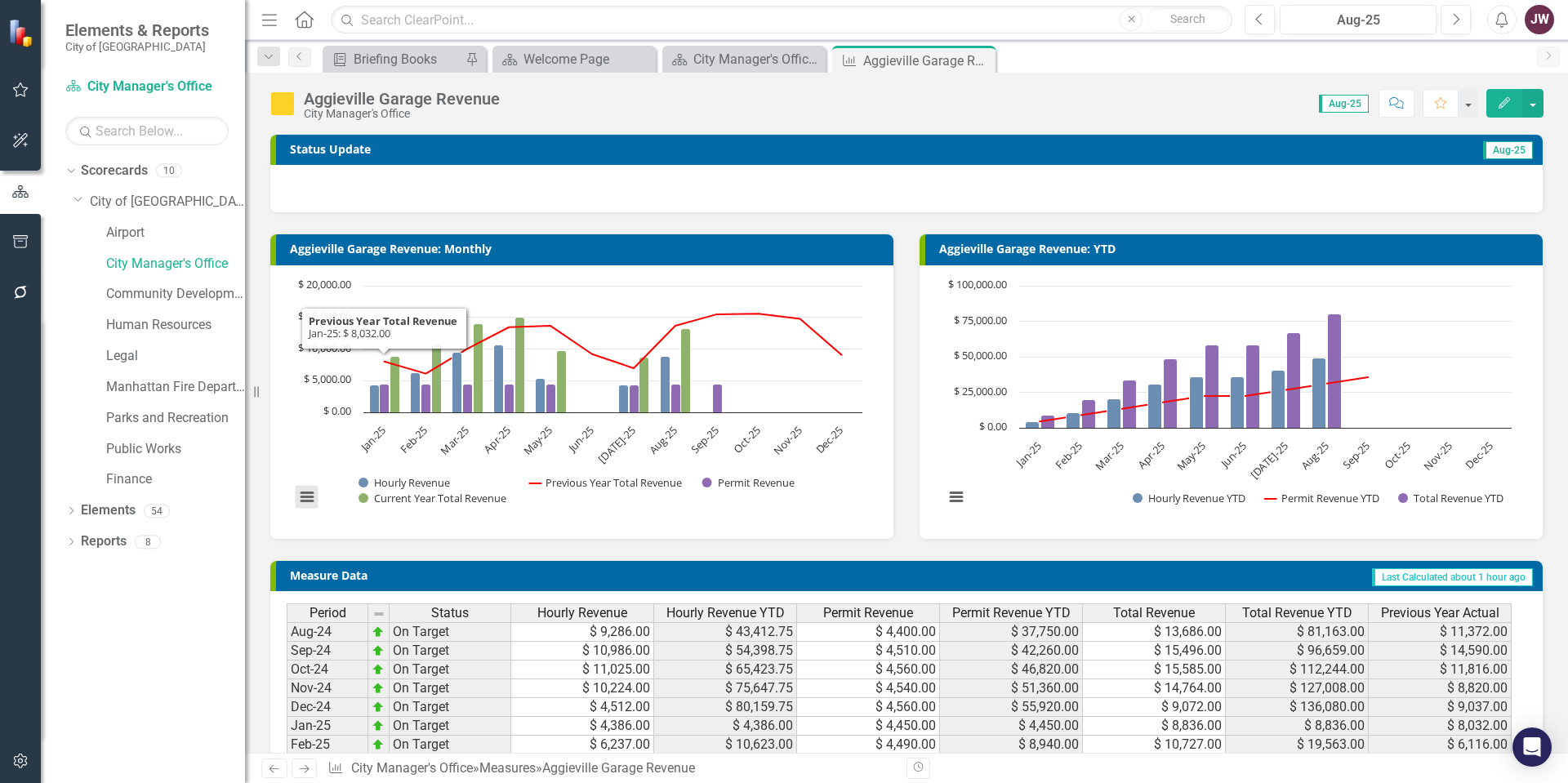
click at [311, 495] on button "View chart menu, Chart" at bounding box center [306, 497] width 23 height 23
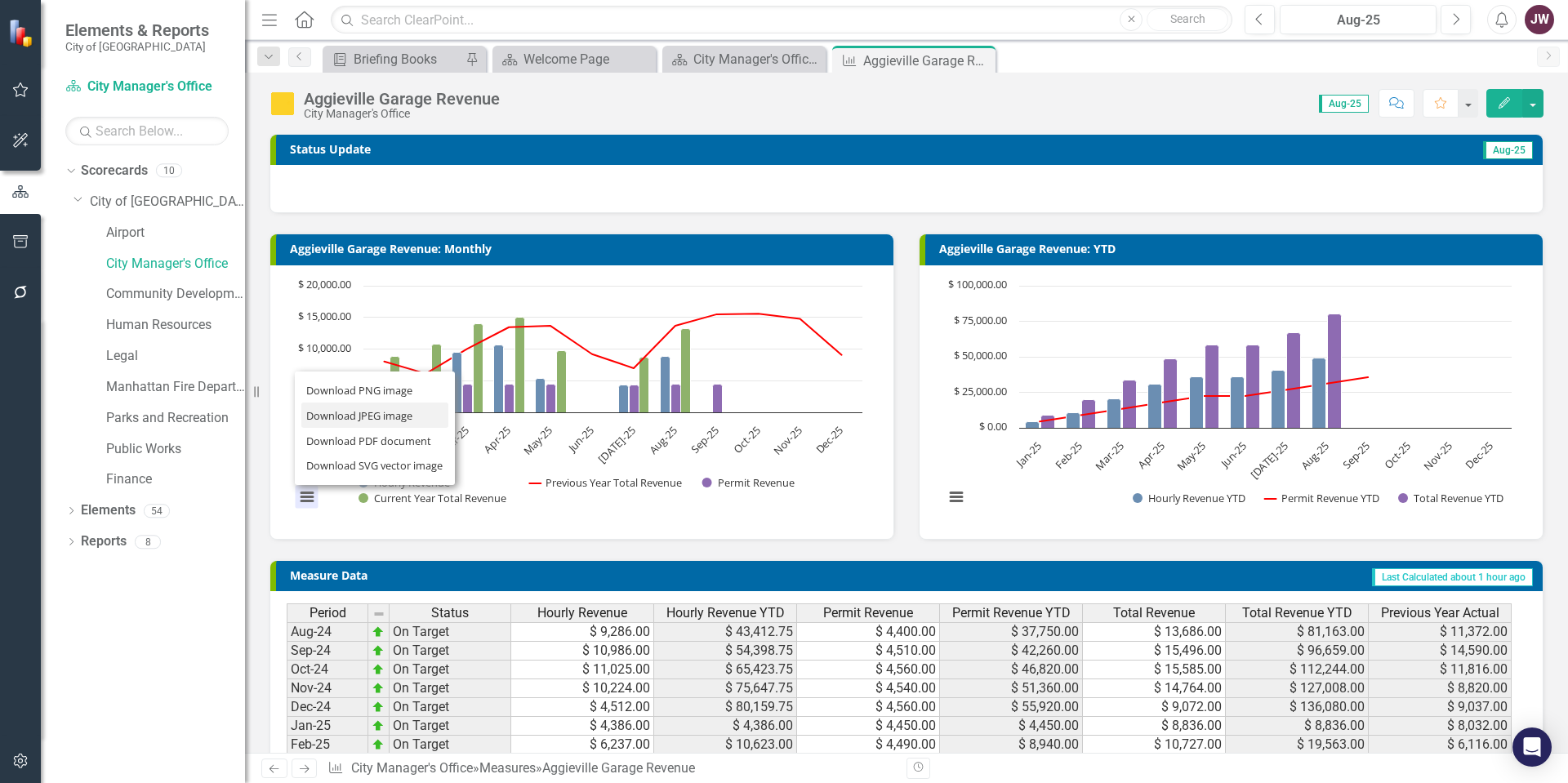
click at [365, 418] on li "Download JPEG image" at bounding box center [375, 416] width 147 height 26
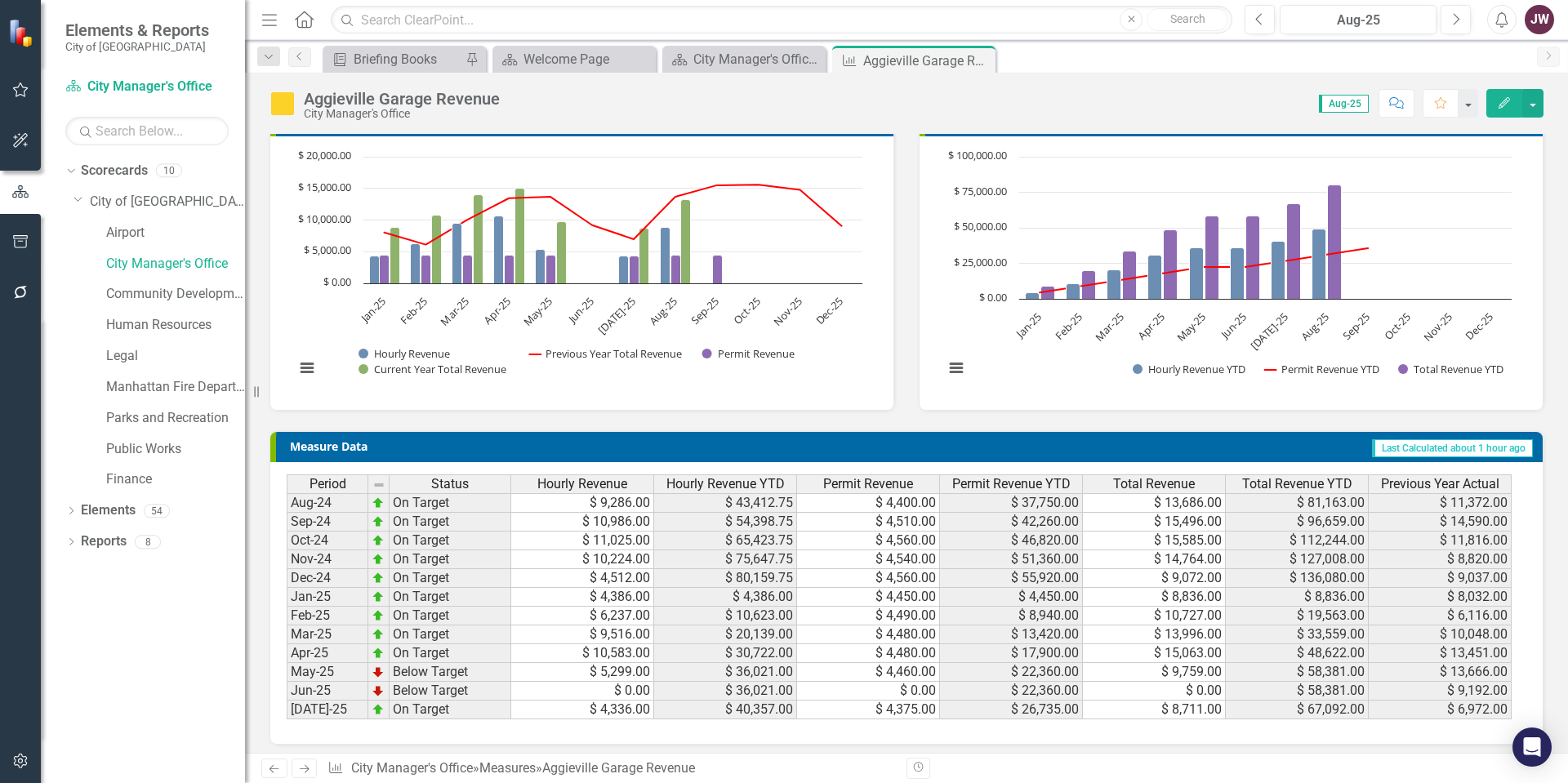
scroll to position [138, 0]
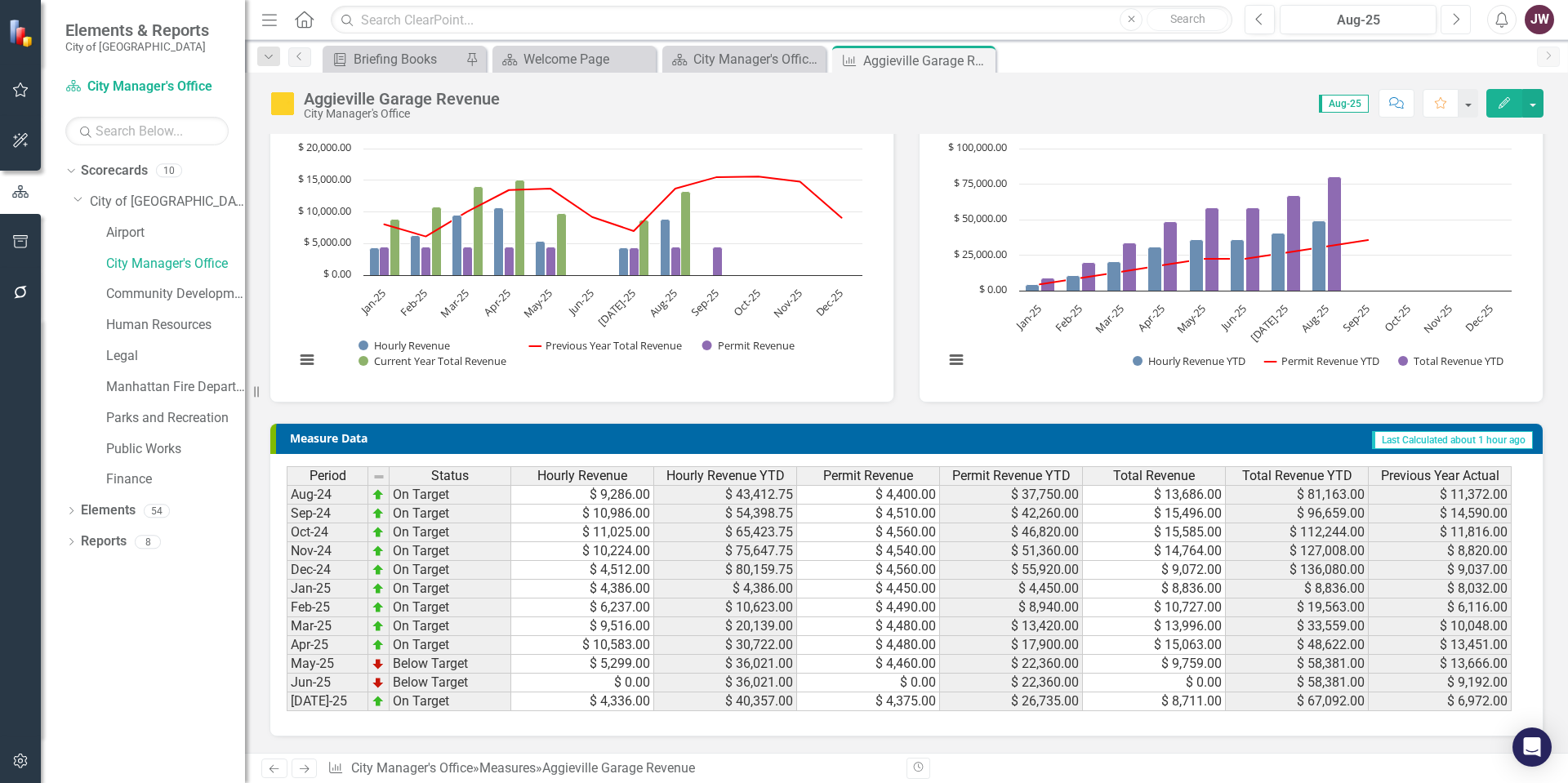
click at [1463, 24] on button "Next" at bounding box center [1455, 20] width 30 height 29
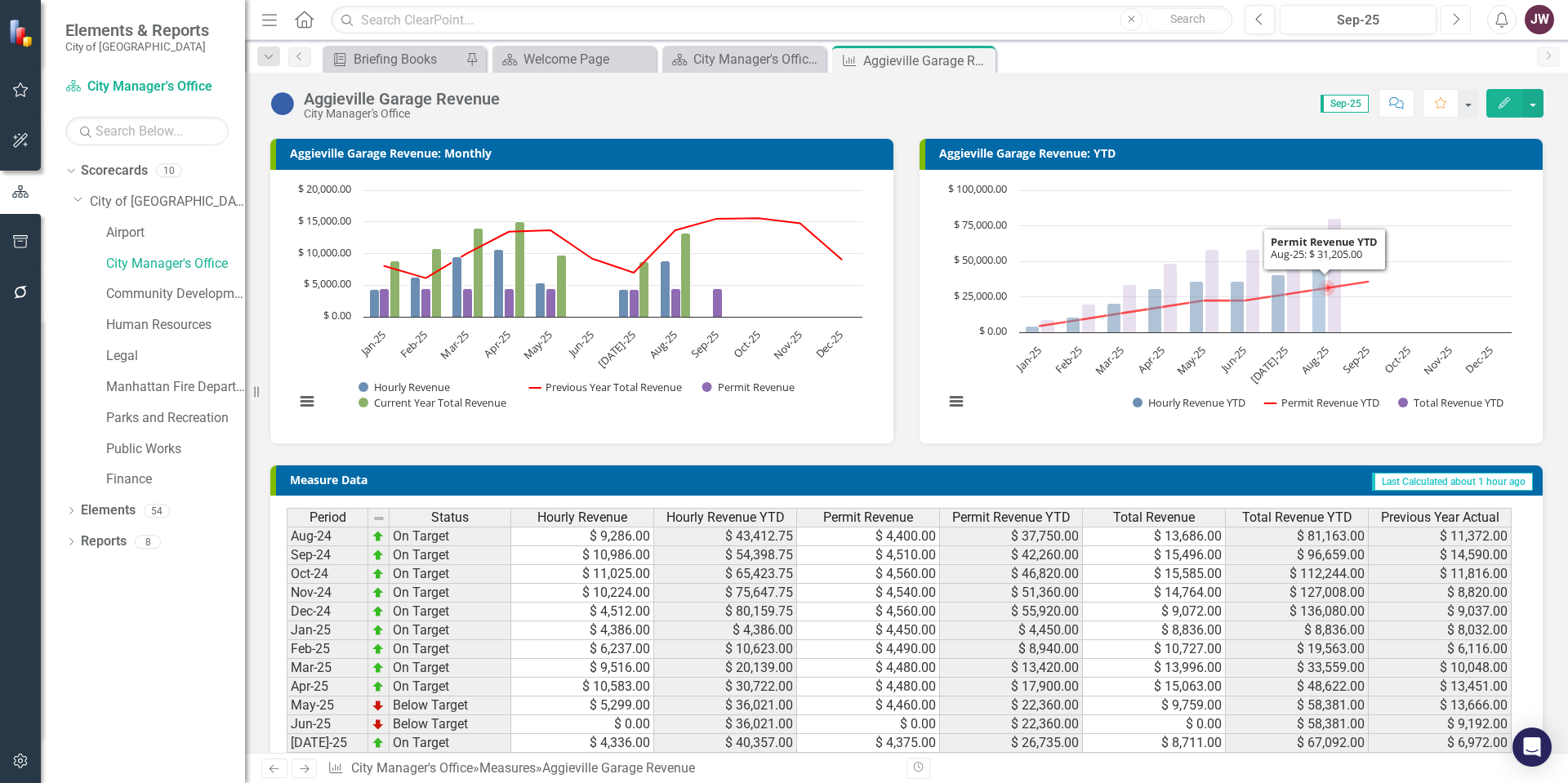
scroll to position [56, 0]
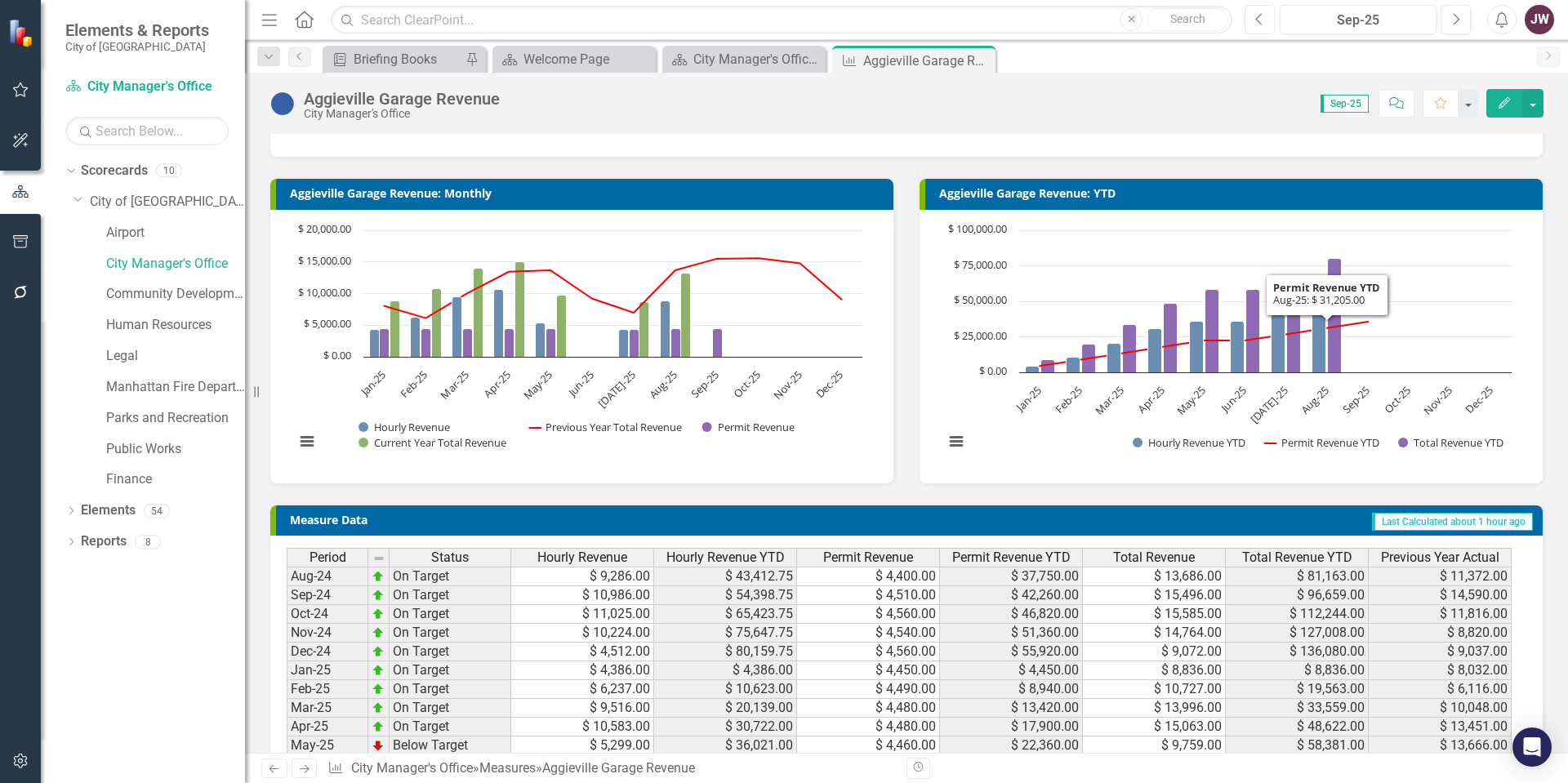
click at [1265, 20] on button "Previous" at bounding box center [1259, 20] width 30 height 29
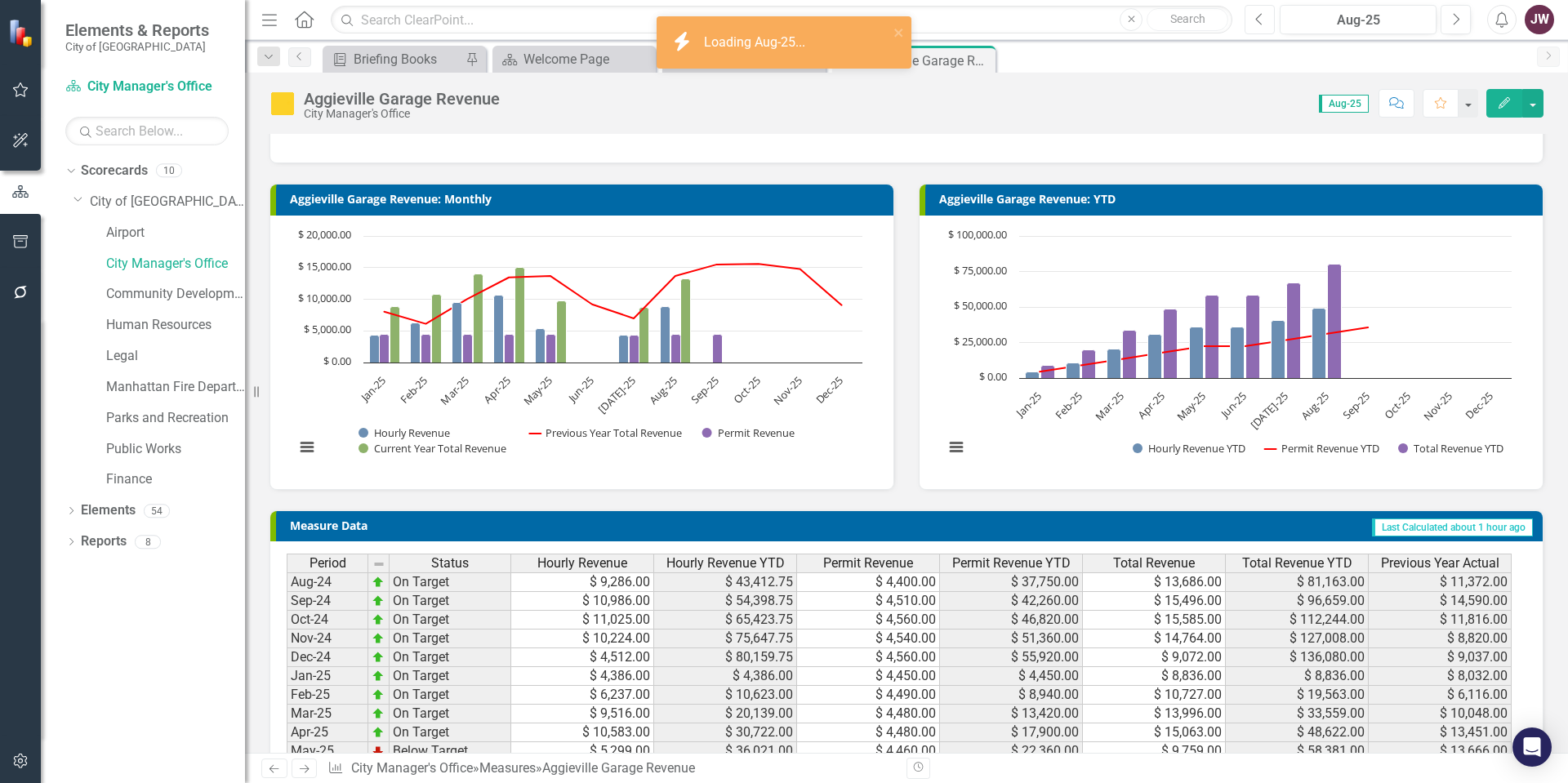
scroll to position [138, 0]
